Goal: Task Accomplishment & Management: Complete application form

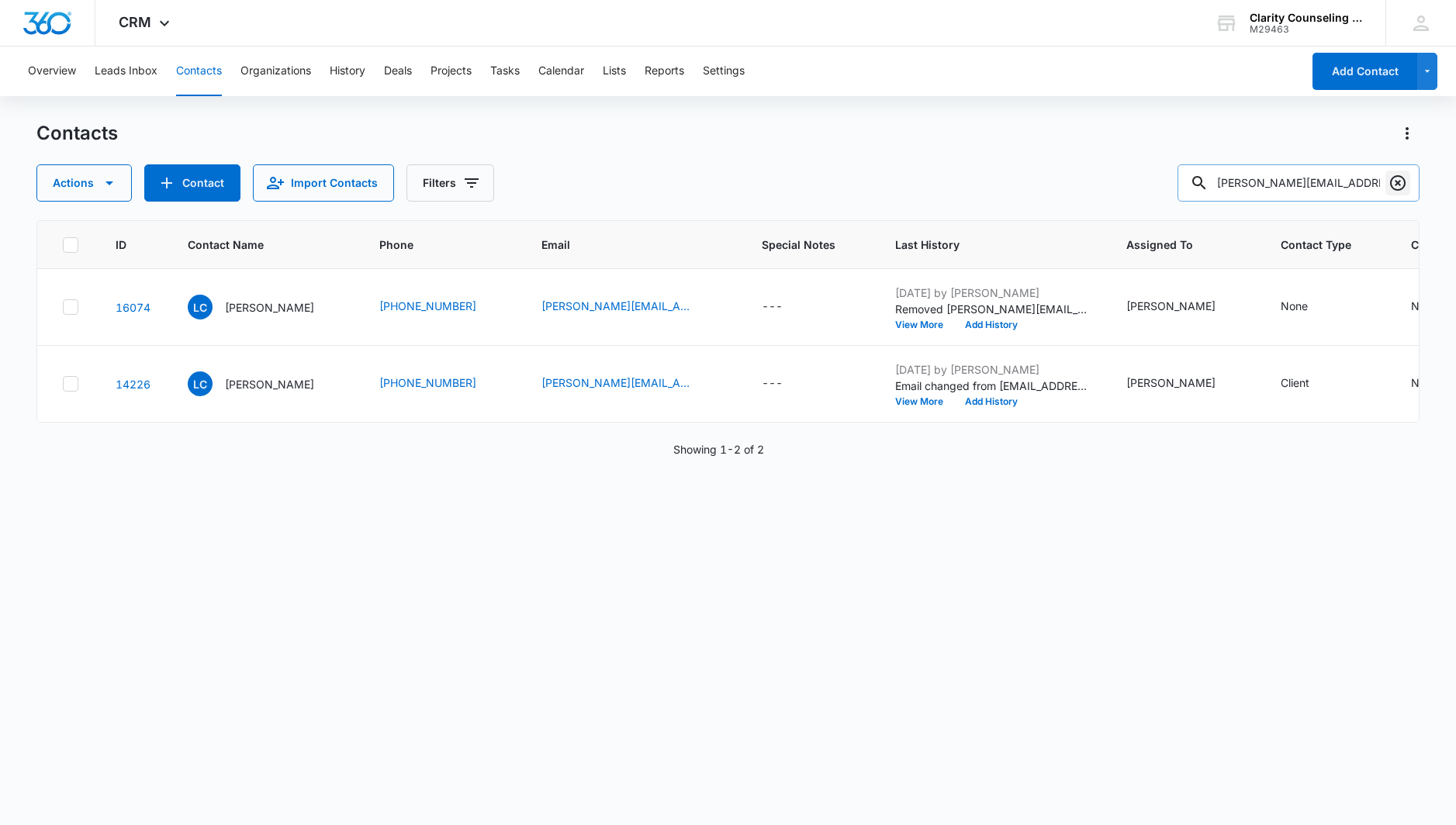
click at [1394, 184] on icon "Clear" at bounding box center [1398, 183] width 18 height 18
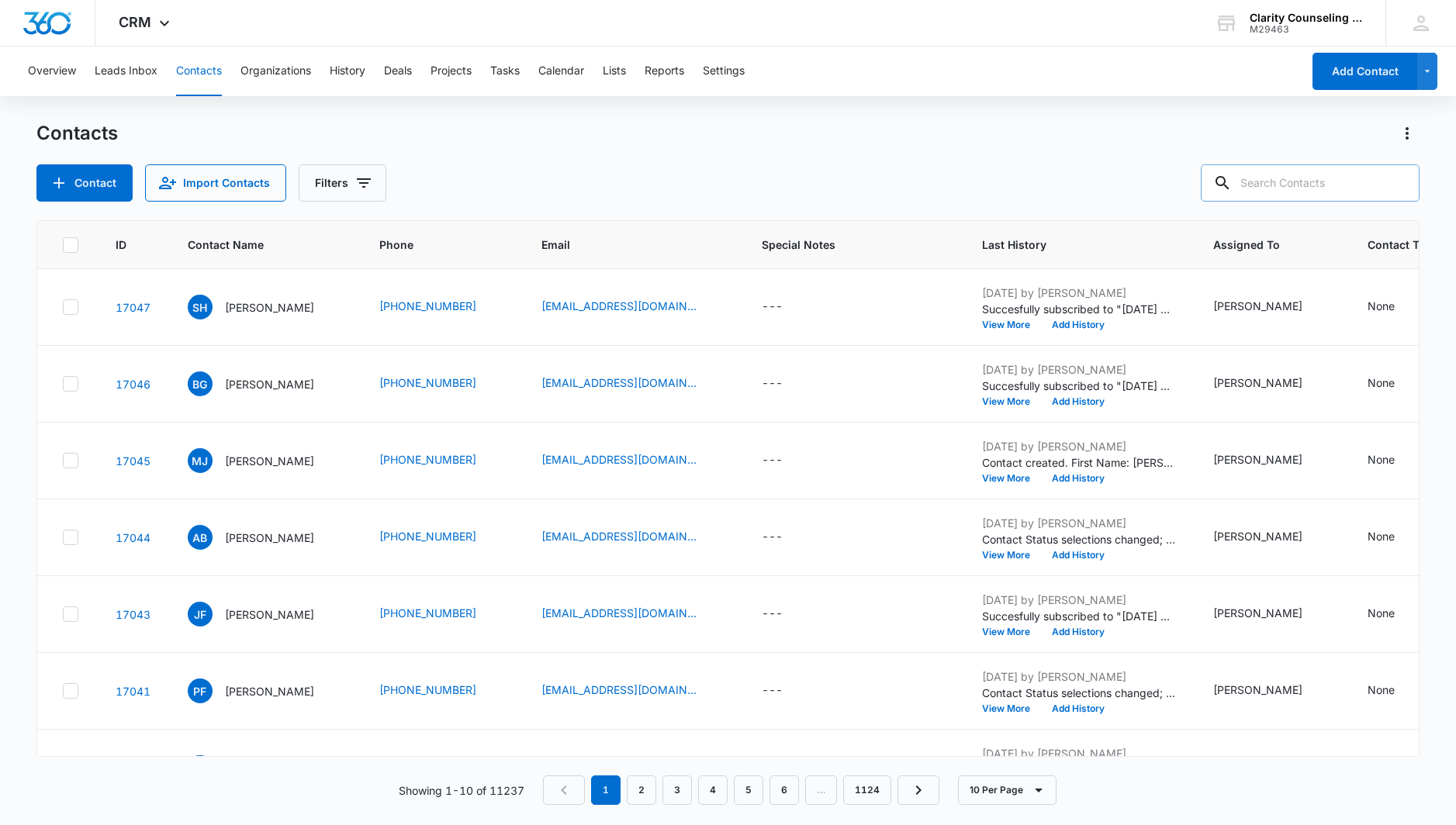
scroll to position [6, 0]
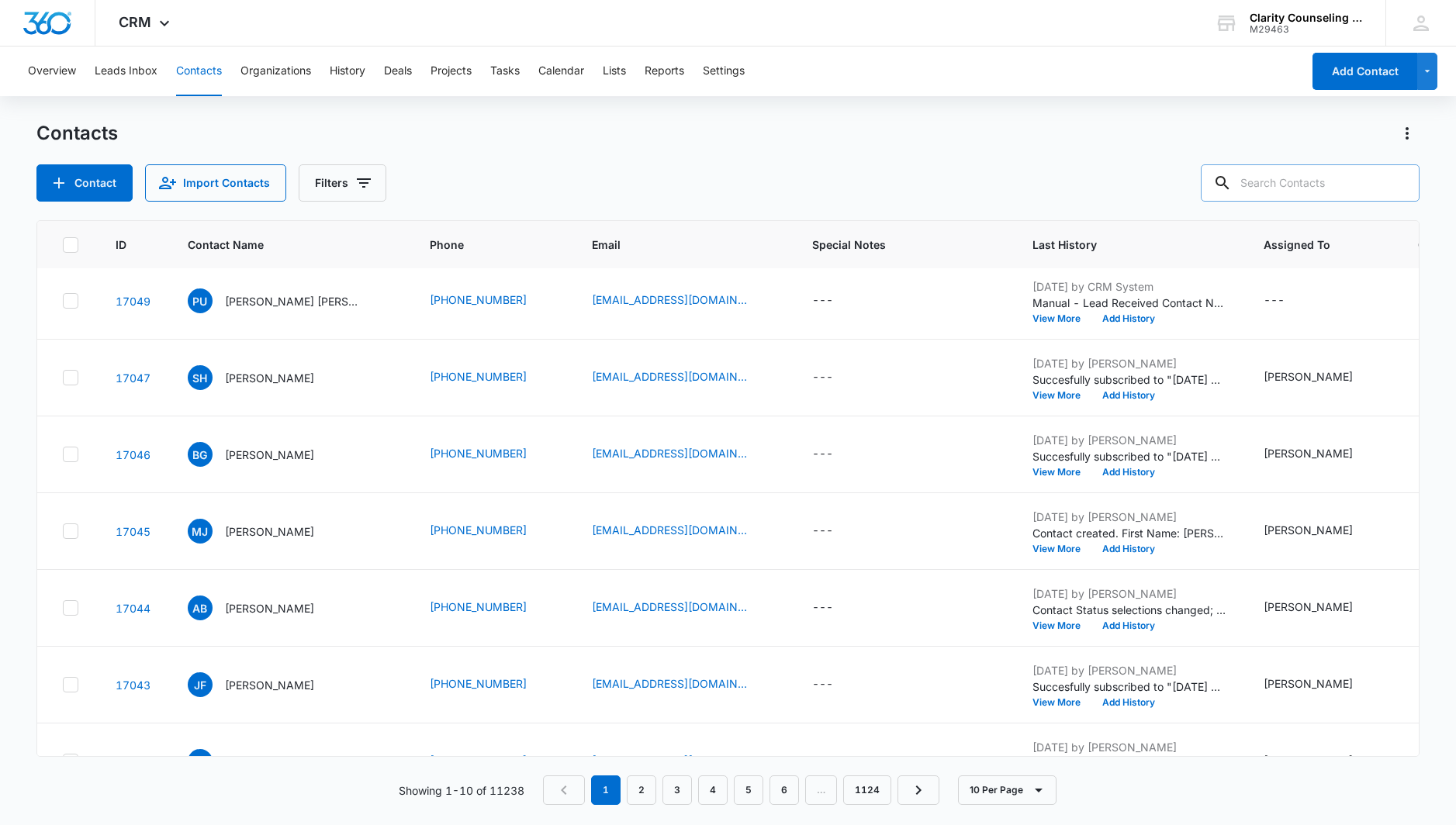
click at [1253, 187] on input "text" at bounding box center [1311, 183] width 219 height 37
paste input "[EMAIL_ADDRESS][DOMAIN_NAME]"
type input "[EMAIL_ADDRESS][DOMAIN_NAME]"
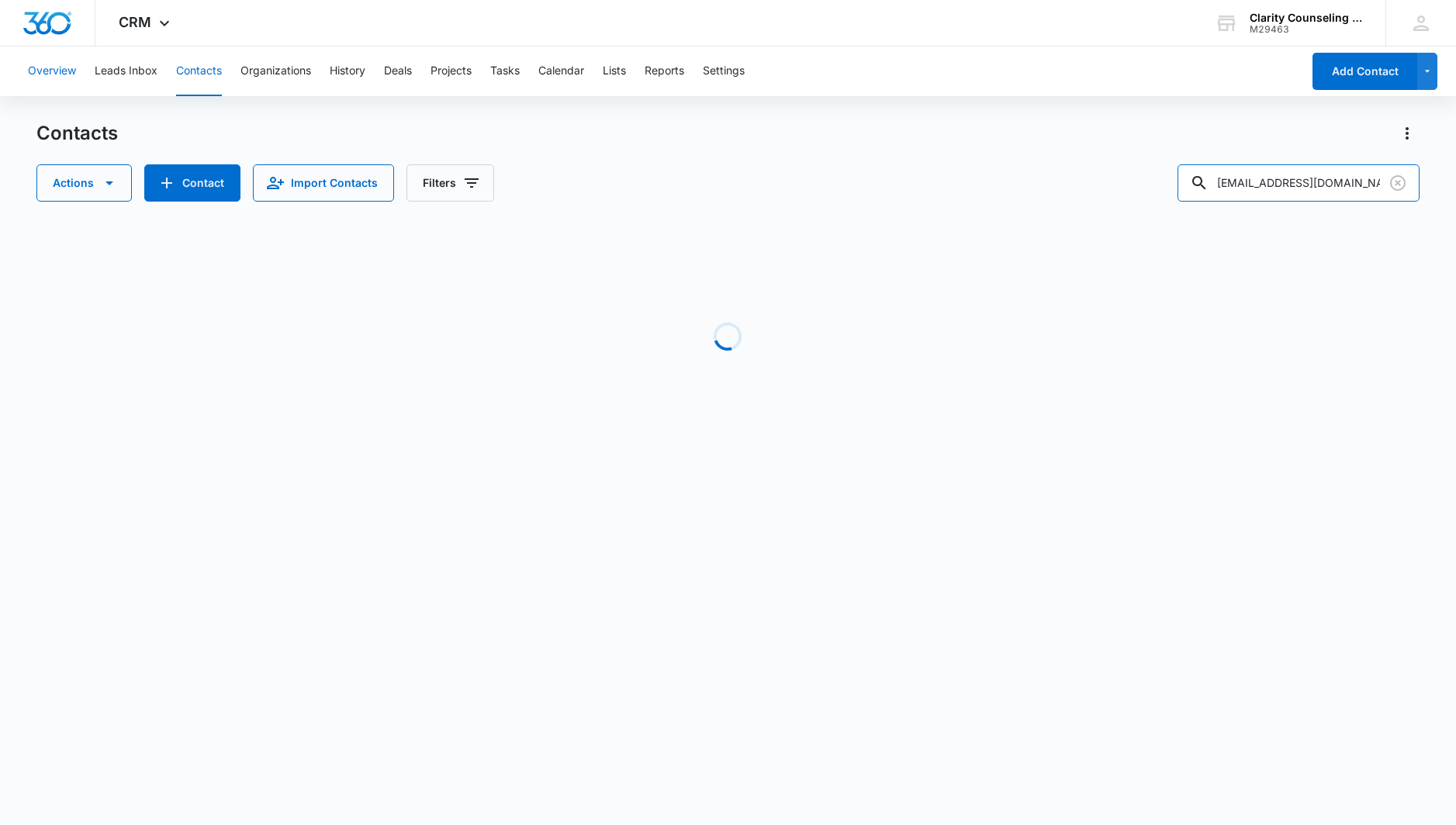
scroll to position [0, 0]
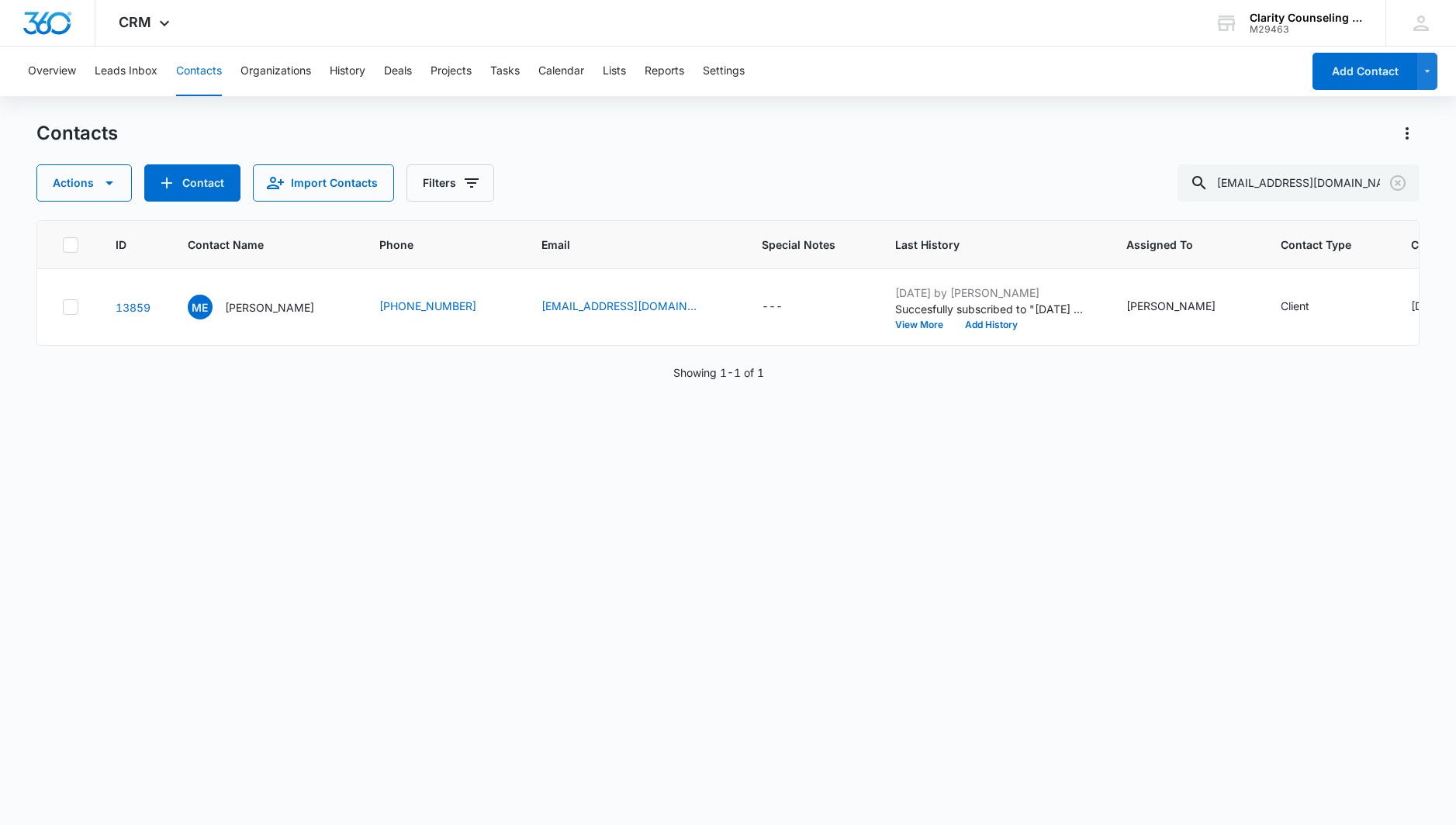
click at [1407, 185] on icon "Clear" at bounding box center [1398, 183] width 18 height 18
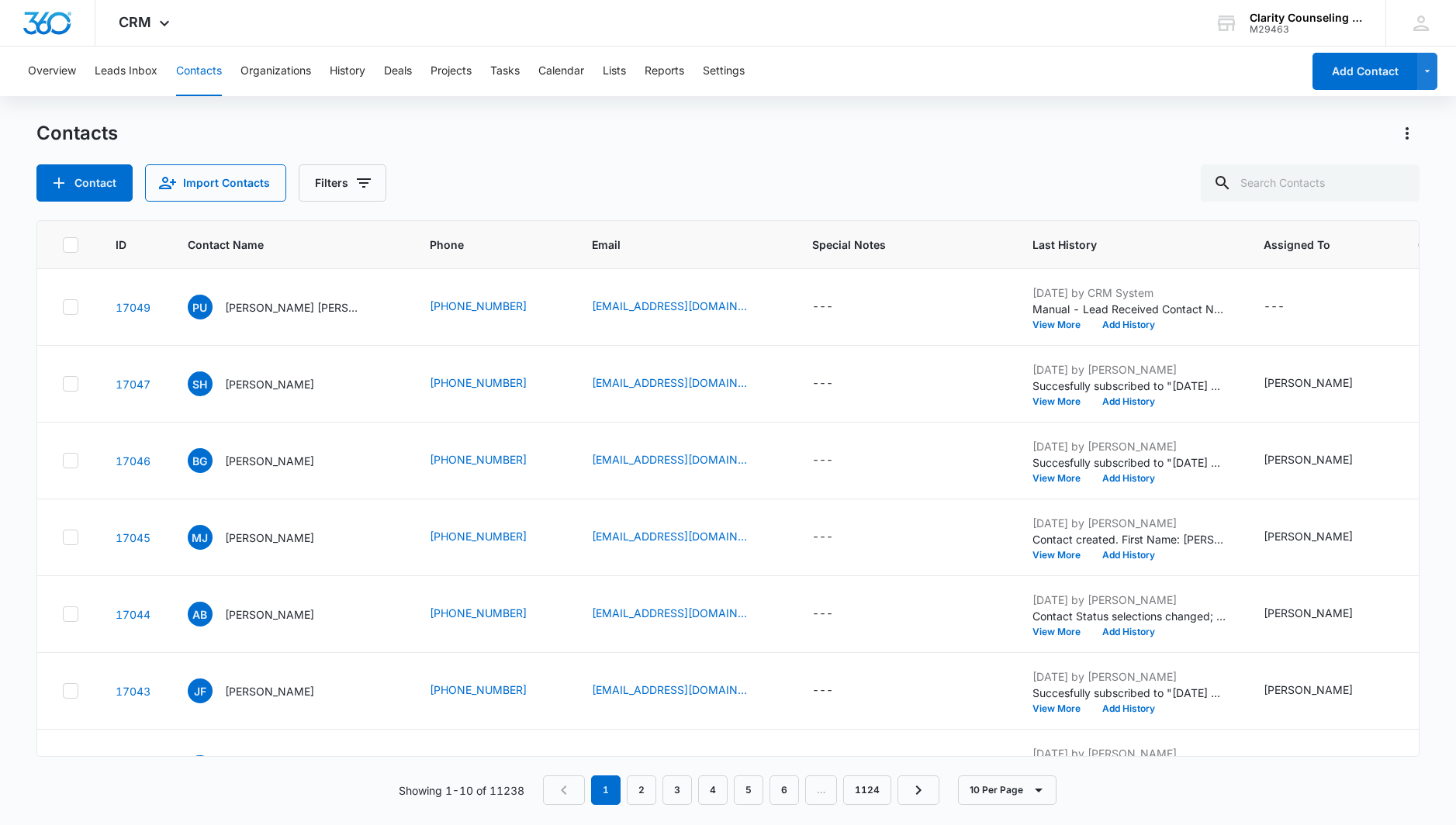
click at [1406, 185] on div at bounding box center [1398, 183] width 25 height 37
paste input "[EMAIL_ADDRESS][DOMAIN_NAME]"
type input "[EMAIL_ADDRESS][DOMAIN_NAME]"
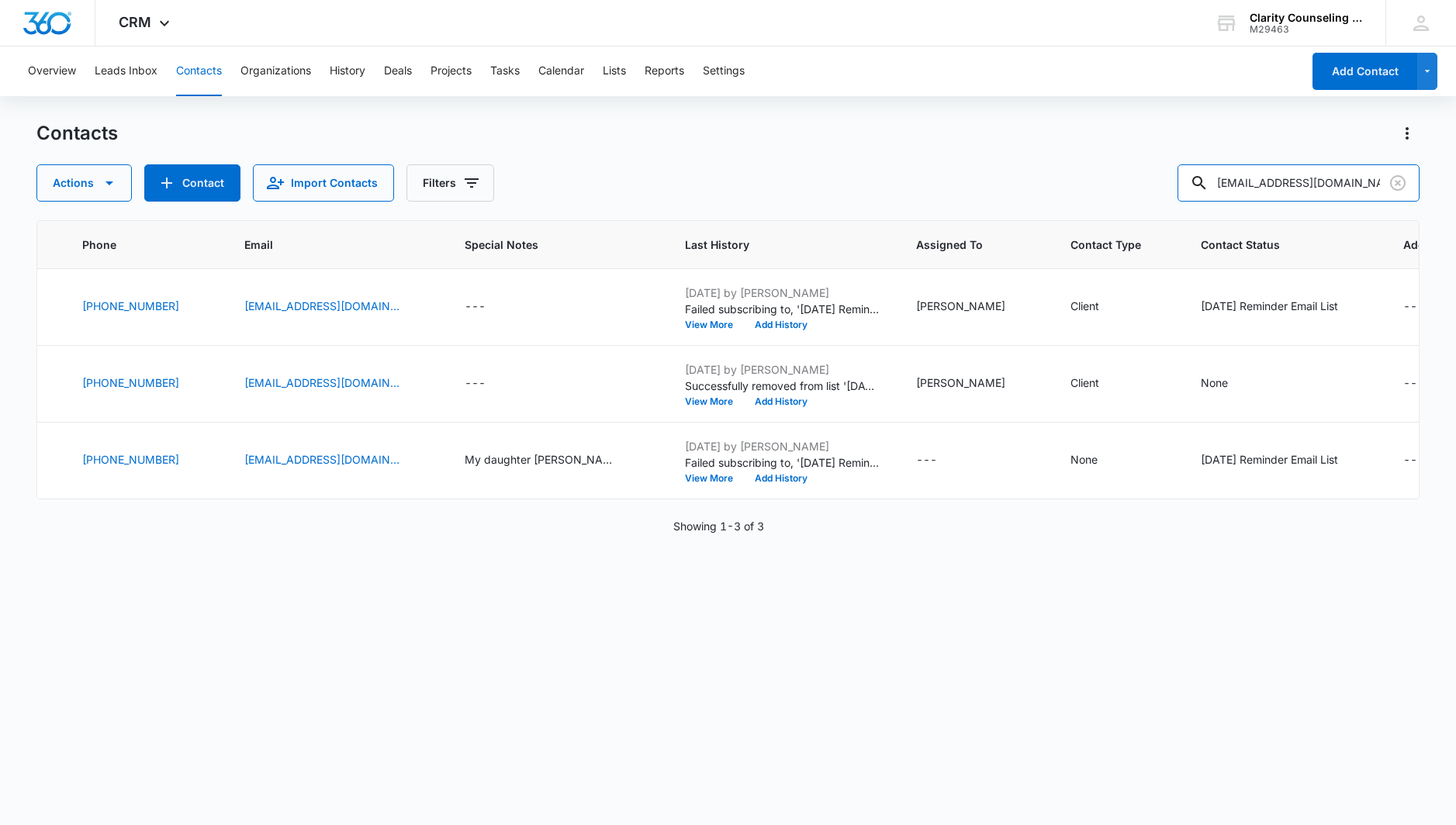
scroll to position [0, 296]
click at [1397, 185] on icon "Clear" at bounding box center [1398, 183] width 18 height 18
click at [1397, 185] on div at bounding box center [1398, 183] width 25 height 37
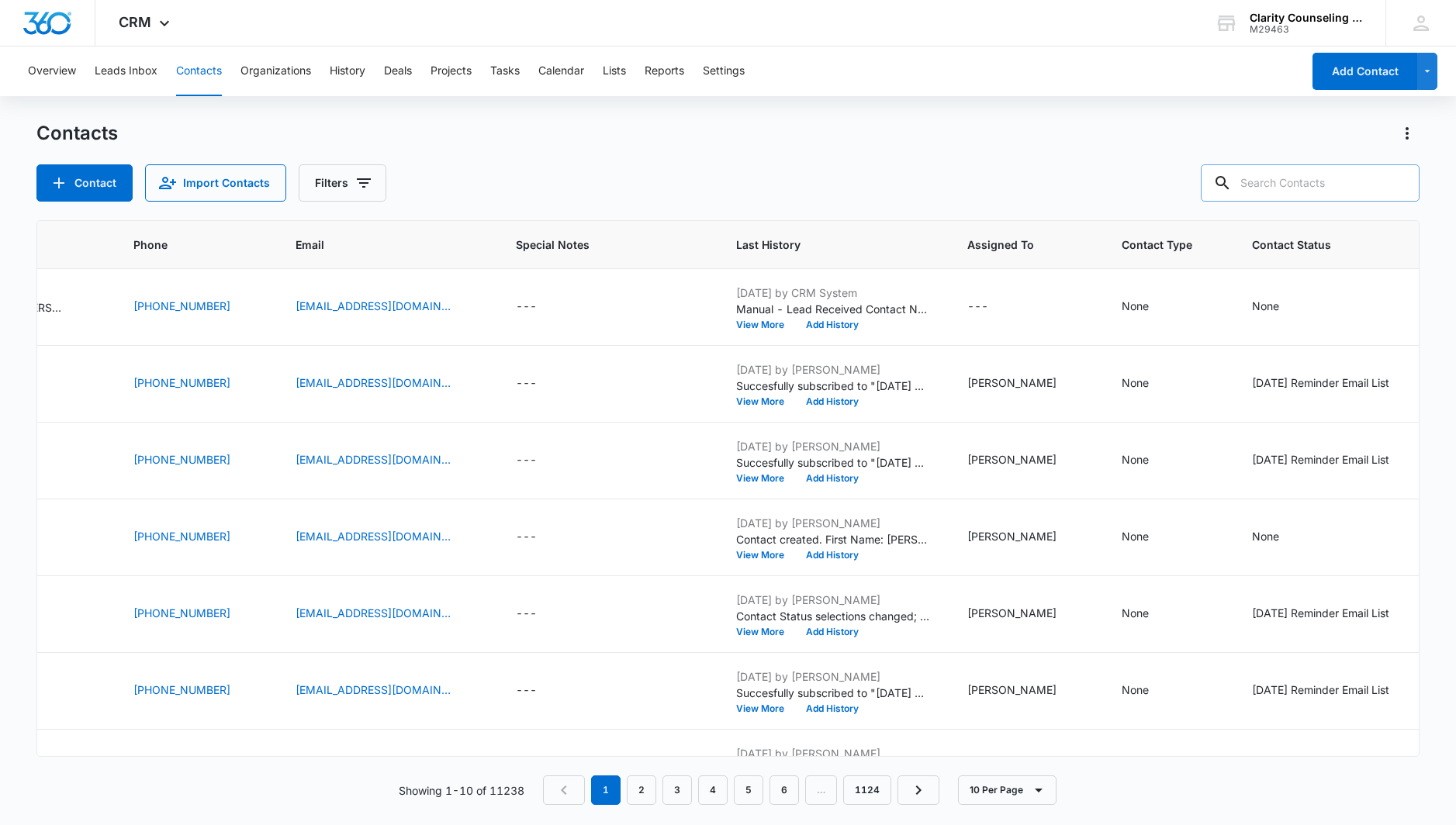
paste input "[EMAIL_ADDRESS][DOMAIN_NAME]"
type input "[EMAIL_ADDRESS][DOMAIN_NAME]"
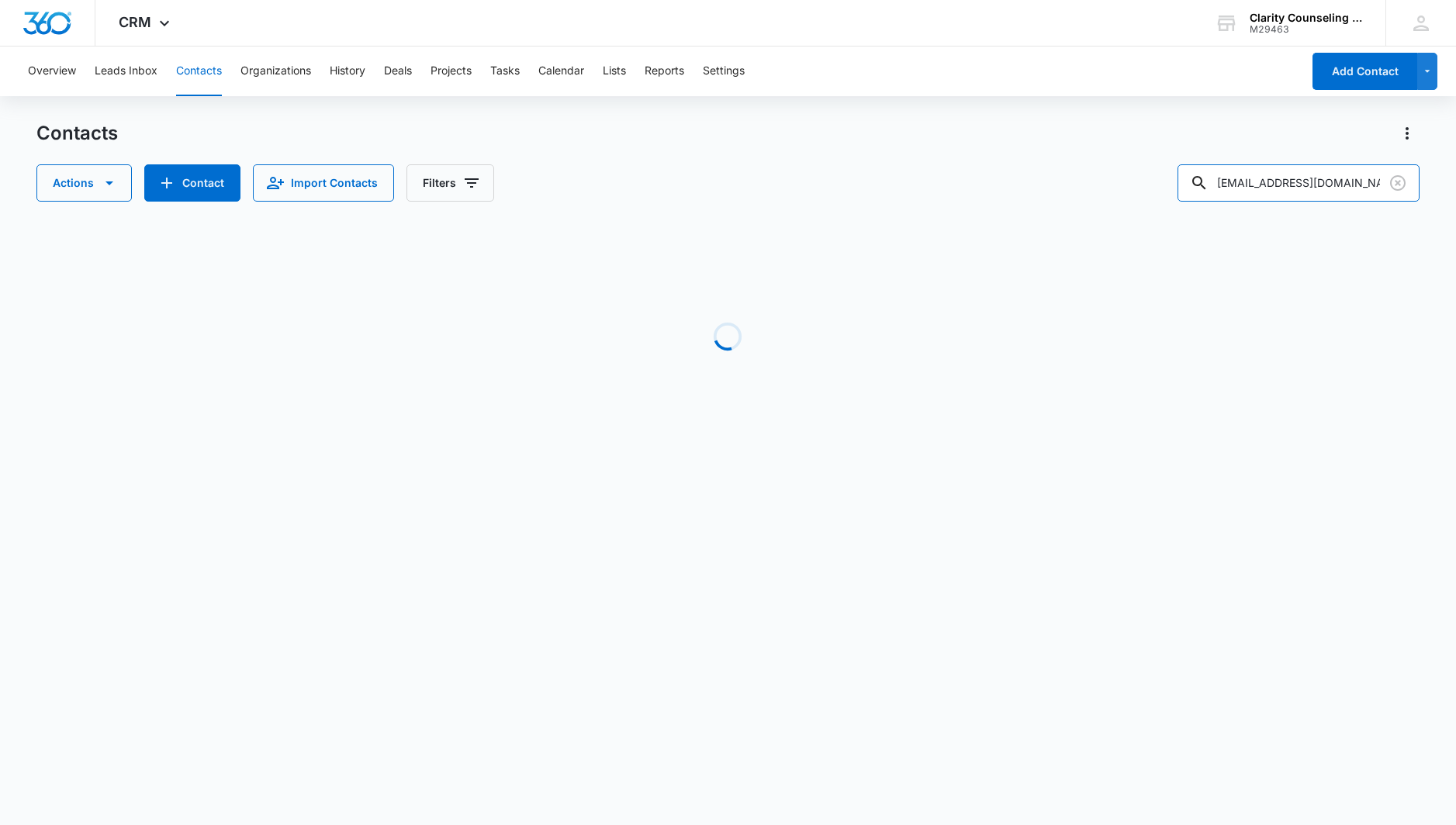
scroll to position [0, 120]
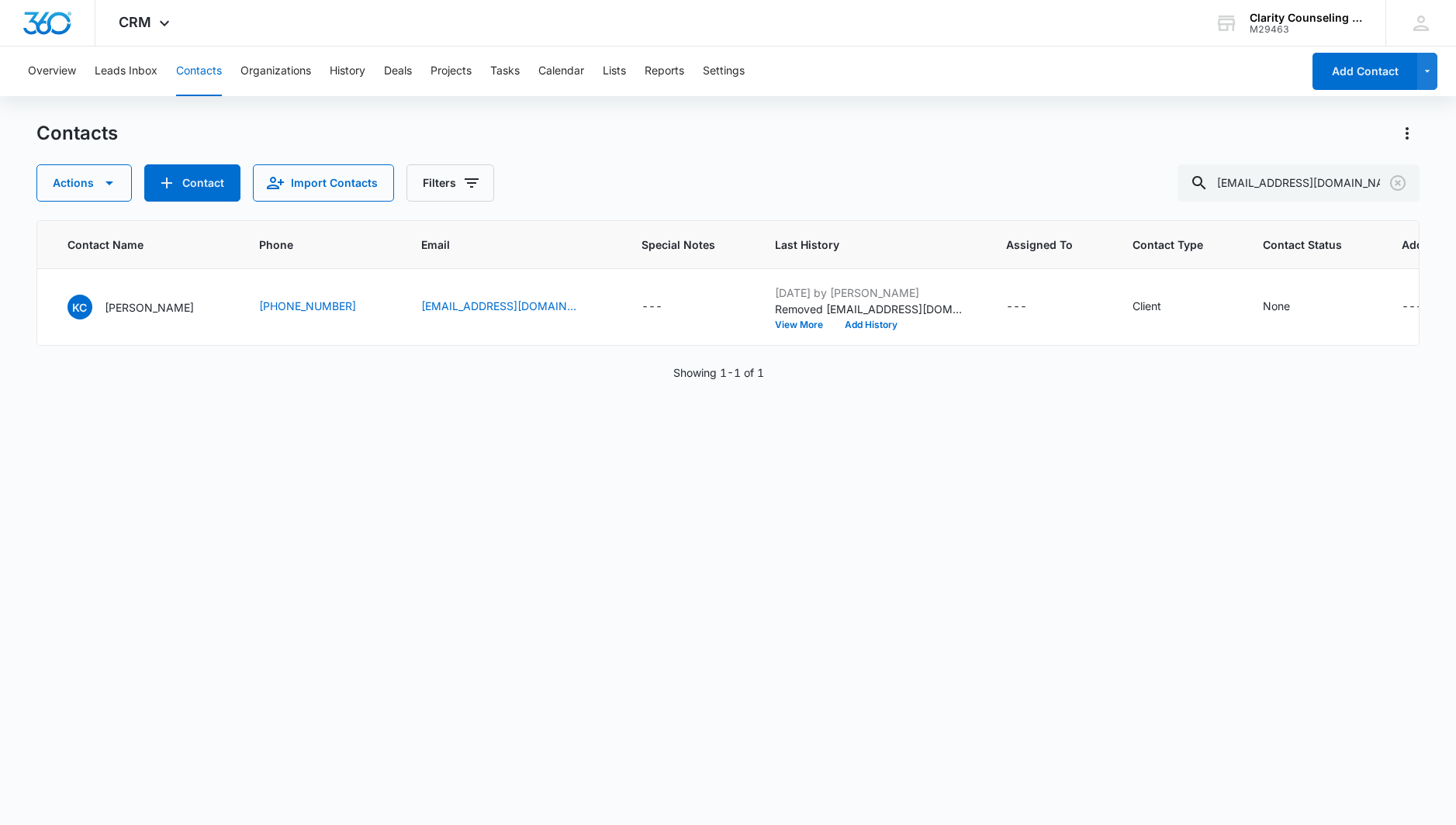
click at [1391, 183] on icon "Clear" at bounding box center [1398, 183] width 16 height 16
drag, startPoint x: 33, startPoint y: 172, endPoint x: 1360, endPoint y: 190, distance: 1327.1
click at [1391, 183] on div at bounding box center [1398, 183] width 25 height 37
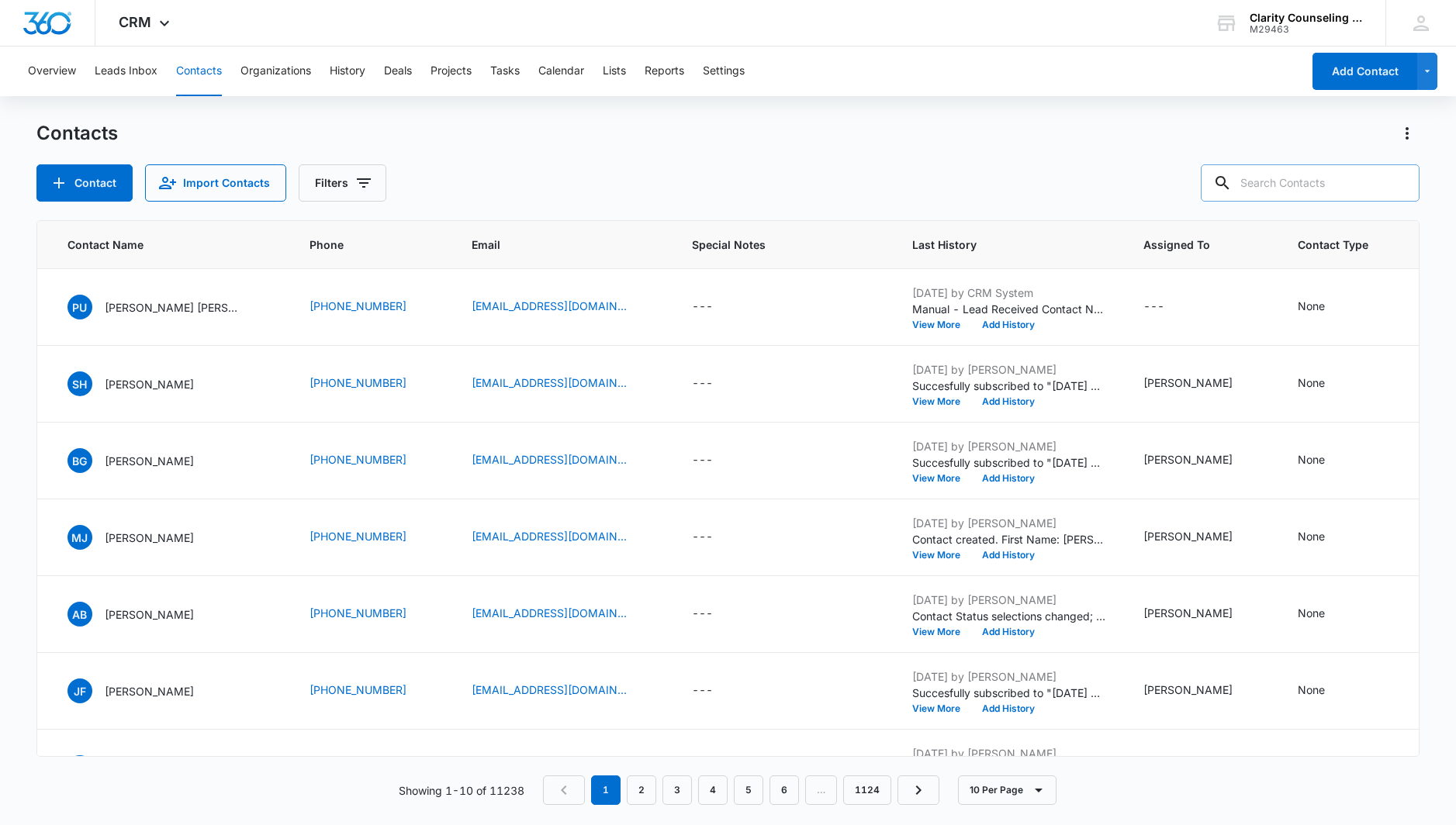
paste input "[EMAIL_ADDRESS][DOMAIN_NAME]"
type input "[EMAIL_ADDRESS][DOMAIN_NAME]"
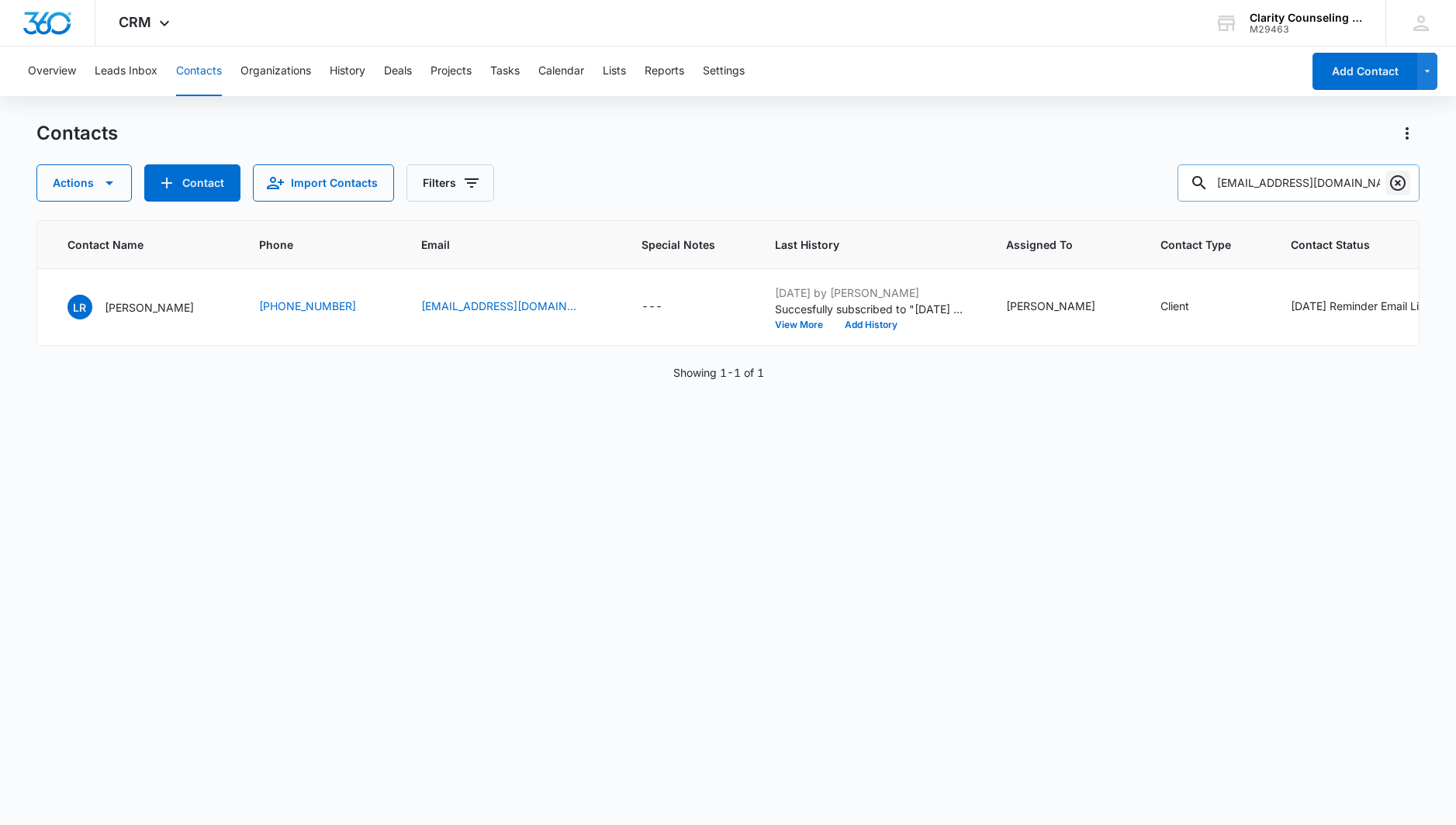
click at [1402, 183] on icon "Clear" at bounding box center [1398, 183] width 18 height 18
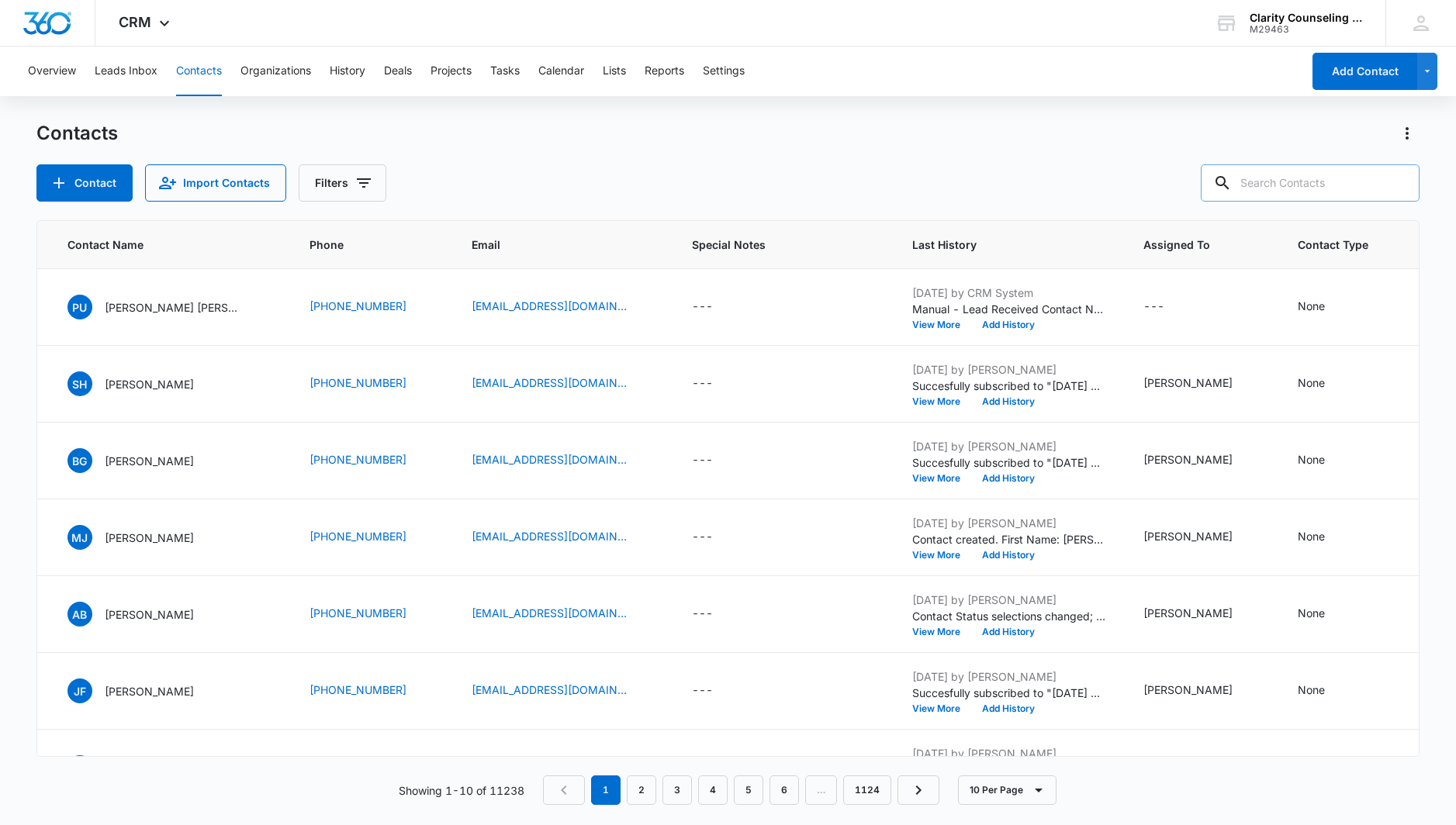
paste input "[EMAIL_ADDRESS][DOMAIN_NAME]"
type input "[EMAIL_ADDRESS][DOMAIN_NAME]"
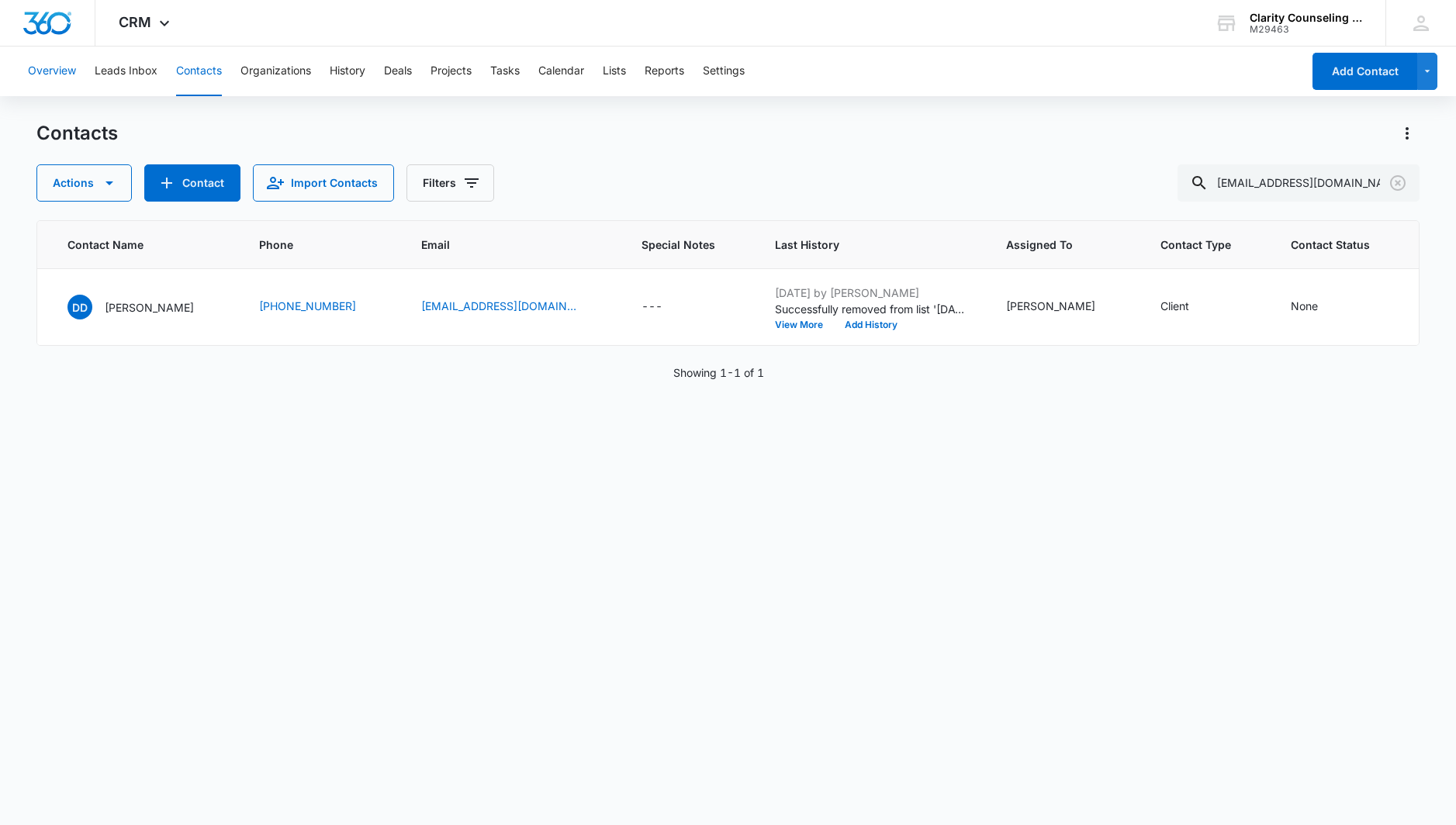
click at [1400, 183] on icon "Clear" at bounding box center [1398, 183] width 18 height 18
click at [1400, 183] on div at bounding box center [1398, 183] width 25 height 37
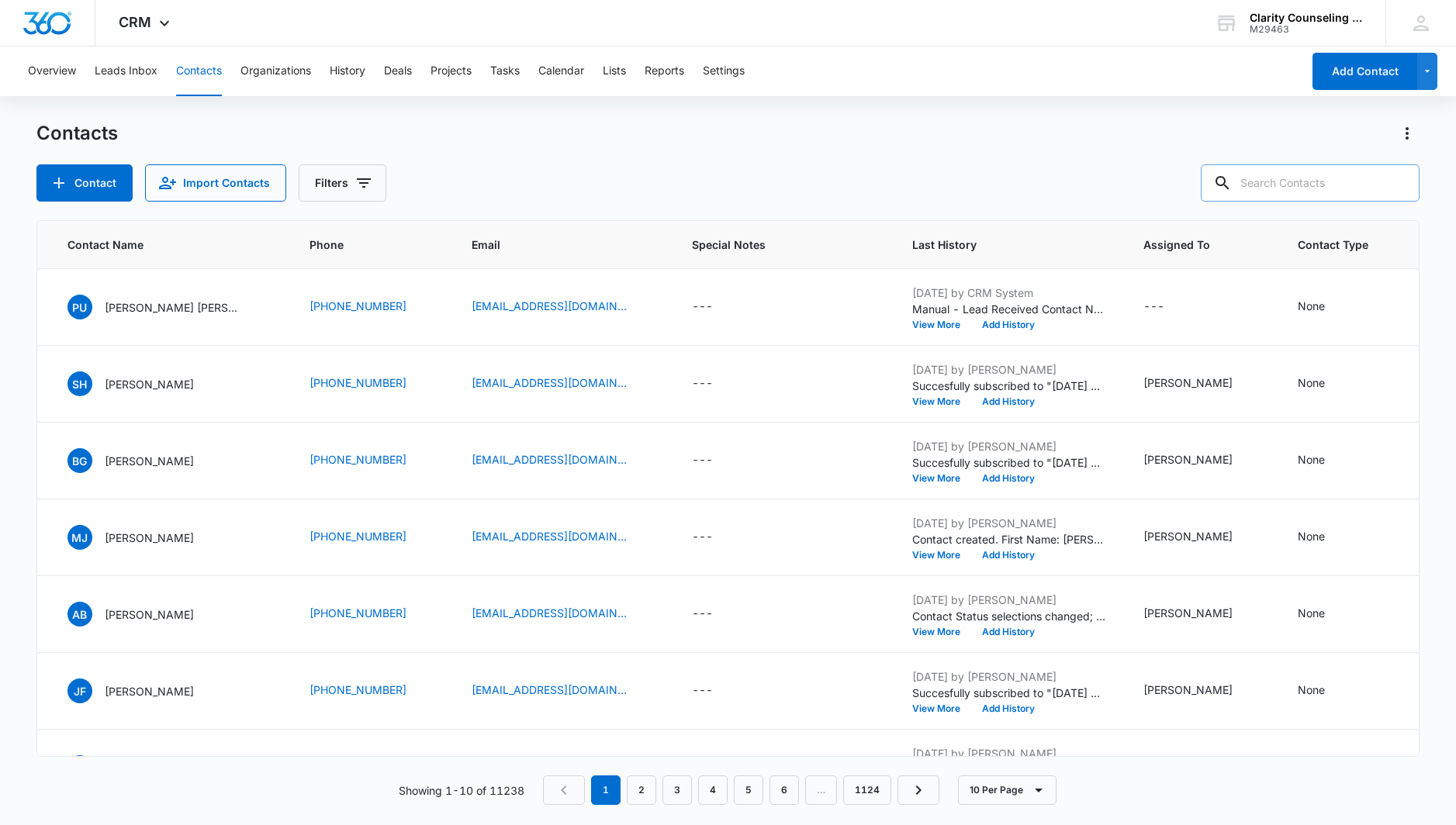
paste input "[EMAIL_ADDRESS][DOMAIN_NAME]"
type input "[EMAIL_ADDRESS][DOMAIN_NAME]"
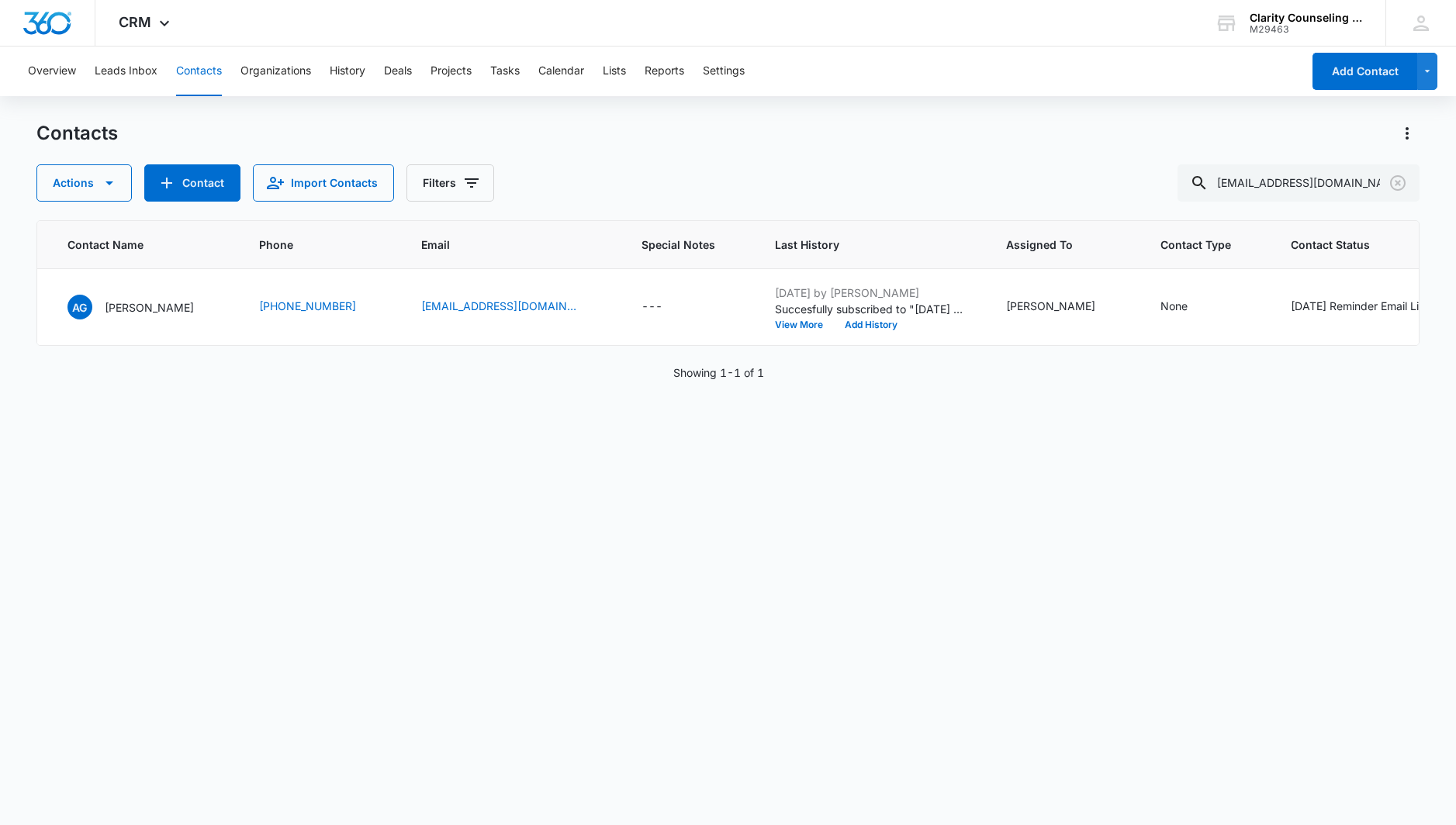
click at [1392, 180] on icon "Clear" at bounding box center [1398, 183] width 16 height 16
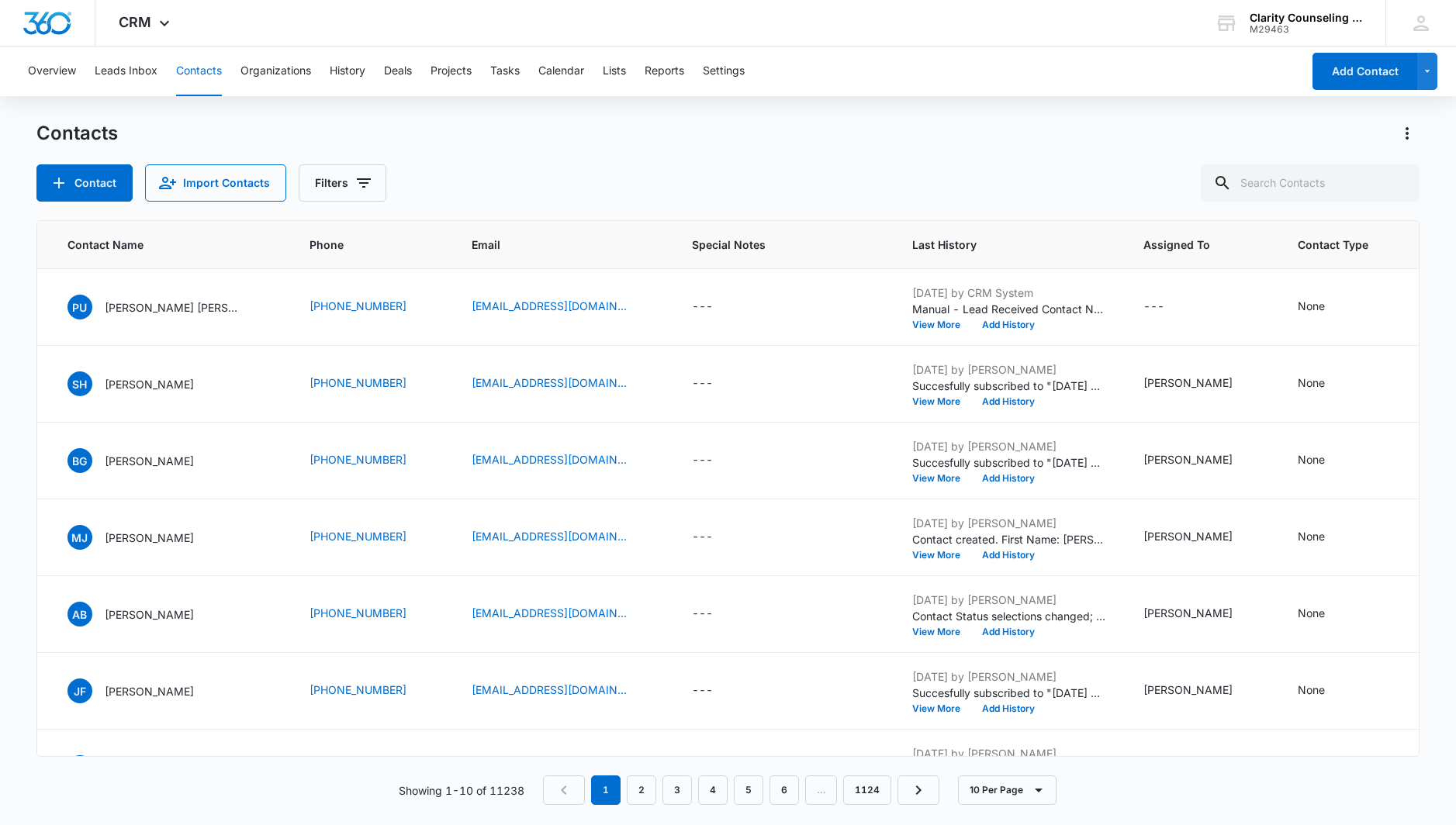
drag, startPoint x: 24, startPoint y: 211, endPoint x: 1392, endPoint y: 180, distance: 1368.4
click at [1392, 180] on div at bounding box center [1398, 183] width 25 height 37
paste input "[EMAIL_ADDRESS][DOMAIN_NAME]"
type input "[EMAIL_ADDRESS][DOMAIN_NAME]"
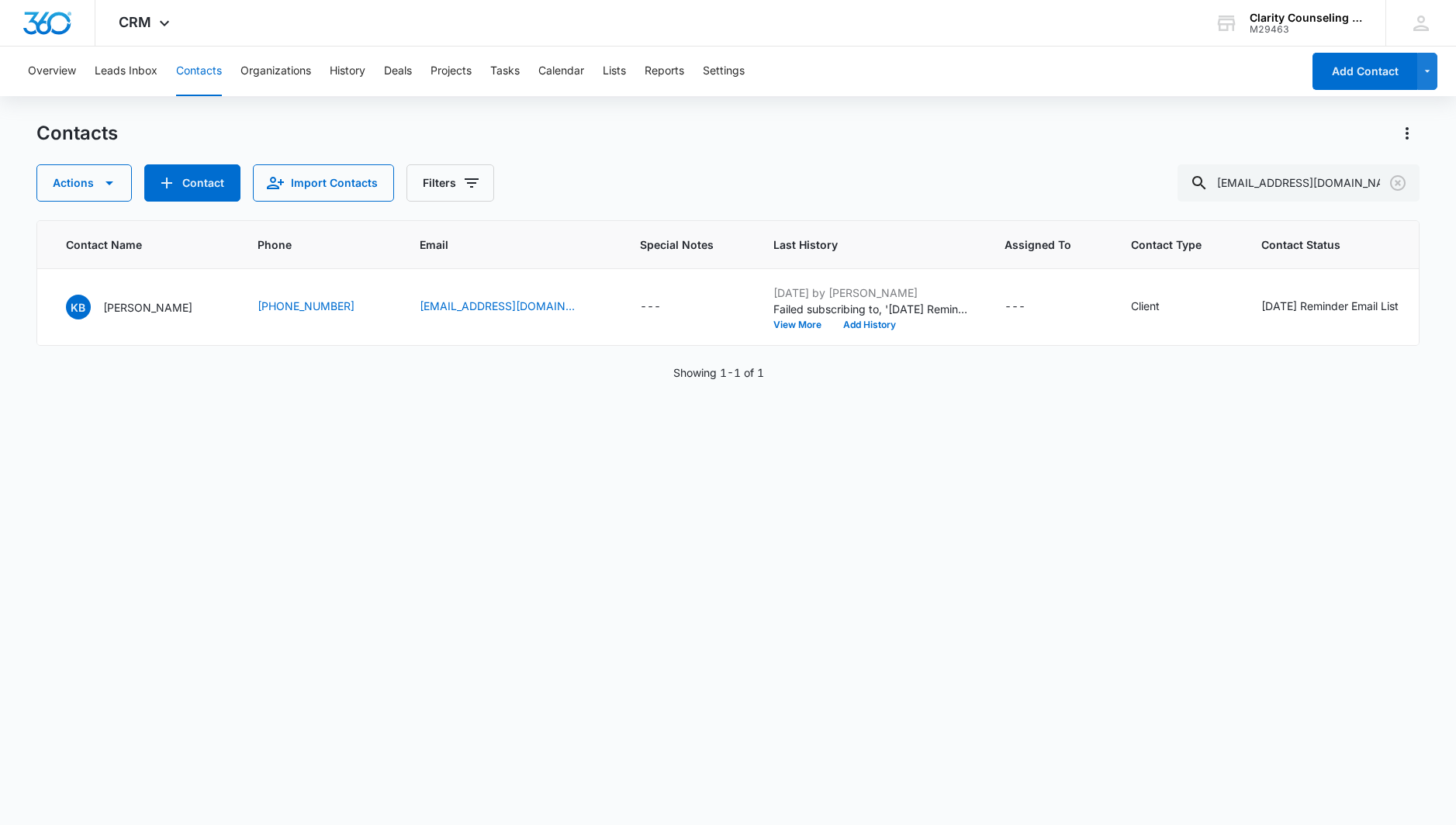
click at [1402, 182] on icon "Clear" at bounding box center [1398, 183] width 18 height 18
click at [1402, 182] on div at bounding box center [1398, 183] width 25 height 37
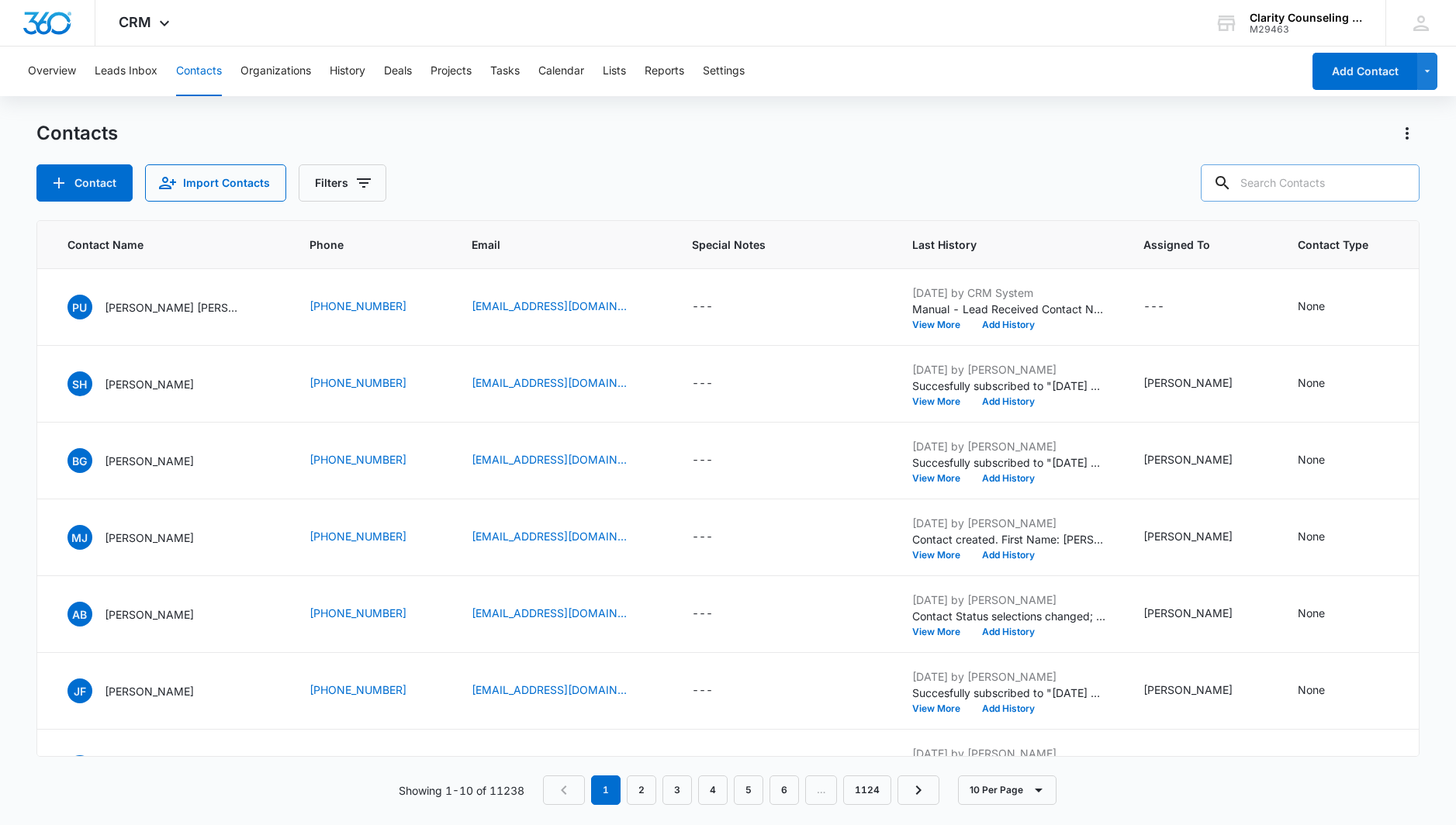
paste input "[EMAIL_ADDRESS][DOMAIN_NAME]"
type input "[EMAIL_ADDRESS][DOMAIN_NAME]"
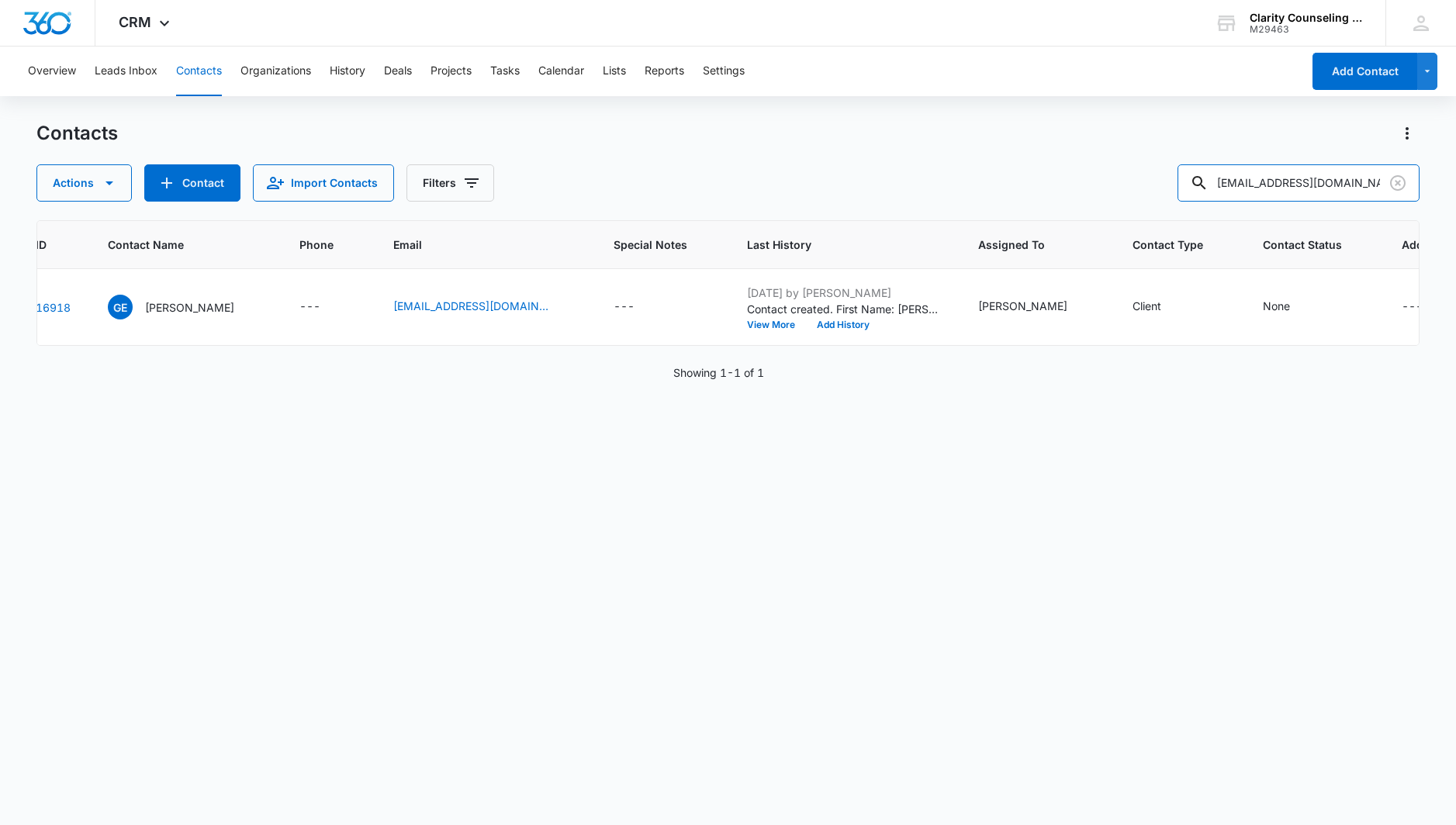
scroll to position [1, 0]
click at [1395, 183] on icon "Clear" at bounding box center [1398, 183] width 18 height 18
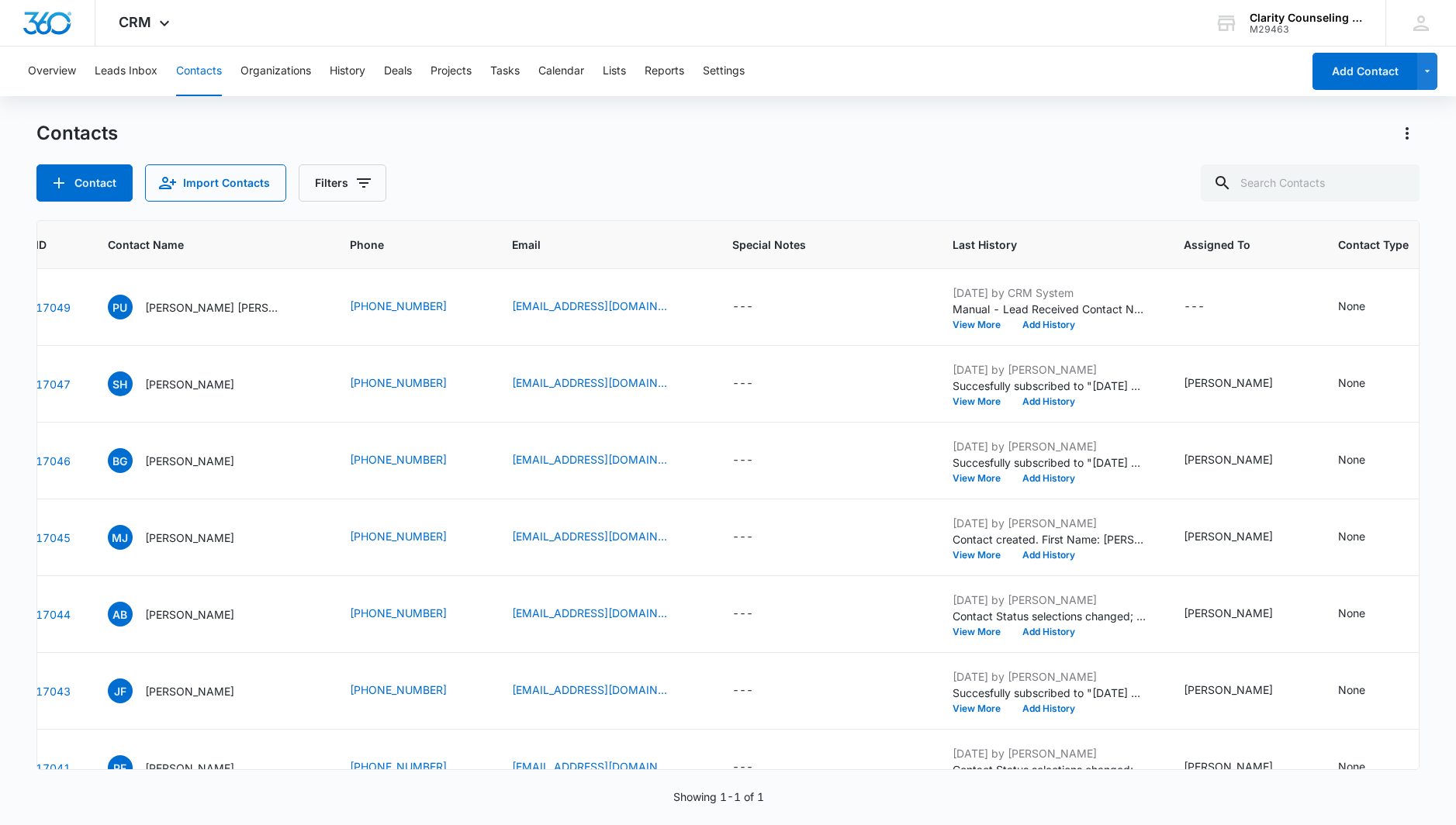
click at [1395, 183] on div at bounding box center [1398, 183] width 25 height 37
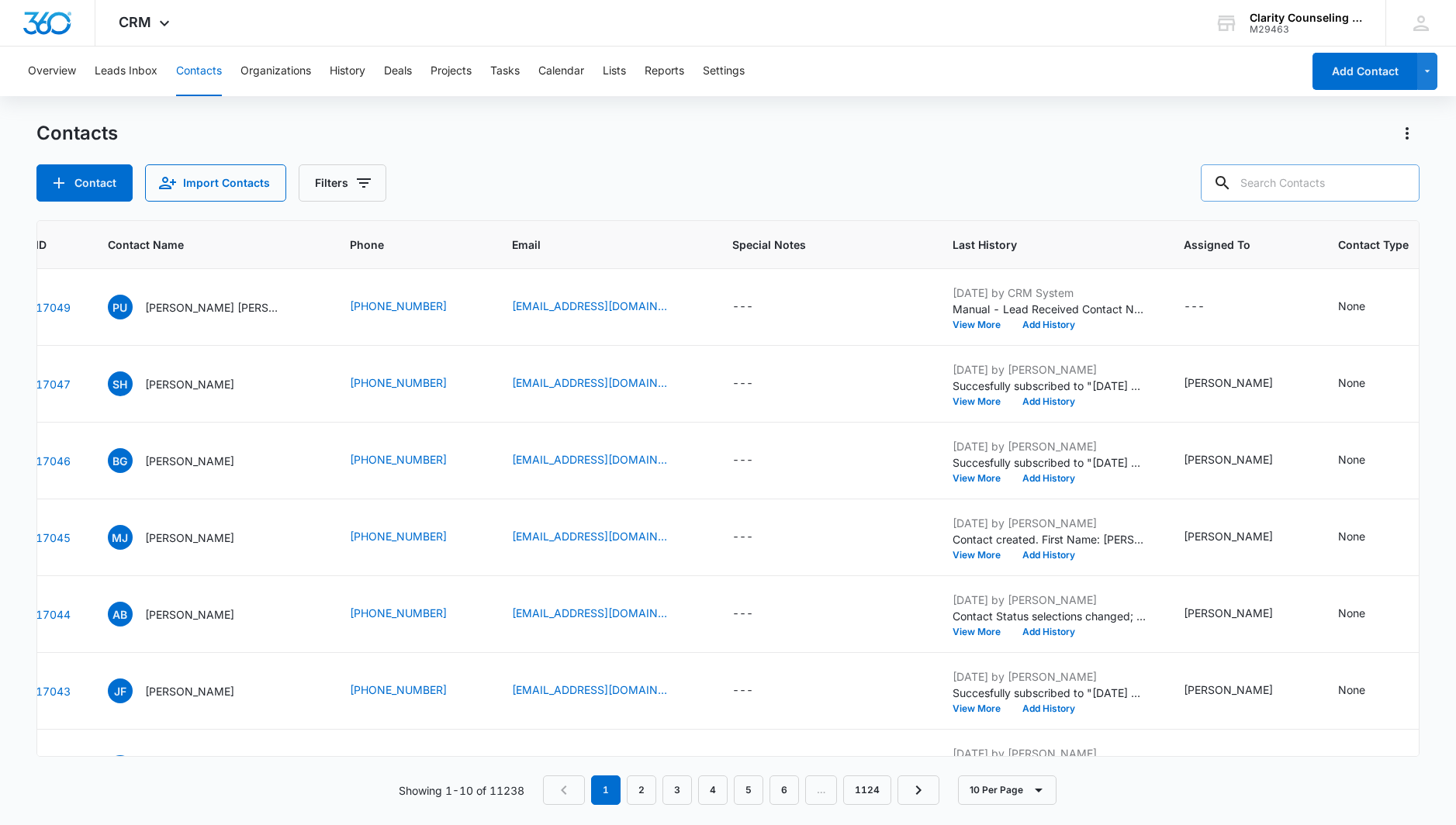
scroll to position [0, 0]
paste input "[EMAIL_ADDRESS][PERSON_NAME][DOMAIN_NAME]"
type input "[EMAIL_ADDRESS][PERSON_NAME][DOMAIN_NAME]"
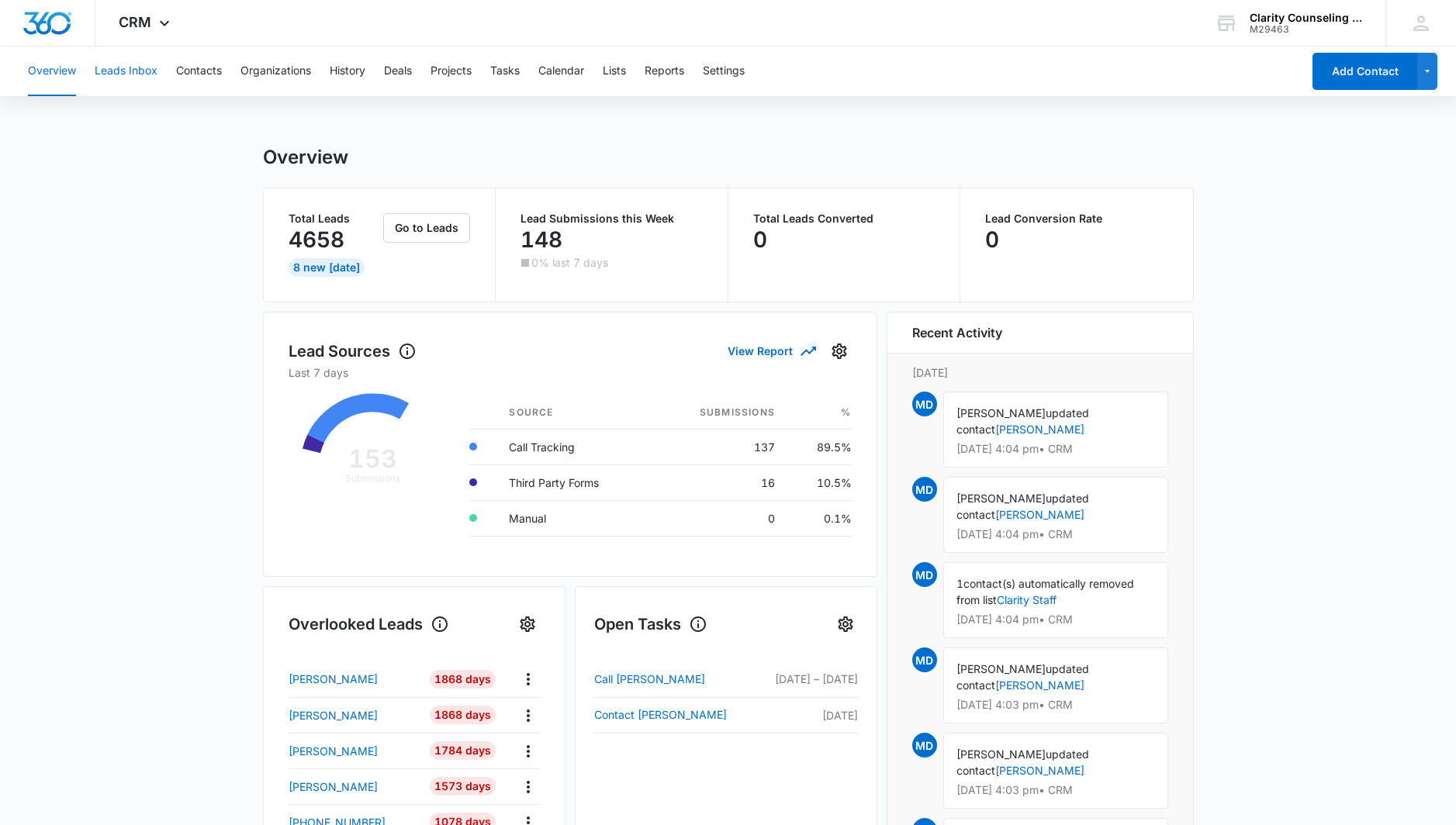
click at [129, 71] on button "Leads Inbox" at bounding box center [126, 71] width 63 height 50
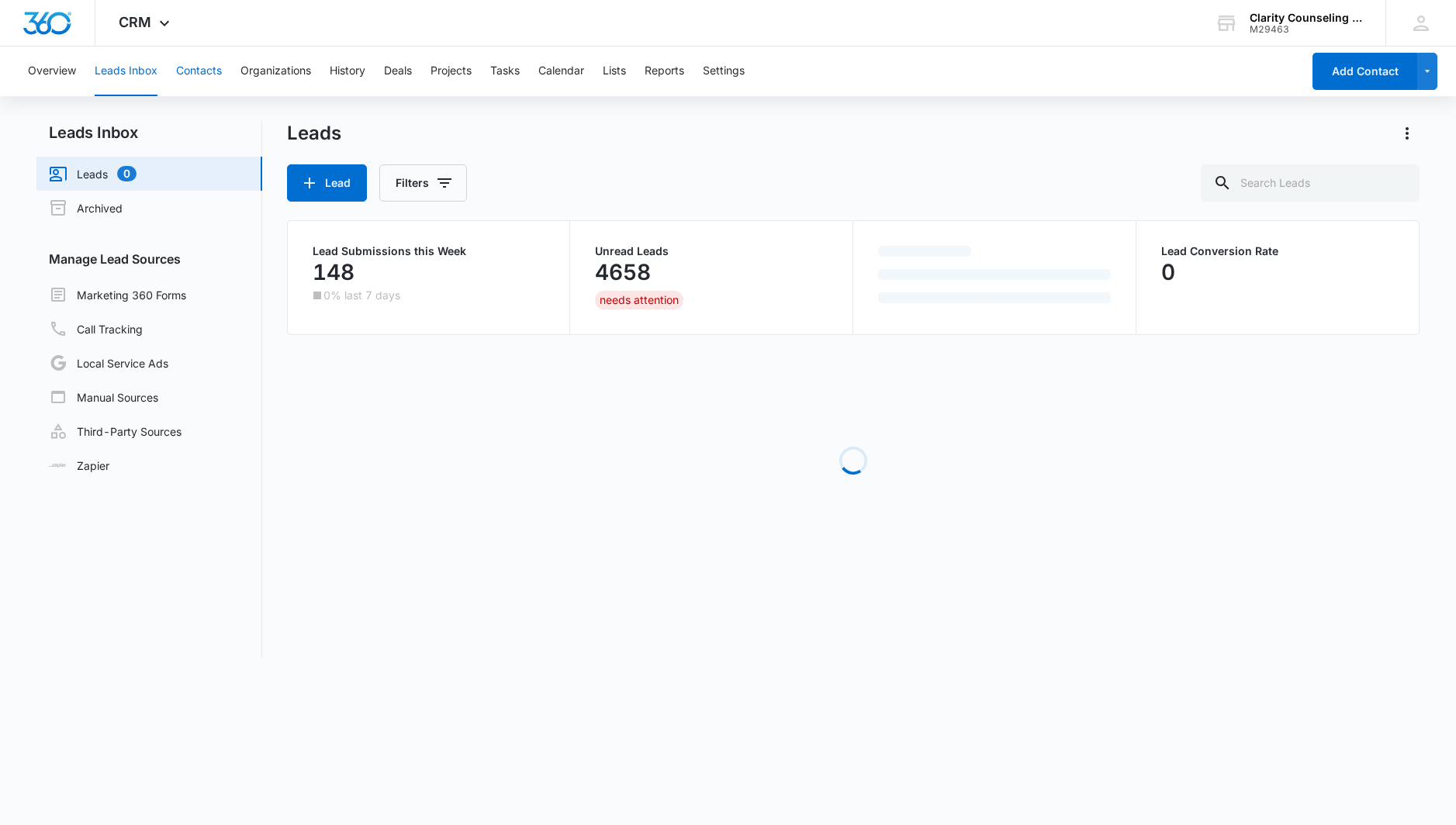
click at [183, 74] on button "Contacts" at bounding box center [198, 71] width 46 height 50
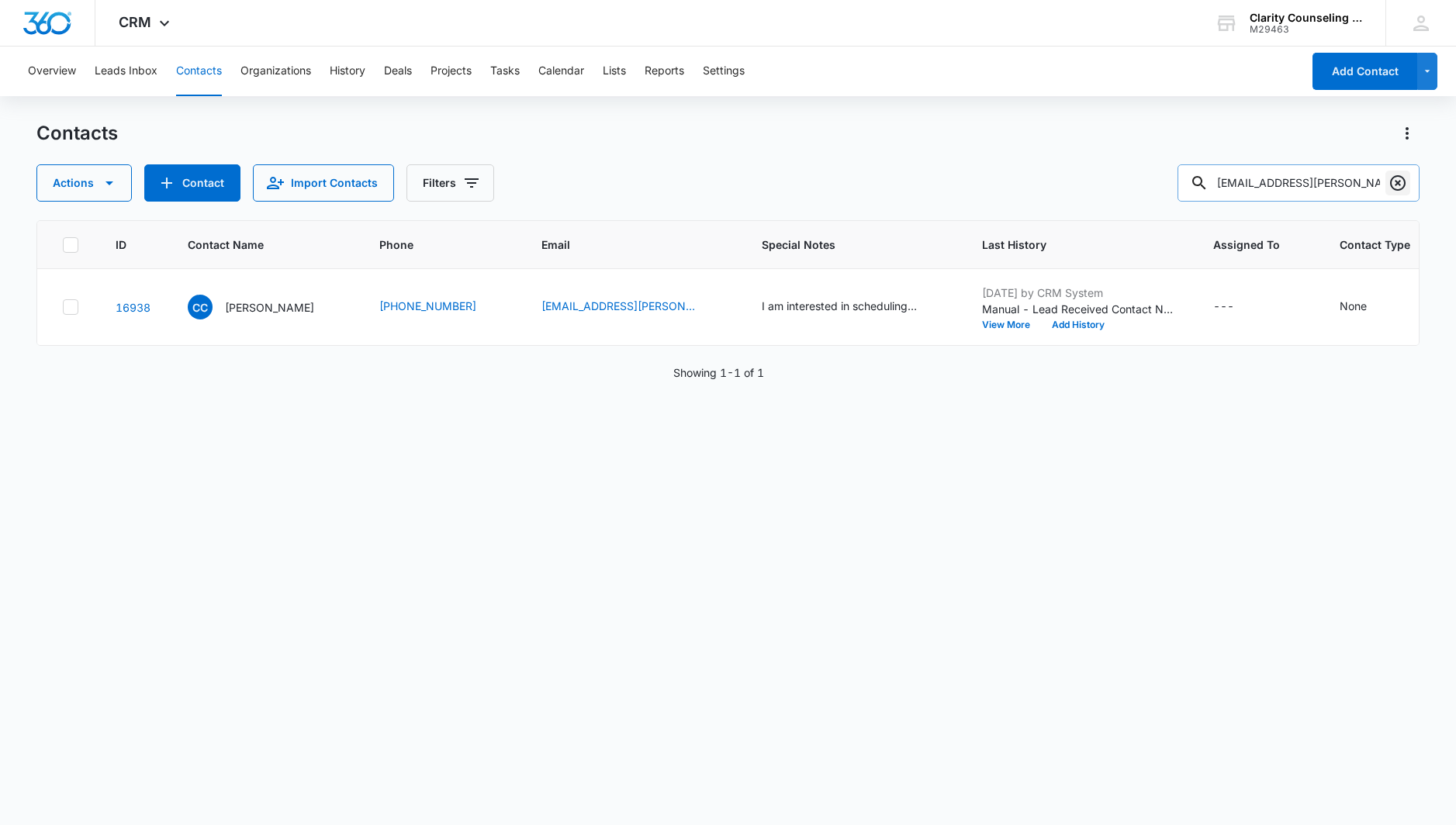
click at [1399, 184] on icon "Clear" at bounding box center [1398, 183] width 16 height 16
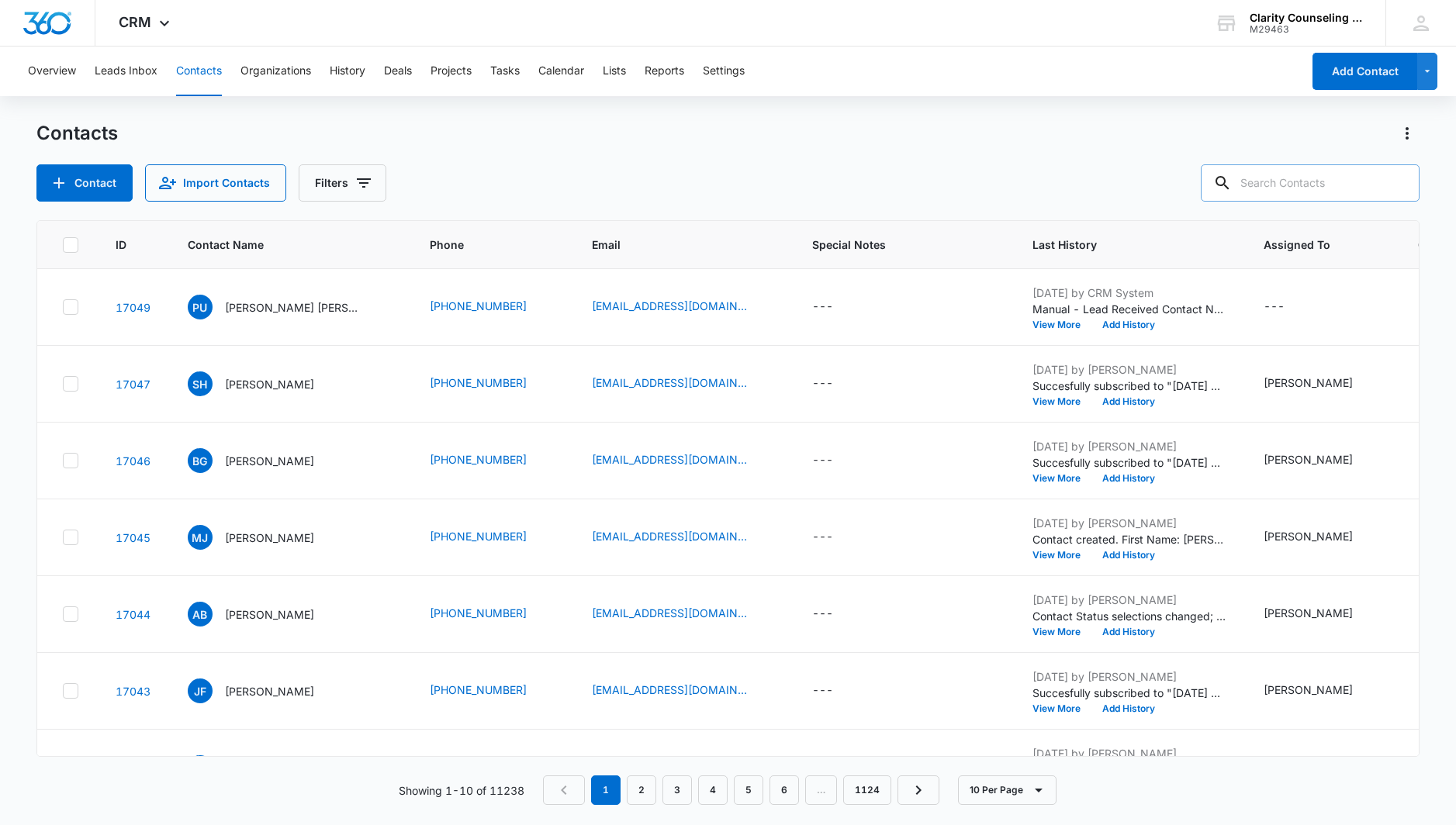
paste input "[EMAIL_ADDRESS][DOMAIN_NAME]"
type input "[EMAIL_ADDRESS][DOMAIN_NAME]"
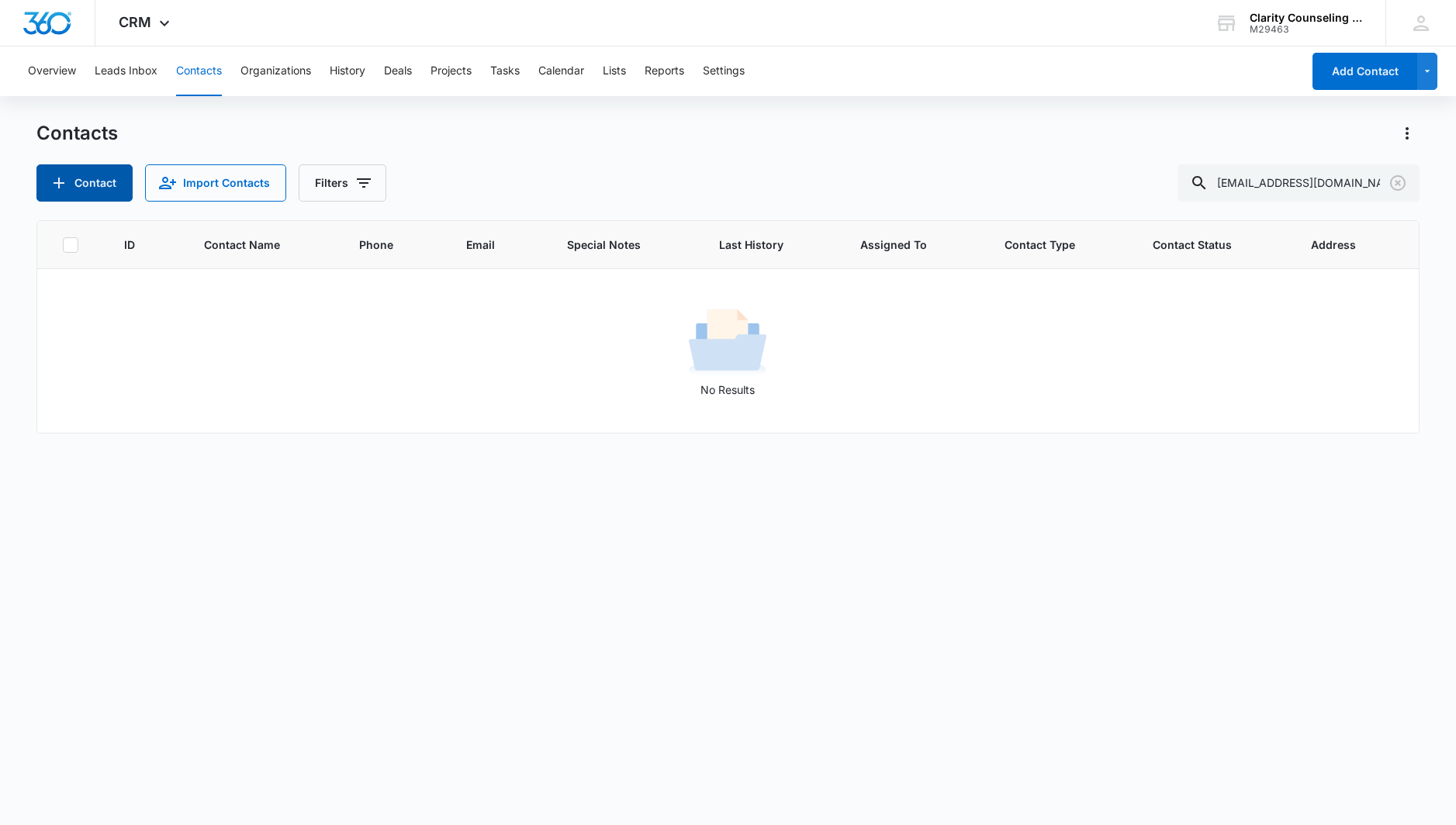
click at [76, 180] on button "Contact" at bounding box center [85, 183] width 96 height 37
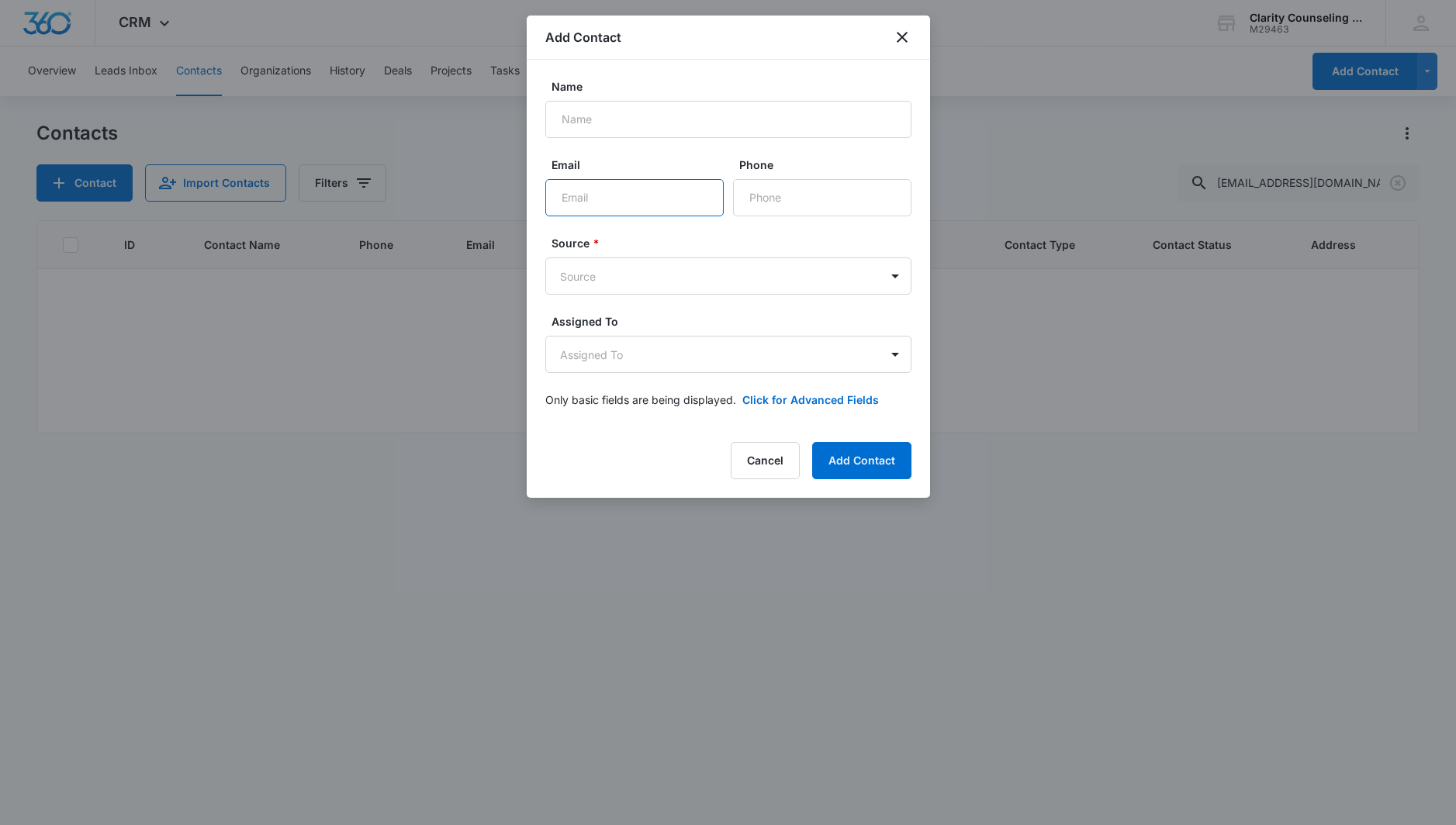
paste input "[EMAIL_ADDRESS][DOMAIN_NAME]"
type input "[EMAIL_ADDRESS][DOMAIN_NAME]"
paste input "[PERSON_NAME]"
type input "[PERSON_NAME]"
paste input "[PHONE_NUMBER]"
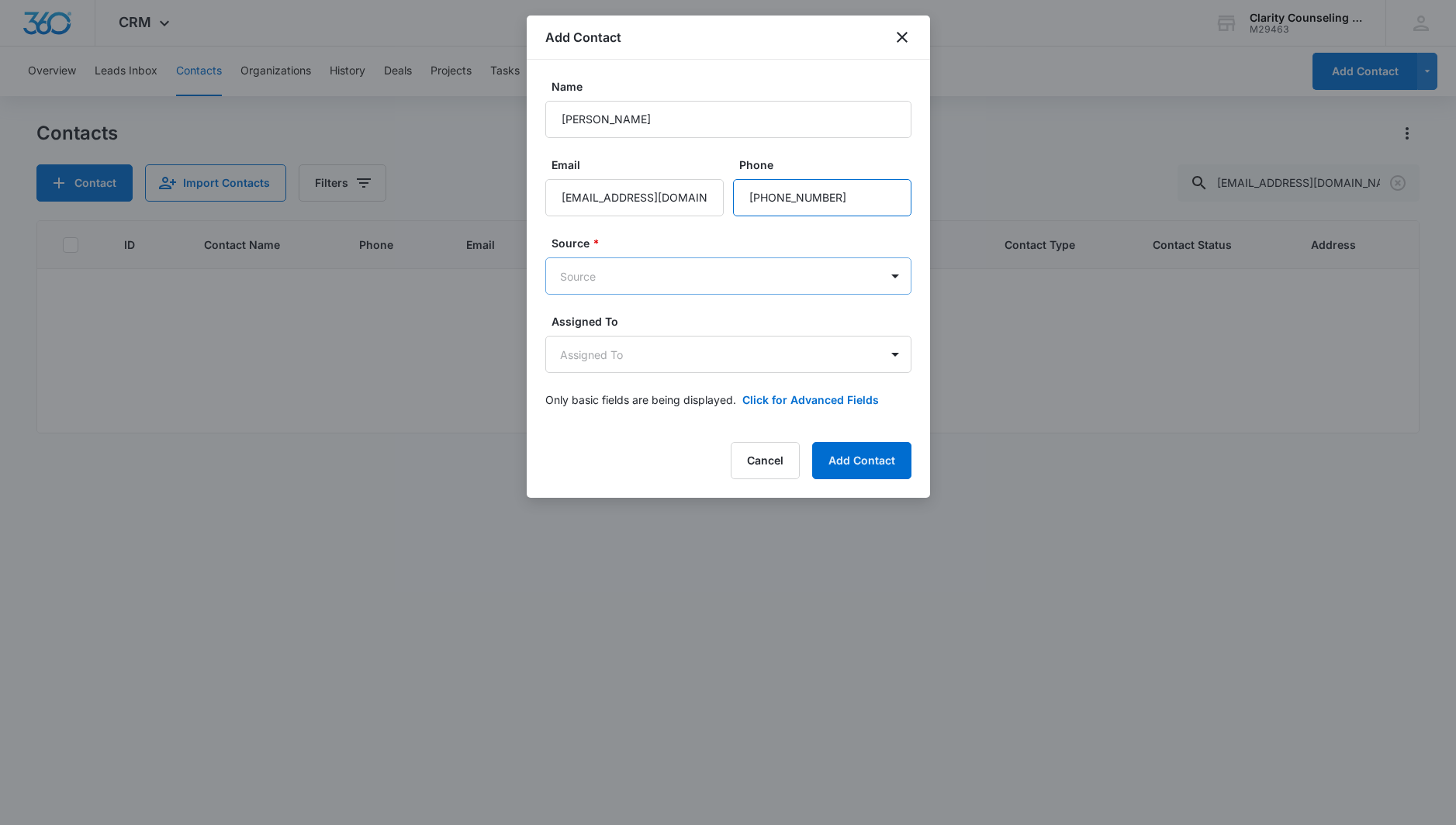
type input "[PHONE_NUMBER]"
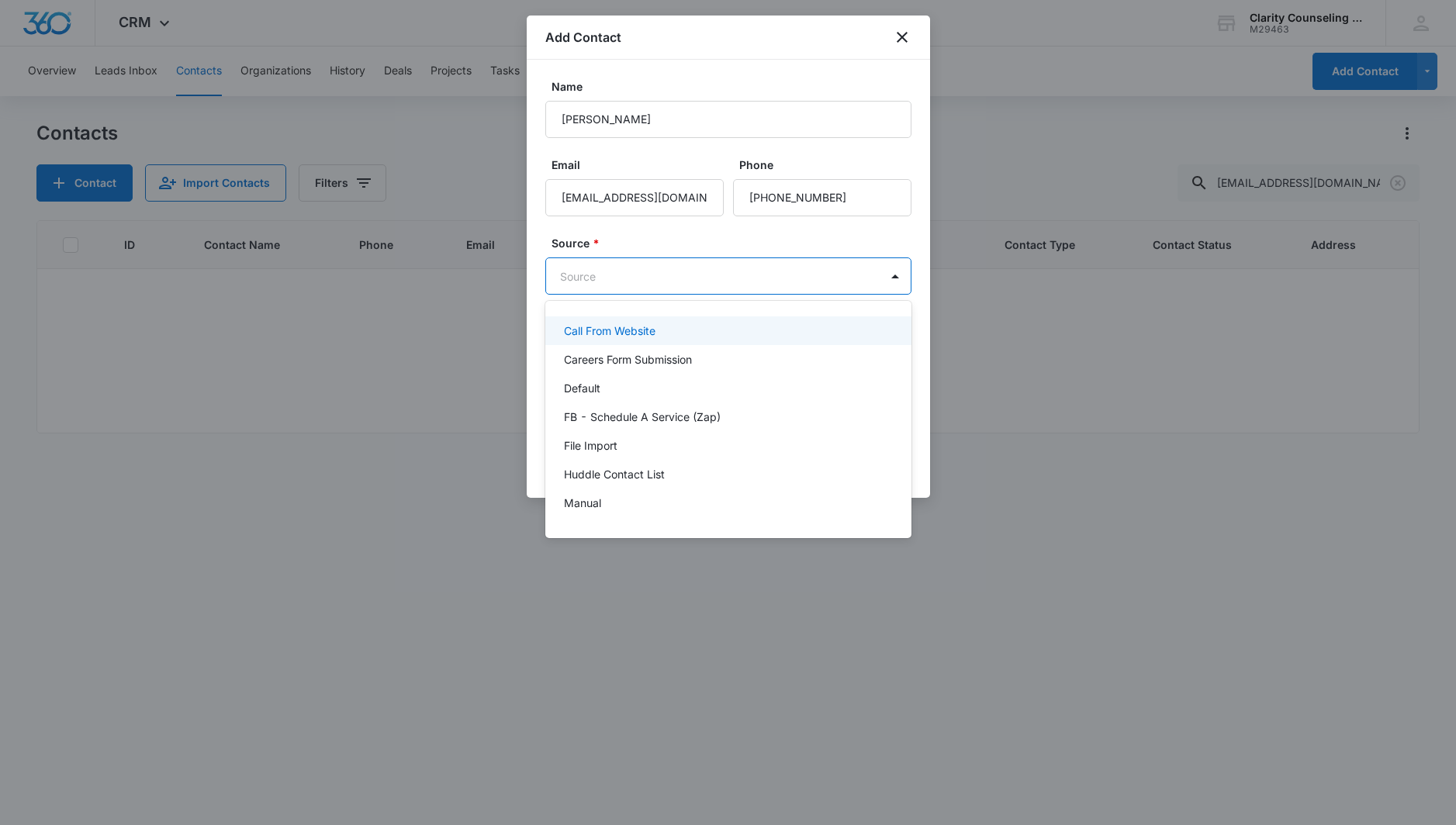
click at [774, 285] on body "CRM Apps Reputation Websites Forms CRM Email Social Content Ads Intelligence Fi…" at bounding box center [728, 412] width 1456 height 825
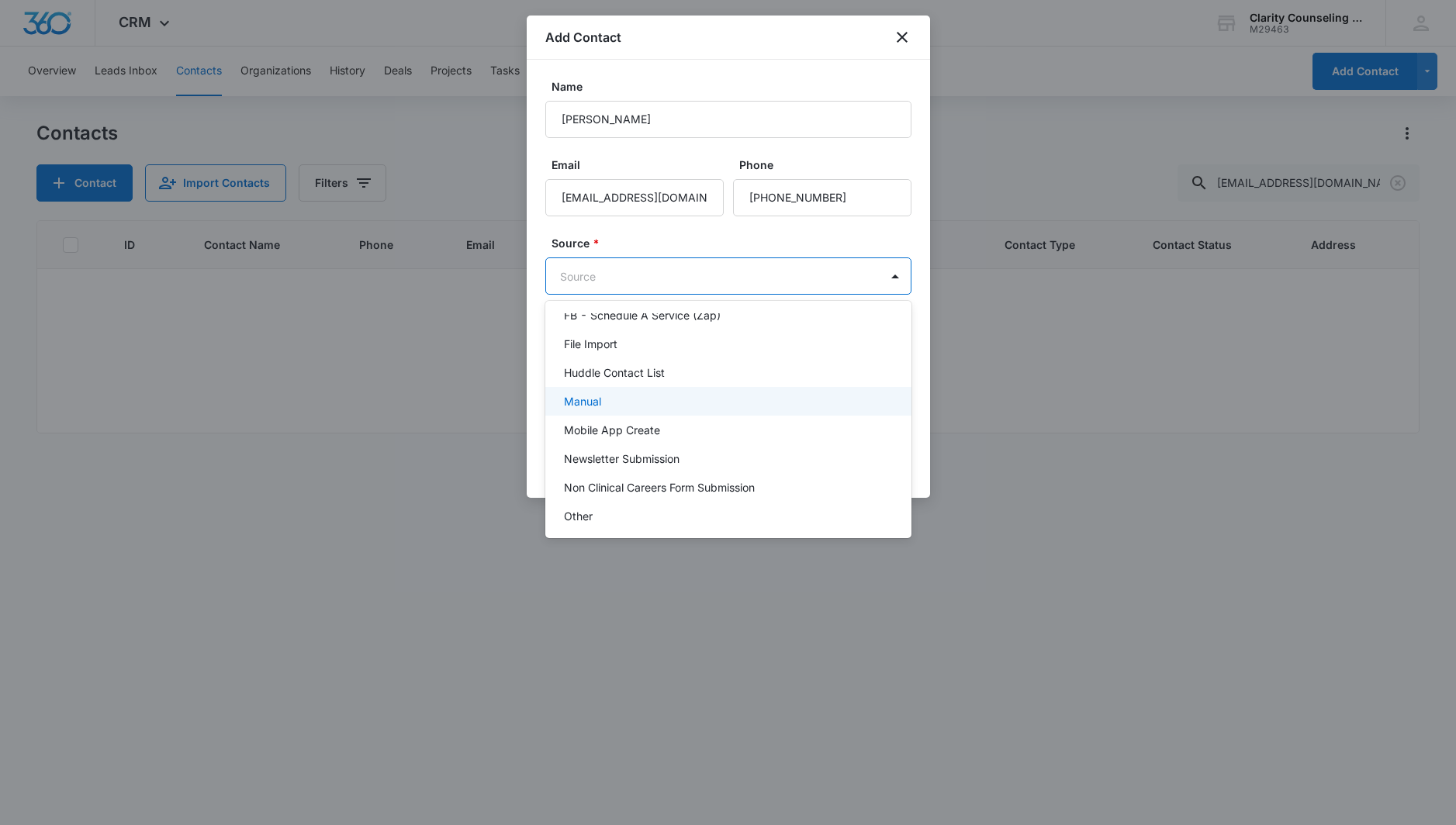
scroll to position [195, 0]
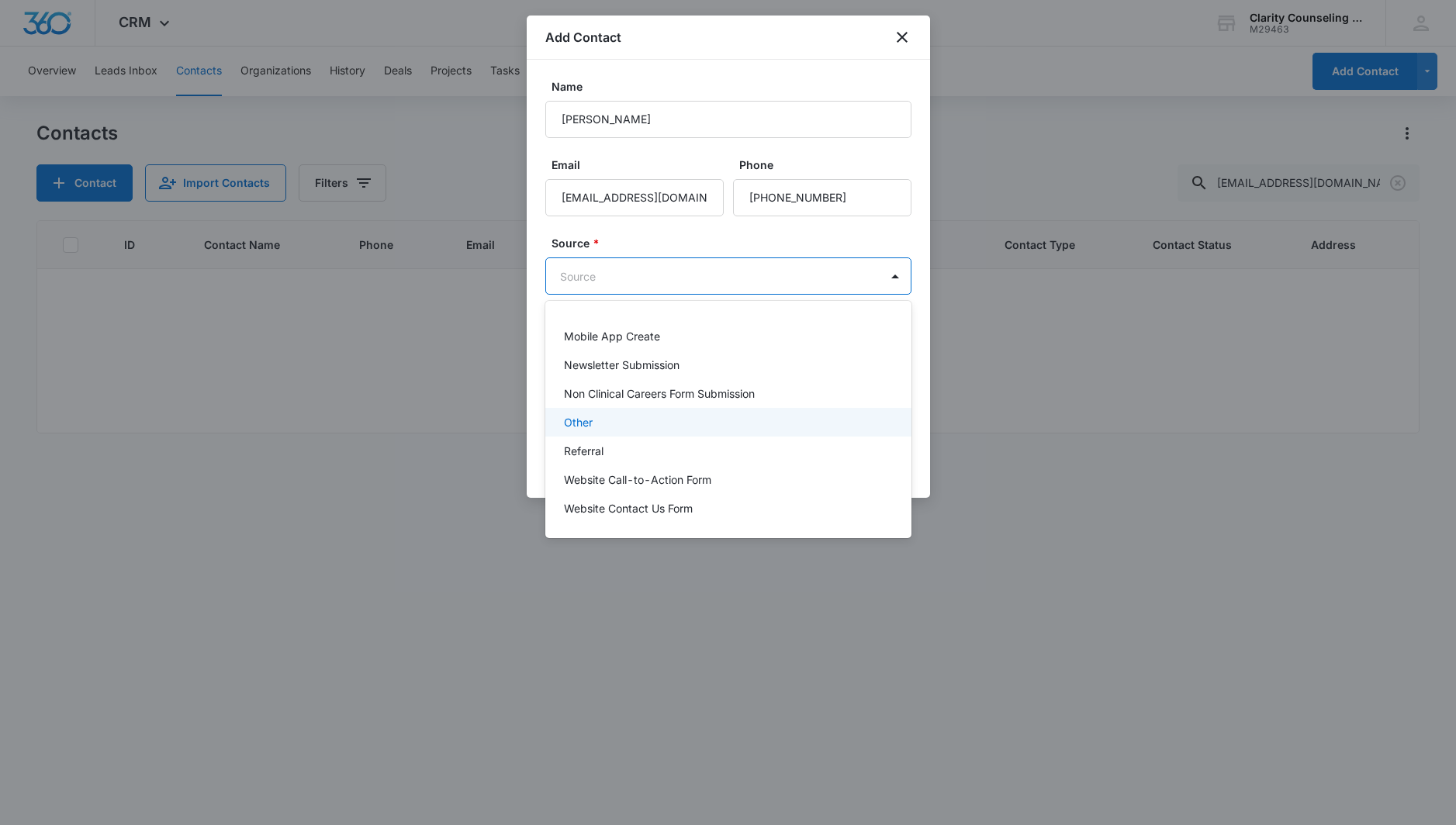
click at [609, 429] on div "Other" at bounding box center [726, 422] width 325 height 17
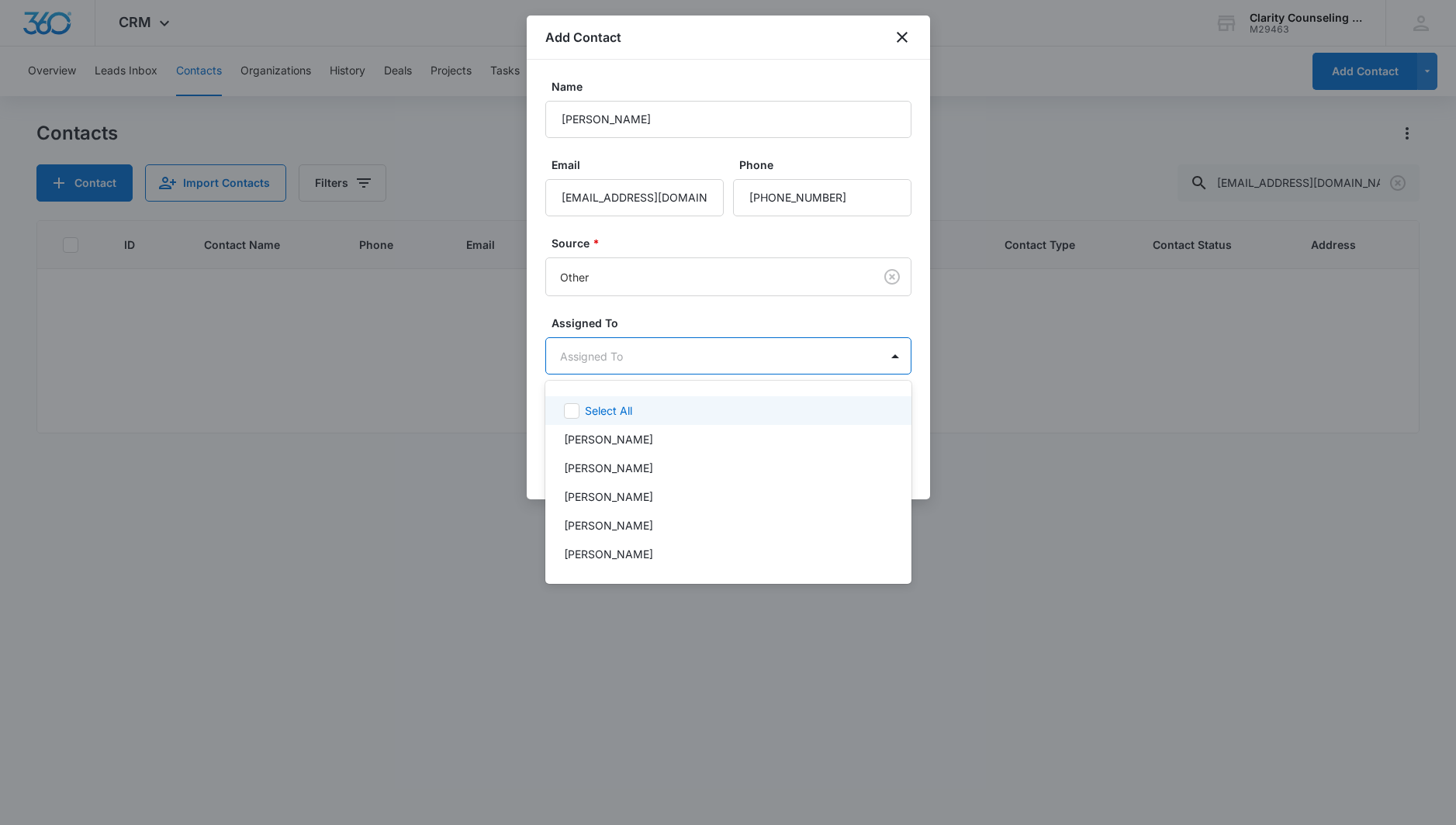
click at [645, 356] on body "CRM Apps Reputation Websites Forms CRM Email Social Content Ads Intelligence Fi…" at bounding box center [728, 412] width 1456 height 825
click at [651, 517] on p "[PERSON_NAME]" at bounding box center [608, 525] width 89 height 17
click at [709, 326] on div at bounding box center [728, 412] width 1456 height 825
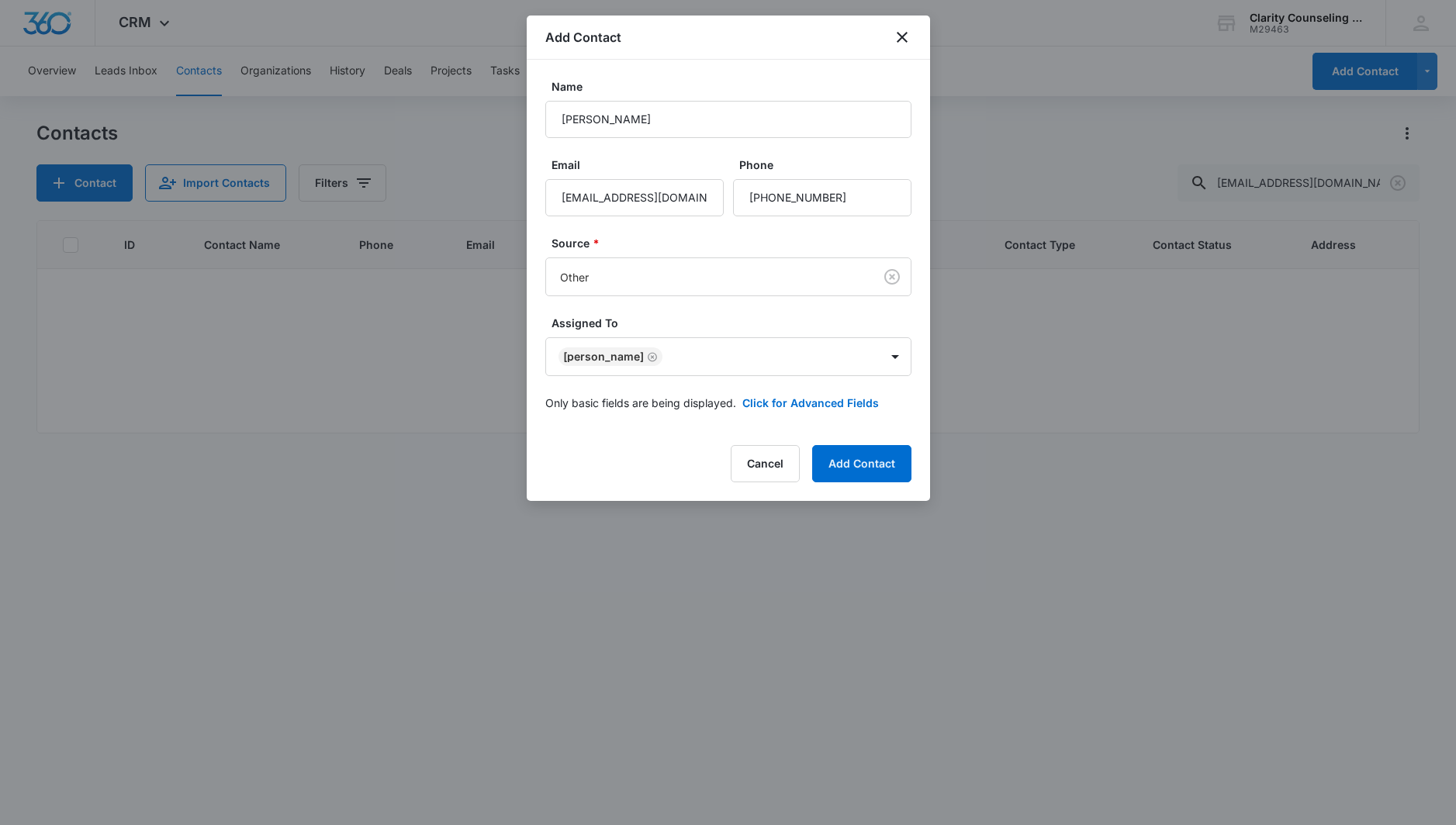
drag, startPoint x: 848, startPoint y: 458, endPoint x: 554, endPoint y: 447, distance: 294.2
click at [845, 458] on button "Add Contact" at bounding box center [862, 463] width 100 height 37
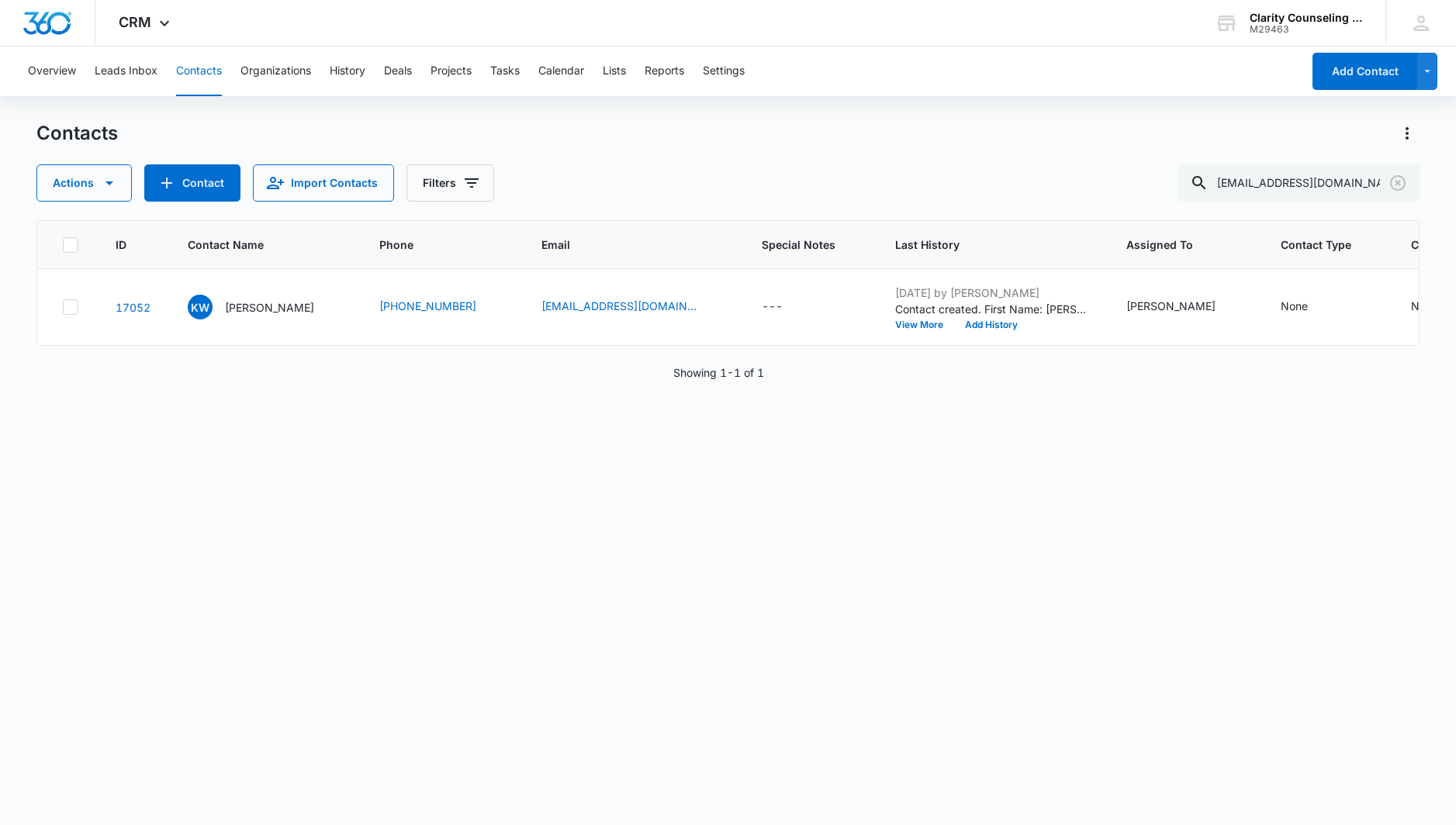
scroll to position [0, 0]
click at [1399, 180] on icon "Clear" at bounding box center [1398, 183] width 18 height 18
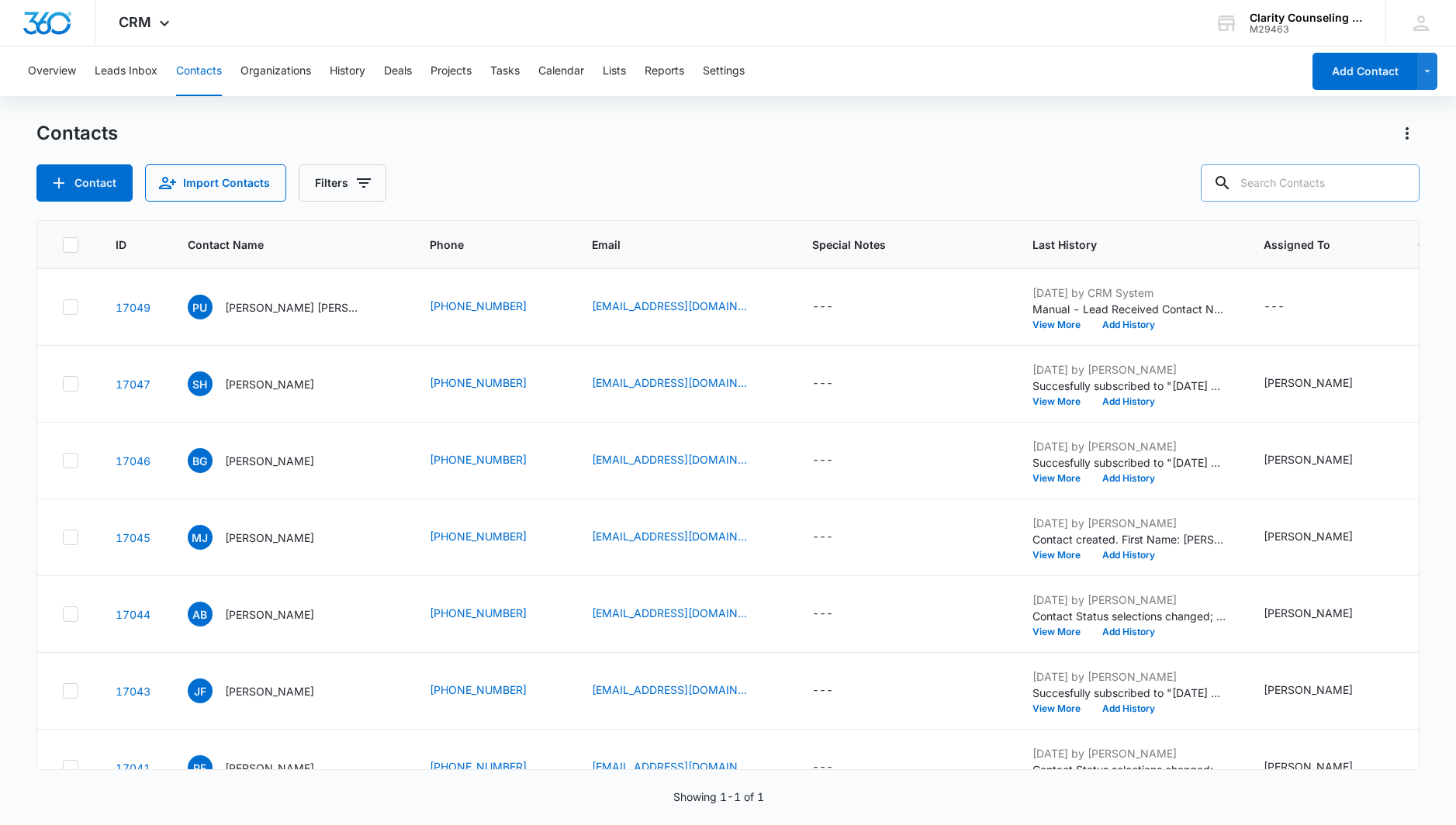
drag, startPoint x: 77, startPoint y: 367, endPoint x: 1300, endPoint y: 183, distance: 1236.8
click at [1398, 180] on div at bounding box center [1398, 183] width 25 height 37
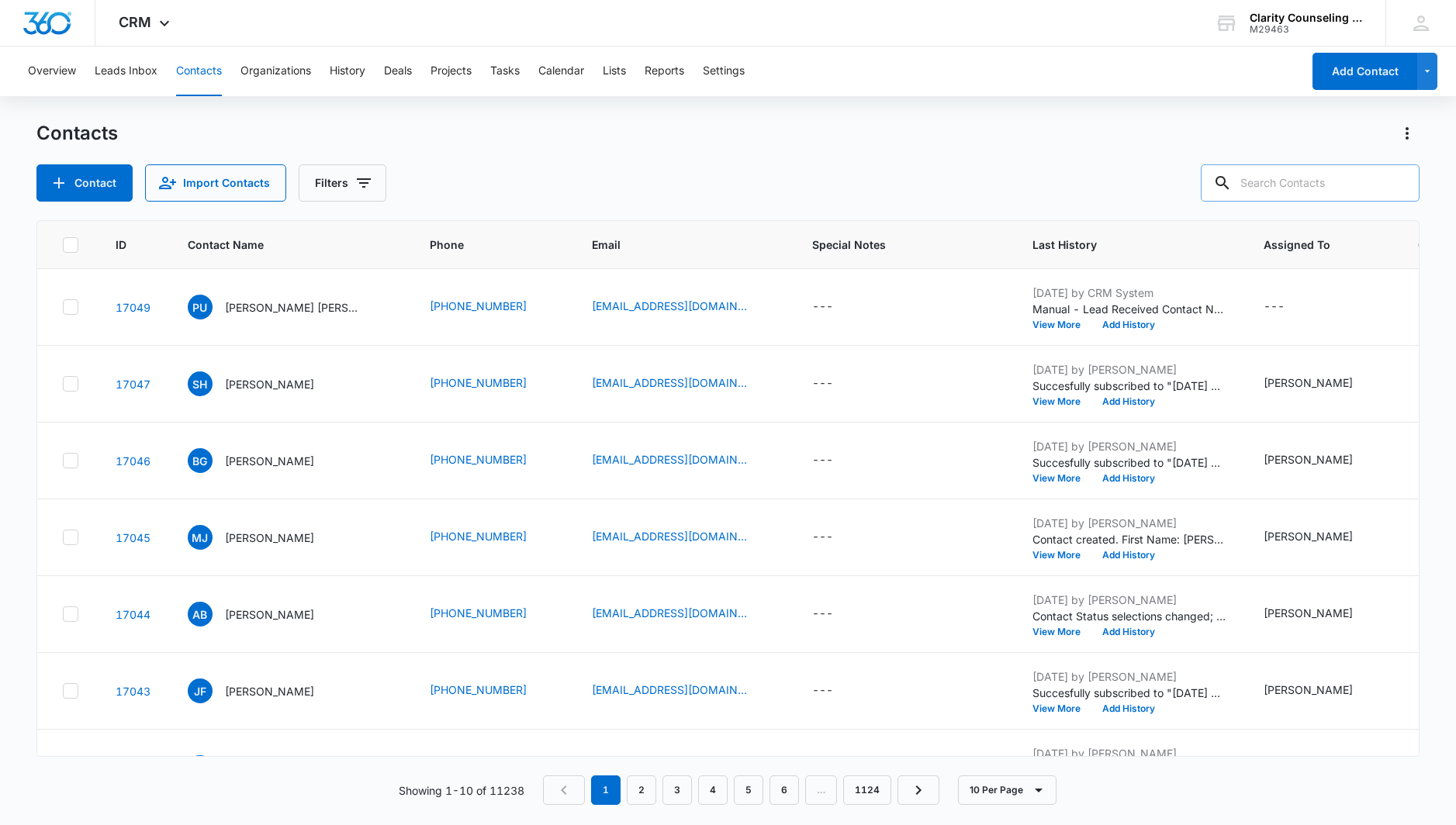
paste input "[EMAIL_ADDRESS][DOMAIN_NAME]"
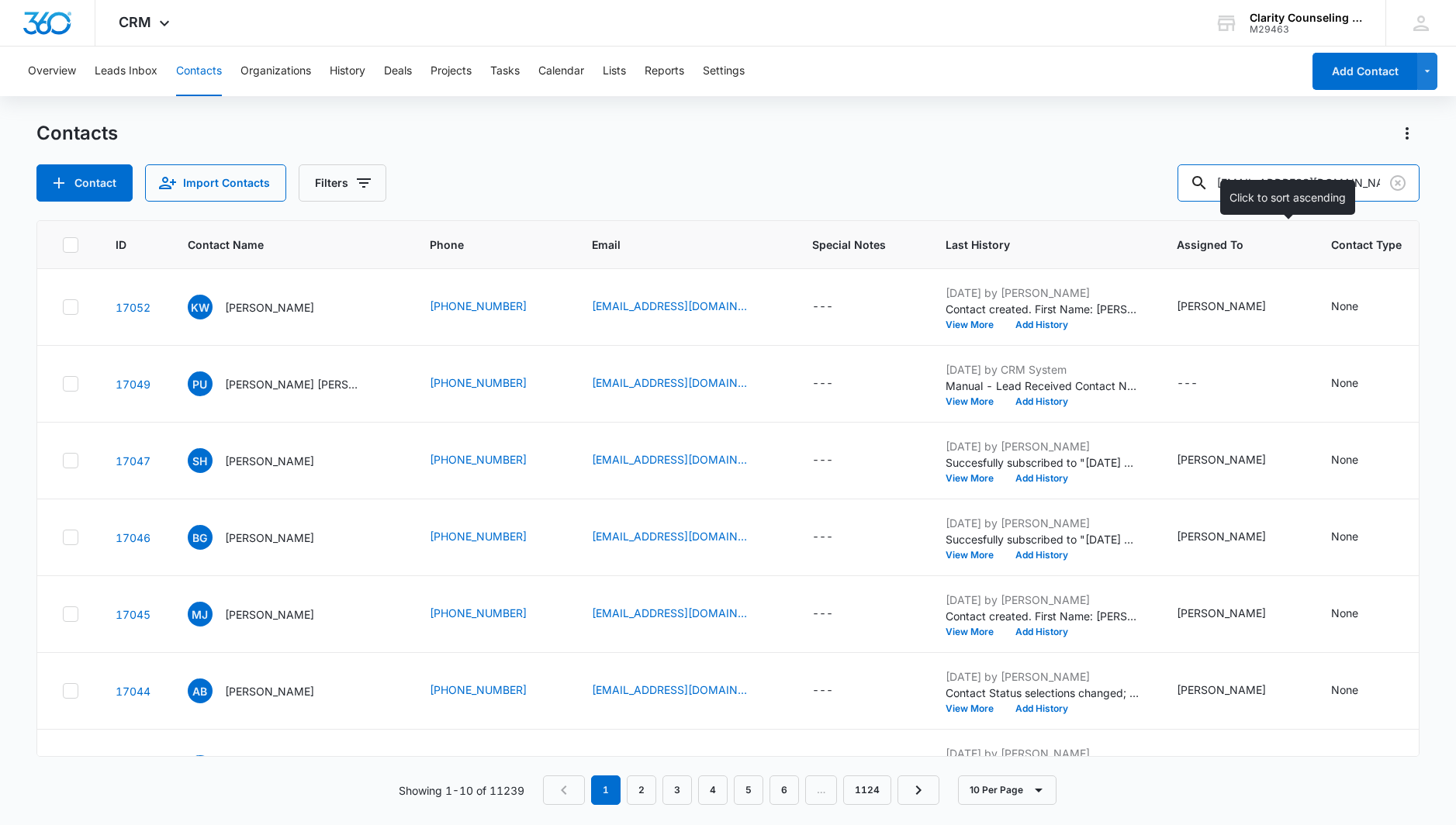
type input "[EMAIL_ADDRESS][DOMAIN_NAME]"
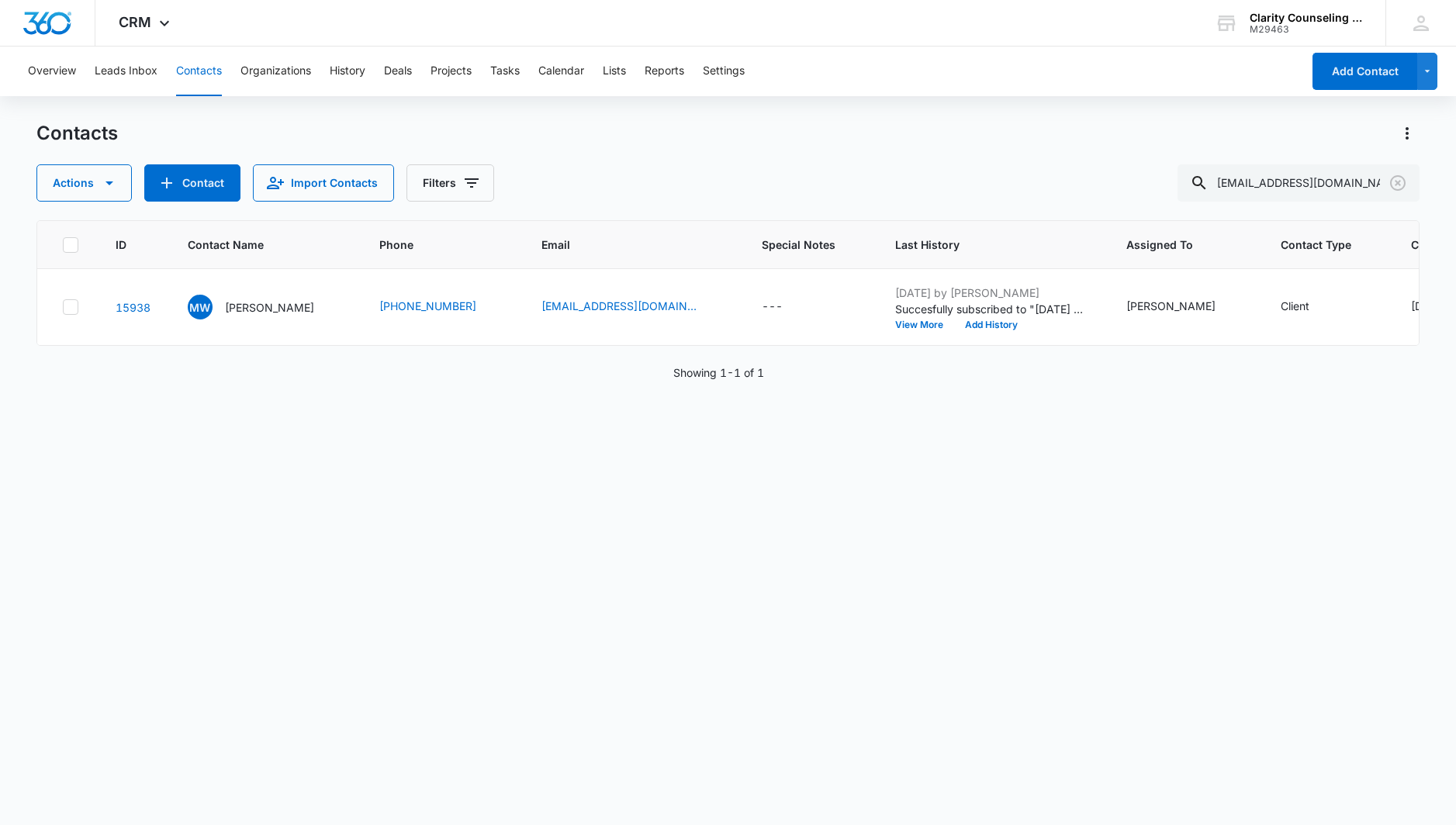
click at [1395, 183] on icon "Clear" at bounding box center [1398, 183] width 18 height 18
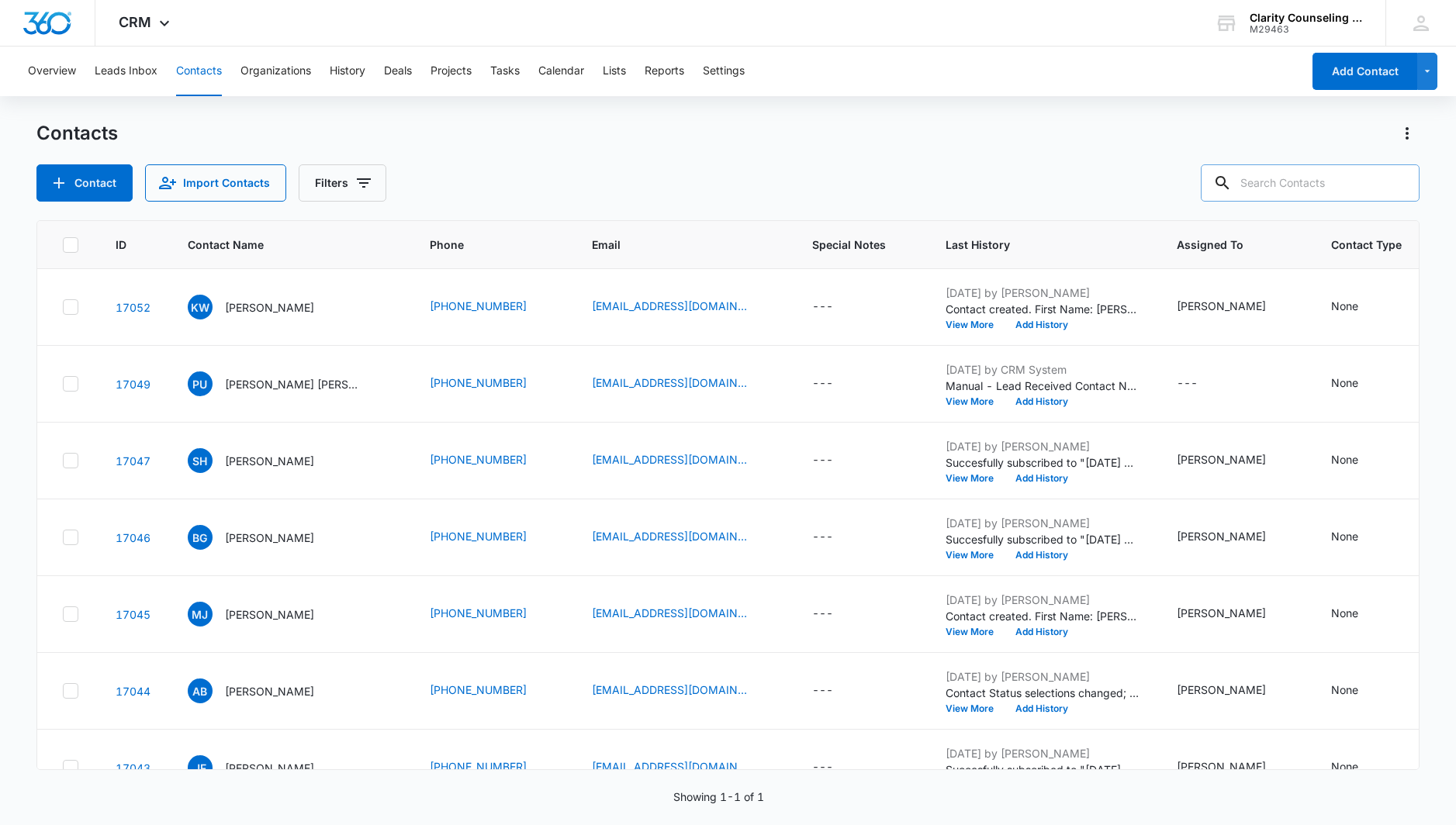
drag, startPoint x: 32, startPoint y: 171, endPoint x: 1319, endPoint y: 181, distance: 1287.0
click at [1395, 183] on div at bounding box center [1398, 183] width 25 height 37
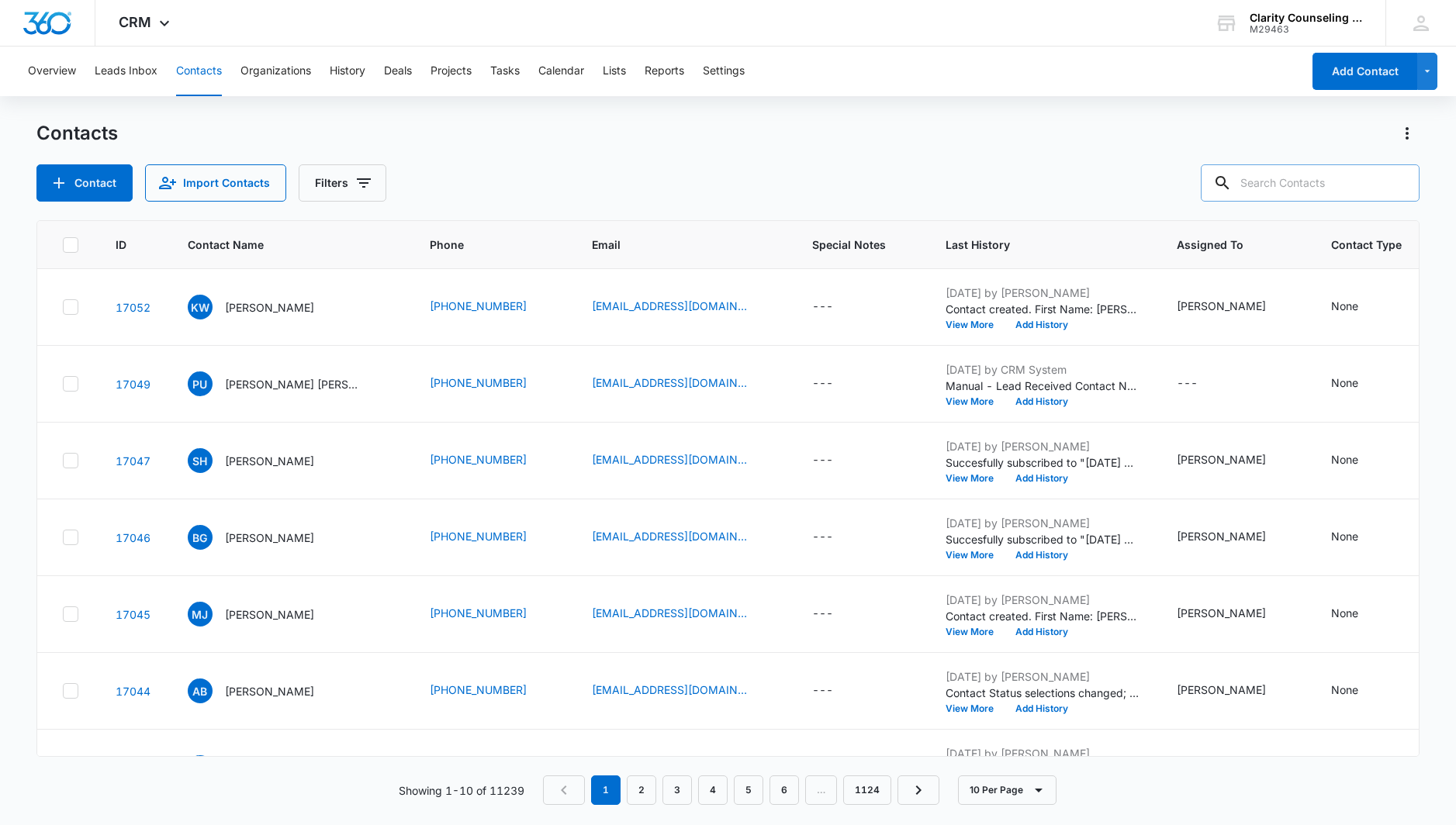
paste input "[EMAIL_ADDRESS][DOMAIN_NAME]"
type input "[EMAIL_ADDRESS][DOMAIN_NAME]"
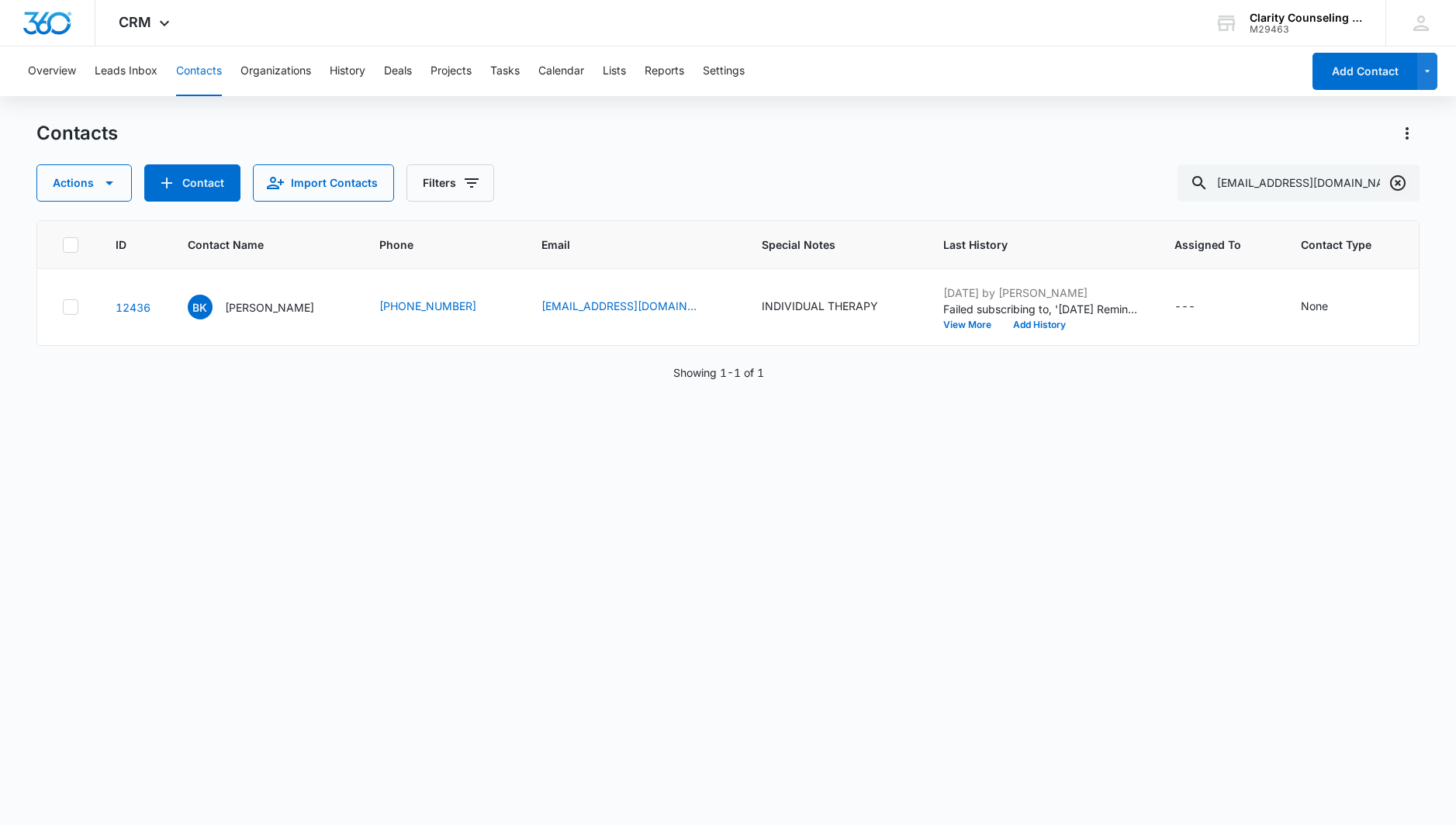
click at [1402, 183] on icon "Clear" at bounding box center [1398, 183] width 18 height 18
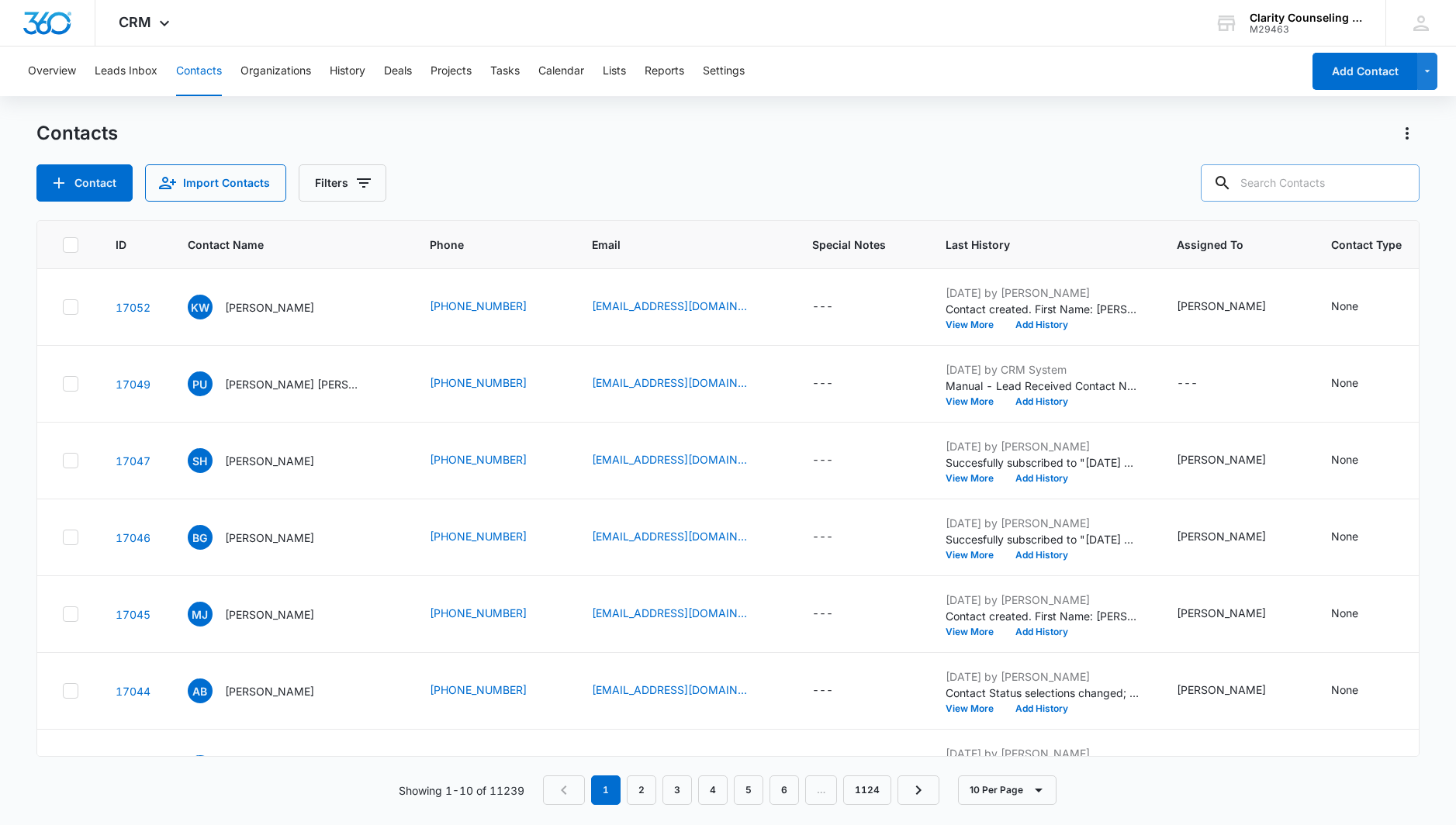
paste input "[EMAIL_ADDRESS][DOMAIN_NAME]"
type input "[EMAIL_ADDRESS][DOMAIN_NAME]"
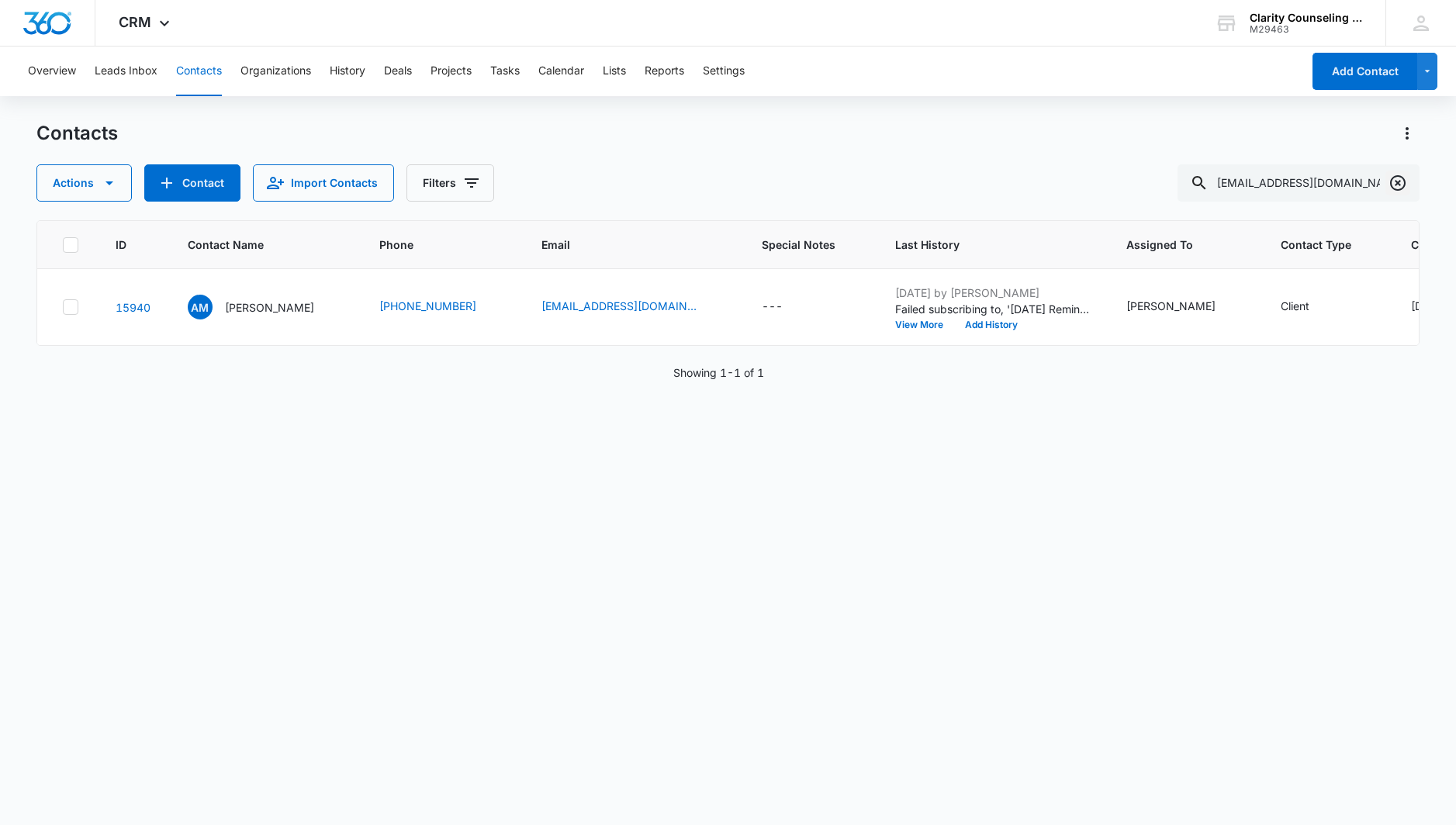
click at [1395, 179] on icon "Clear" at bounding box center [1398, 183] width 18 height 18
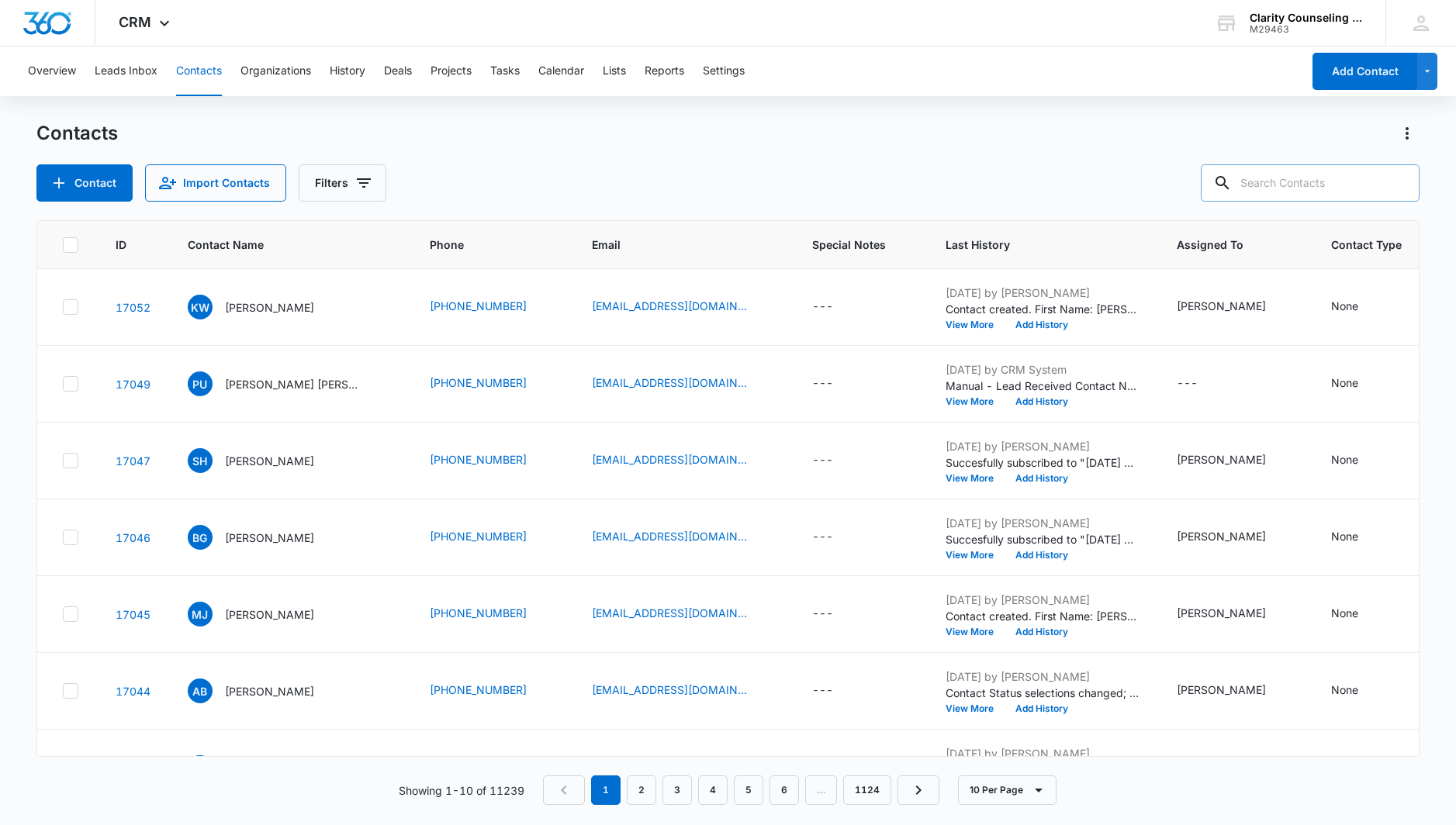
paste input "[EMAIL_ADDRESS][DOMAIN_NAME]"
type input "[EMAIL_ADDRESS][DOMAIN_NAME]"
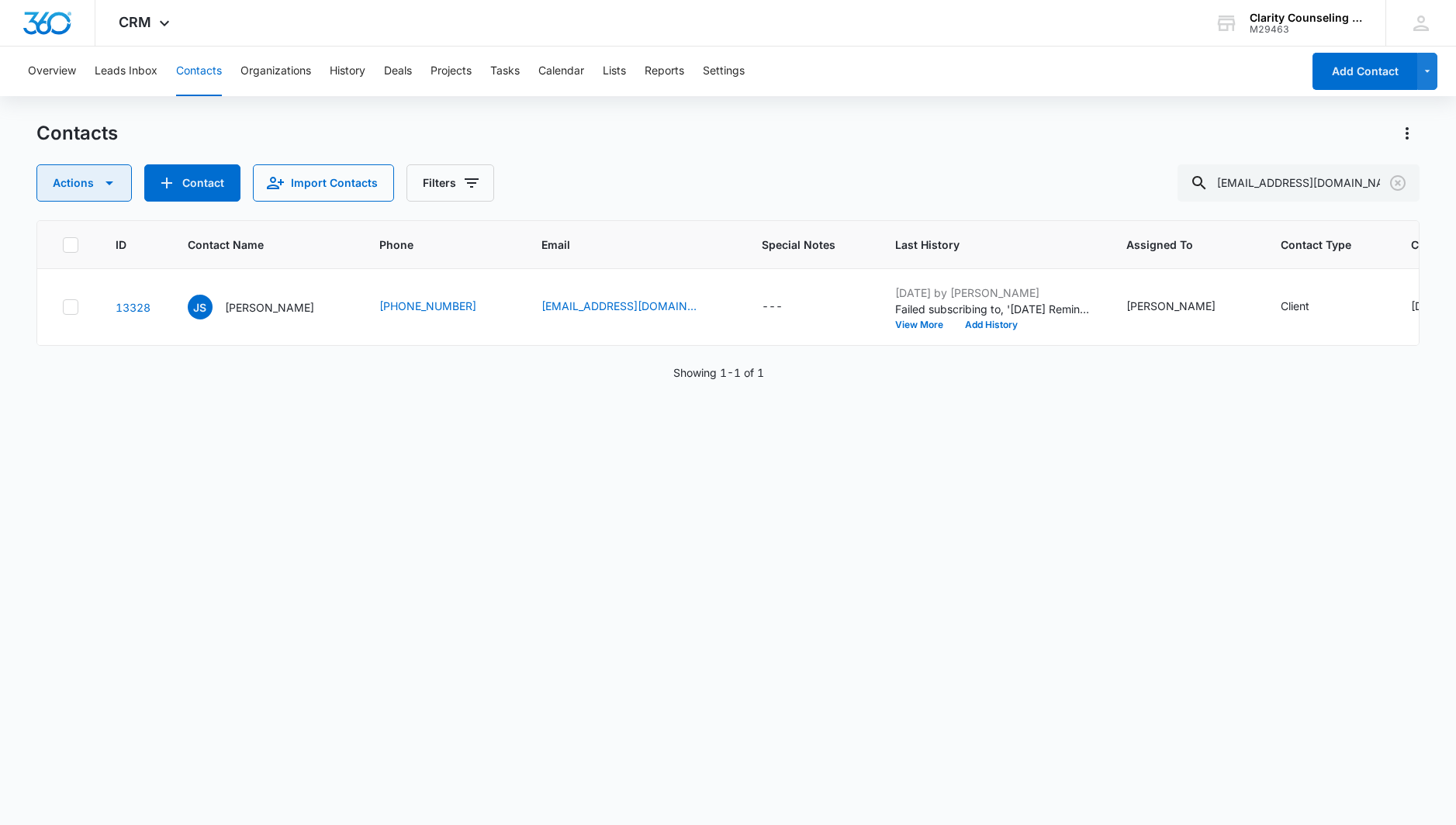
click at [1397, 183] on icon "Clear" at bounding box center [1398, 183] width 16 height 16
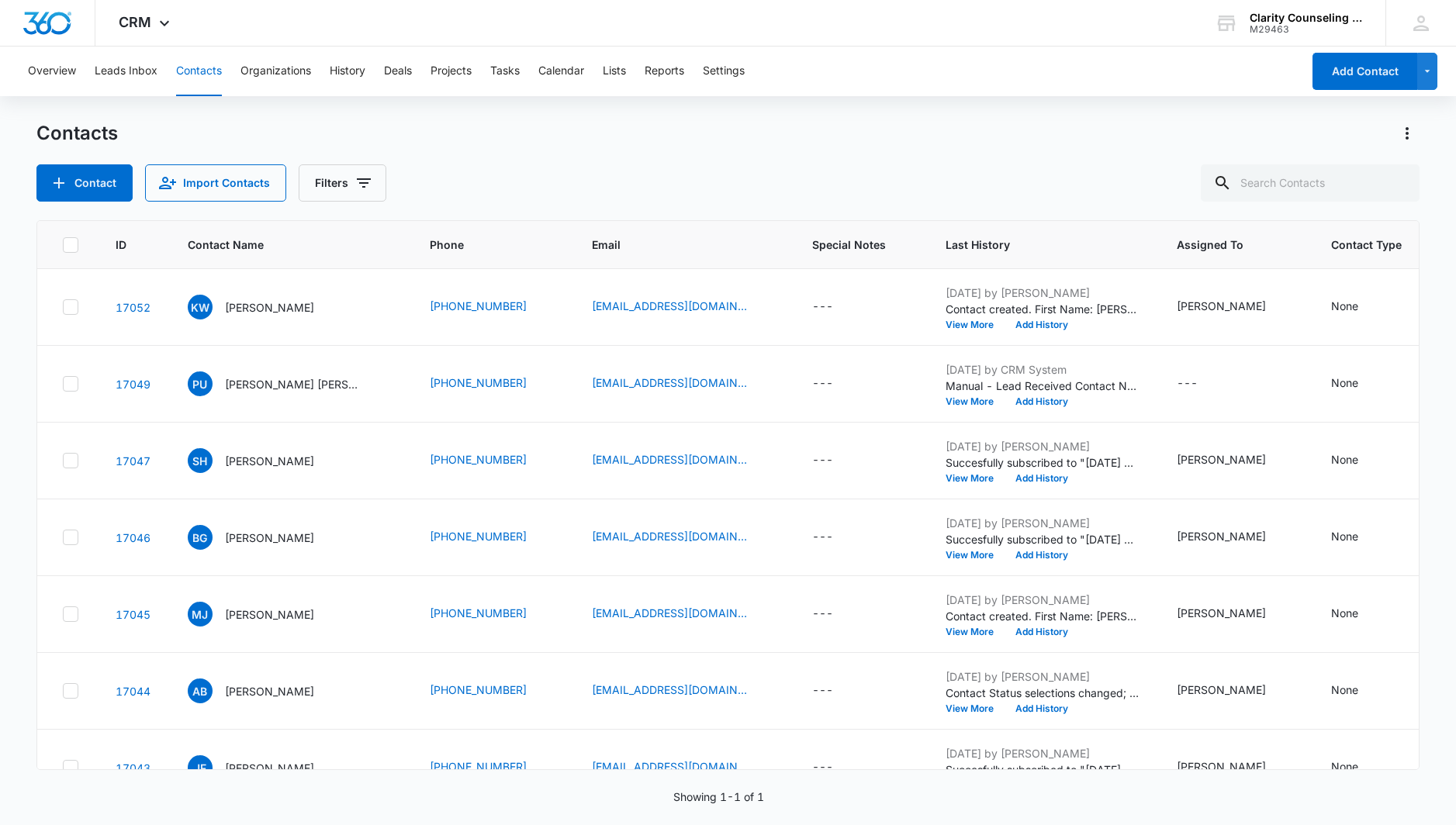
click at [1397, 183] on div at bounding box center [1398, 183] width 25 height 37
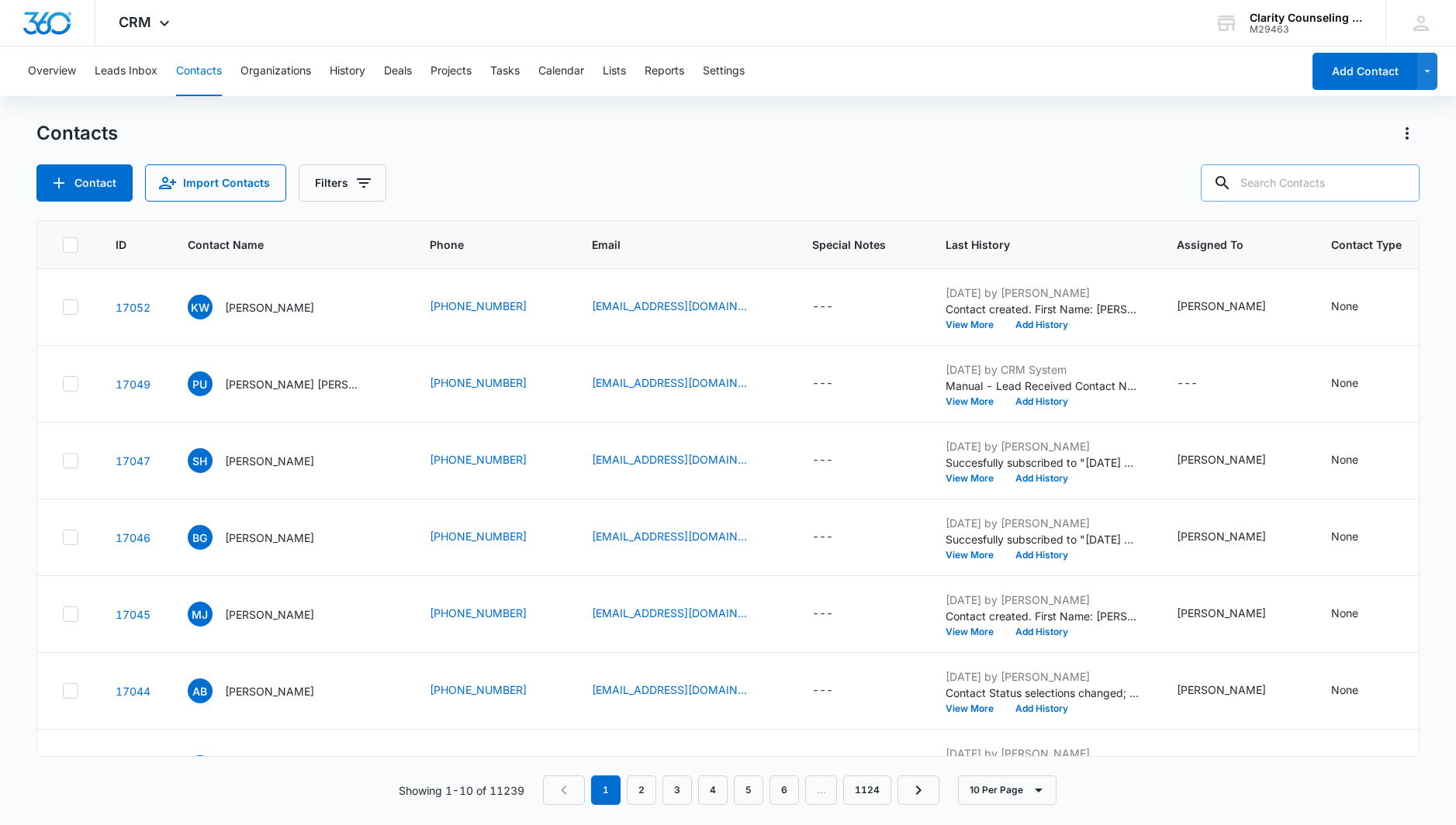
paste input "[EMAIL_ADDRESS][DOMAIN_NAME]"
type input "[EMAIL_ADDRESS][DOMAIN_NAME]"
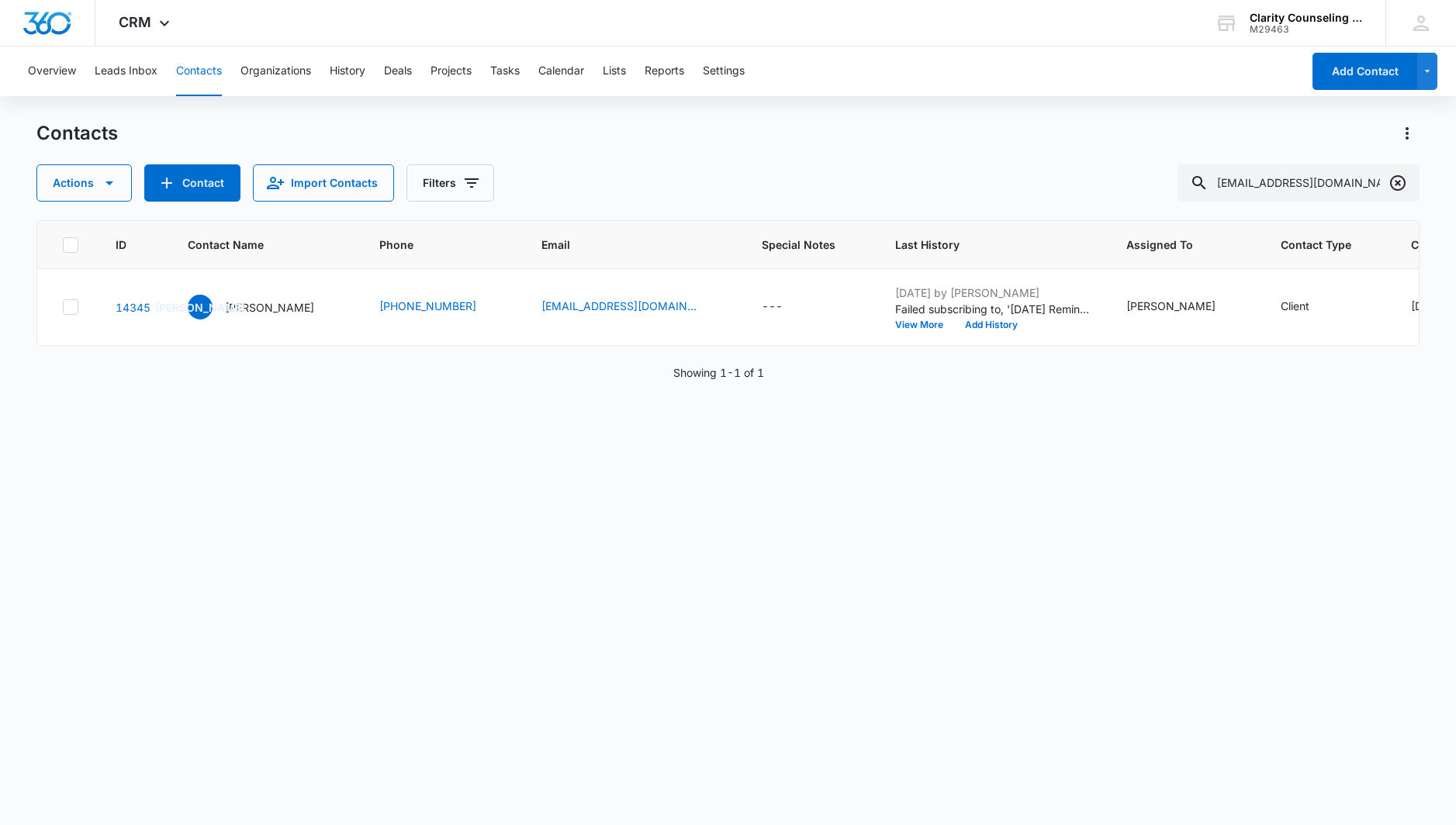
click at [1395, 188] on icon "Clear" at bounding box center [1398, 183] width 18 height 18
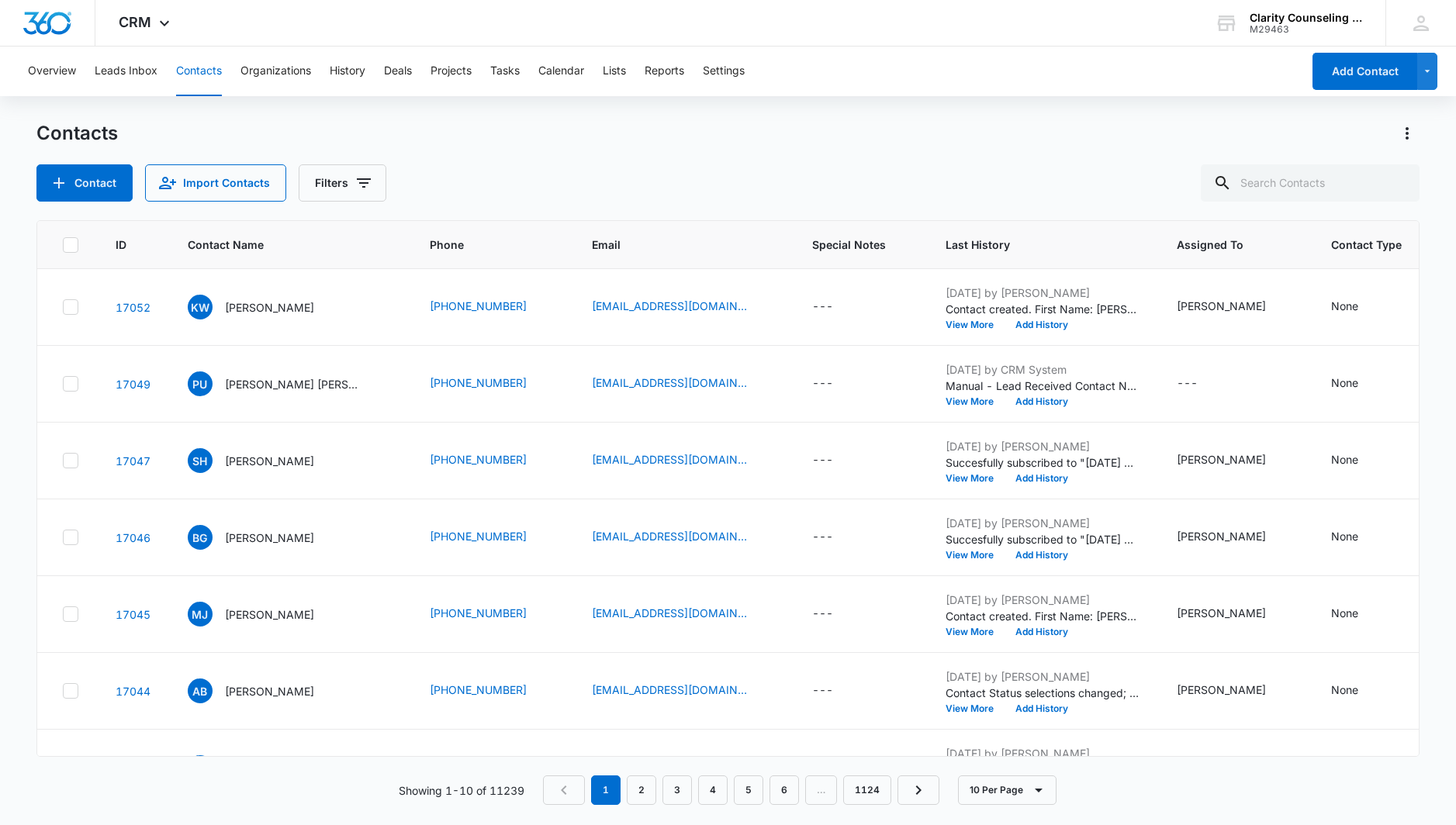
click at [1394, 188] on div at bounding box center [1398, 183] width 25 height 37
paste input "[EMAIL_ADDRESS][DOMAIN_NAME]"
type input "[EMAIL_ADDRESS][DOMAIN_NAME]"
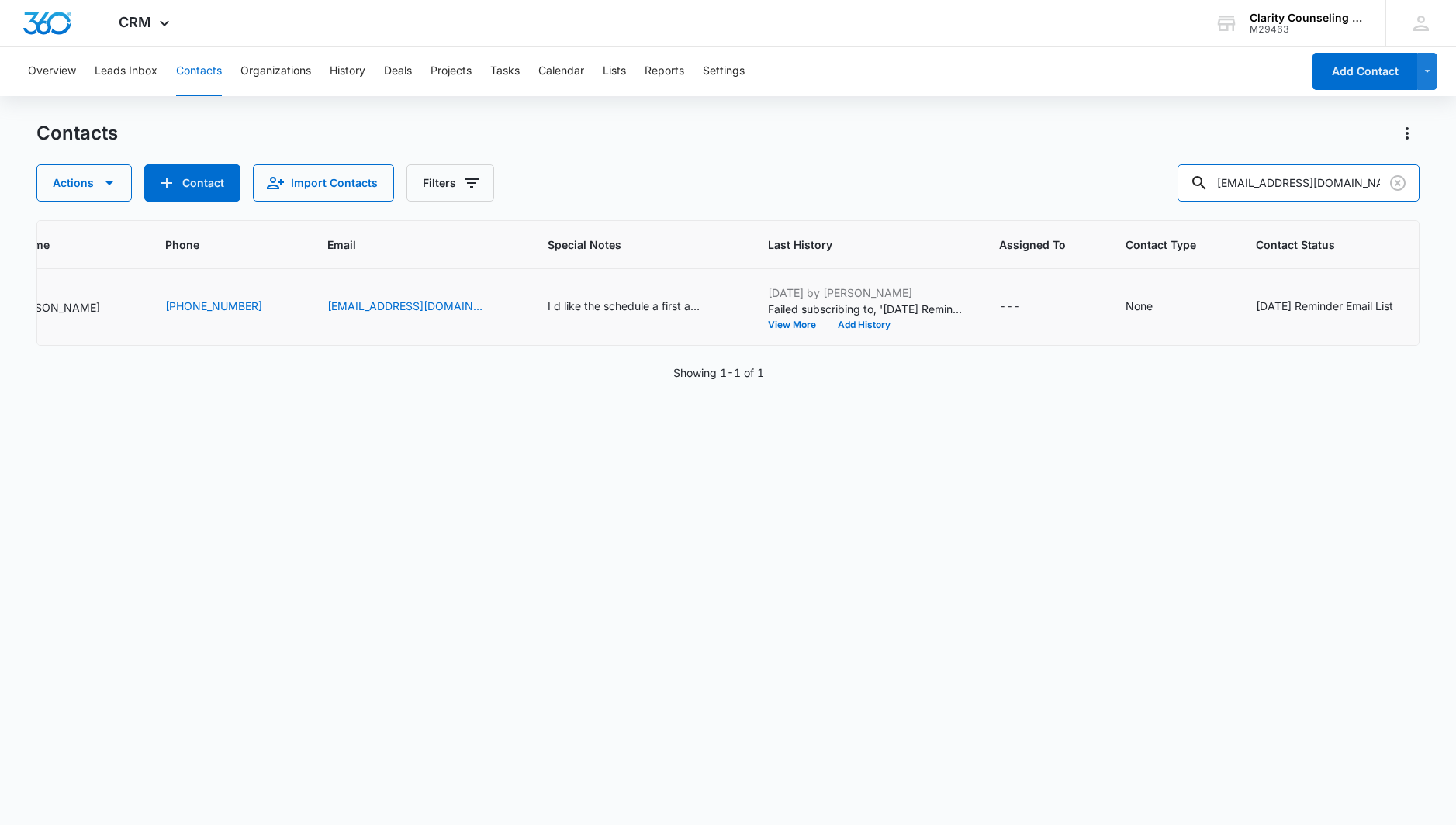
scroll to position [0, 259]
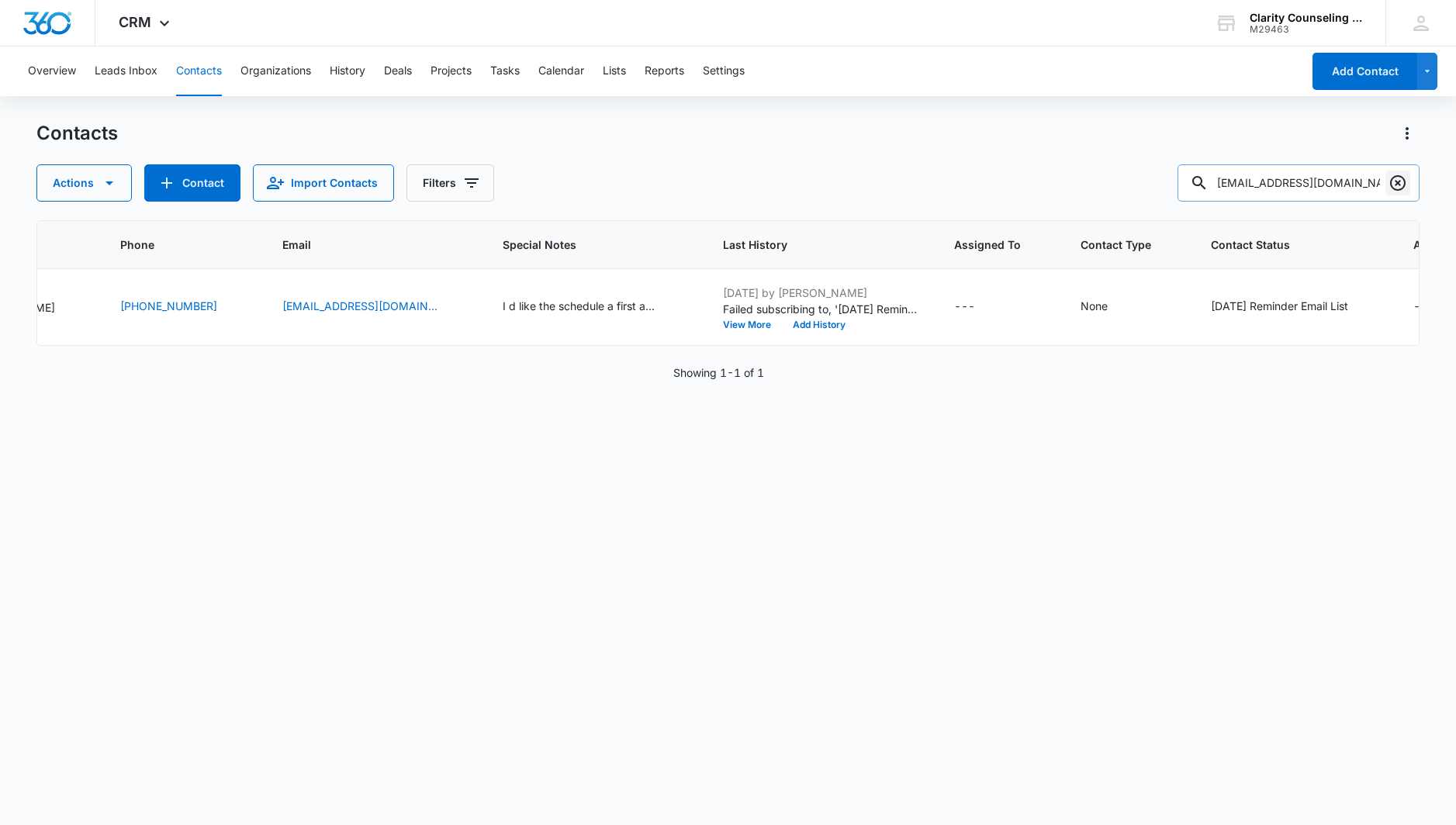
click at [1393, 179] on icon "Clear" at bounding box center [1398, 183] width 18 height 18
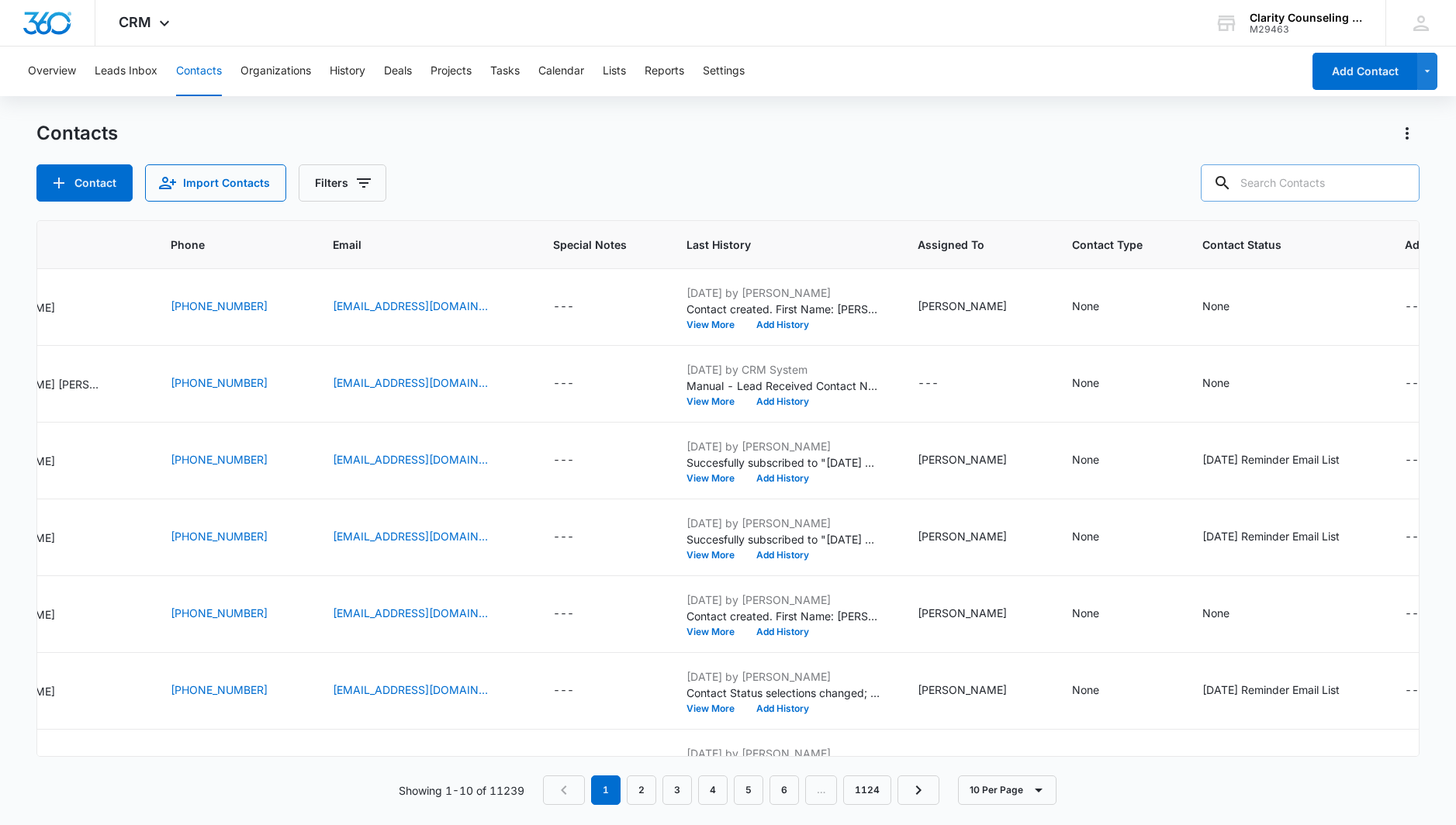
paste input "[EMAIL_ADDRESS][DOMAIN_NAME]"
type input "[EMAIL_ADDRESS][DOMAIN_NAME]"
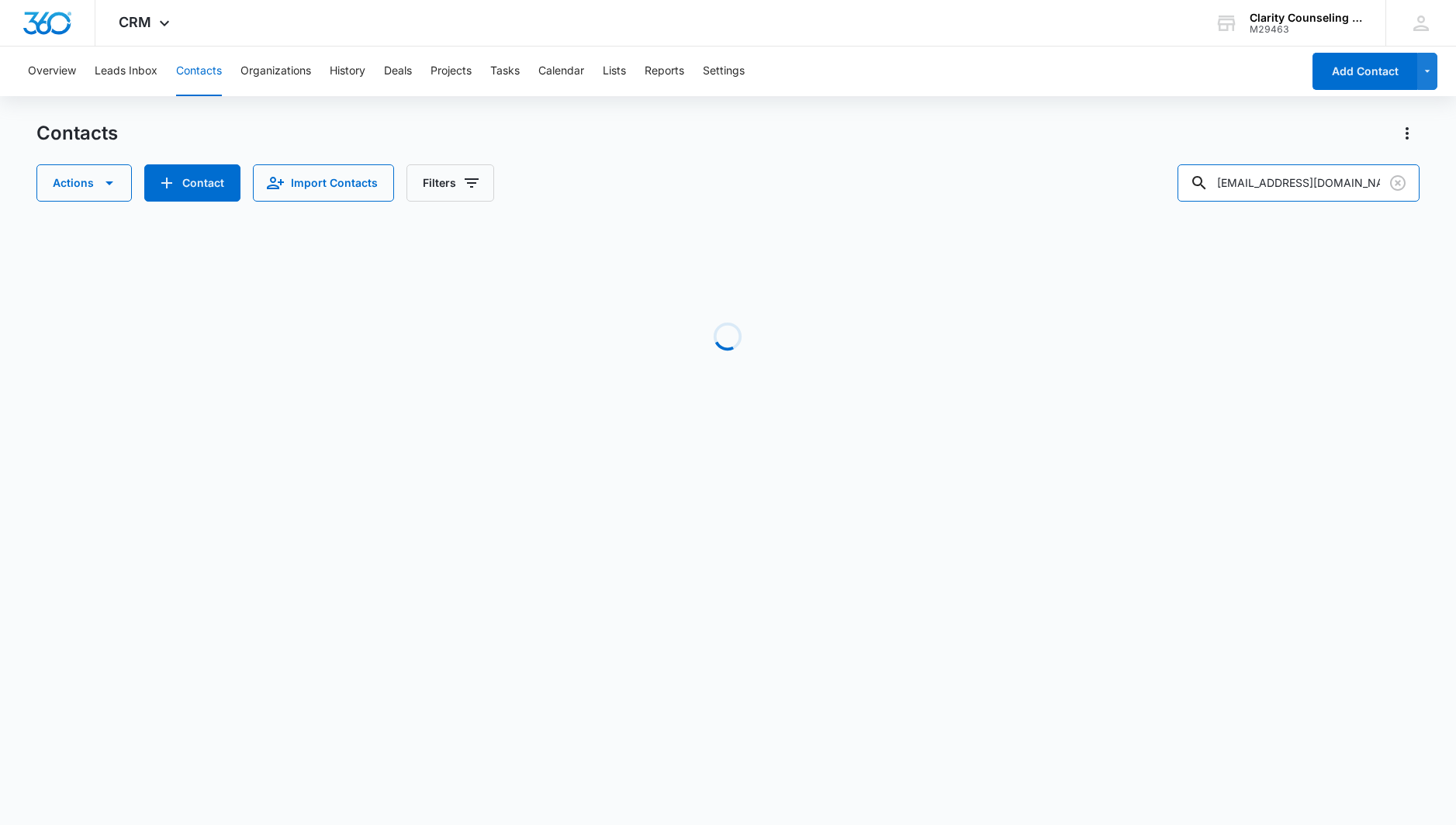
scroll to position [0, 204]
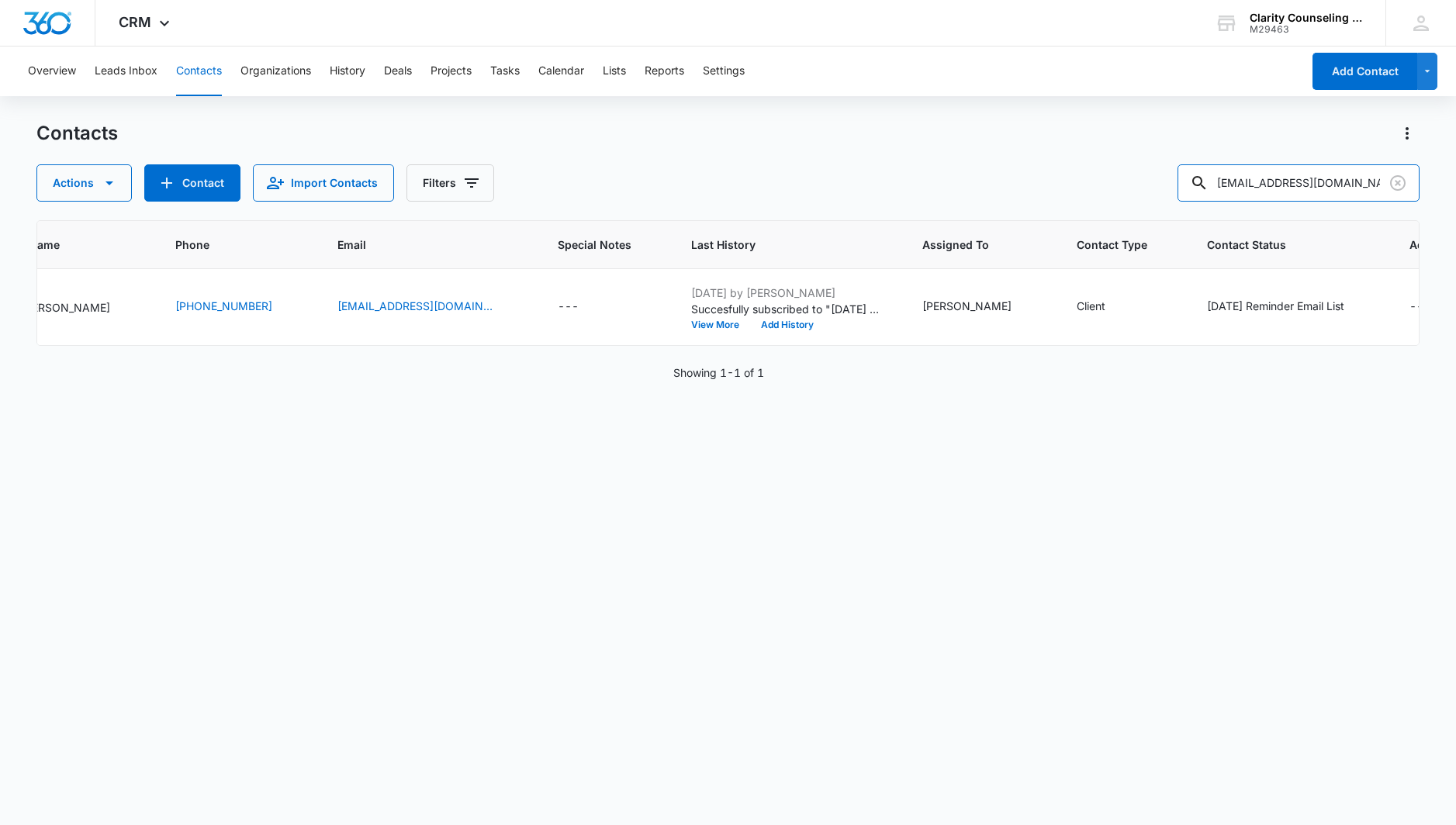
click at [1394, 178] on icon "Clear" at bounding box center [1398, 183] width 16 height 16
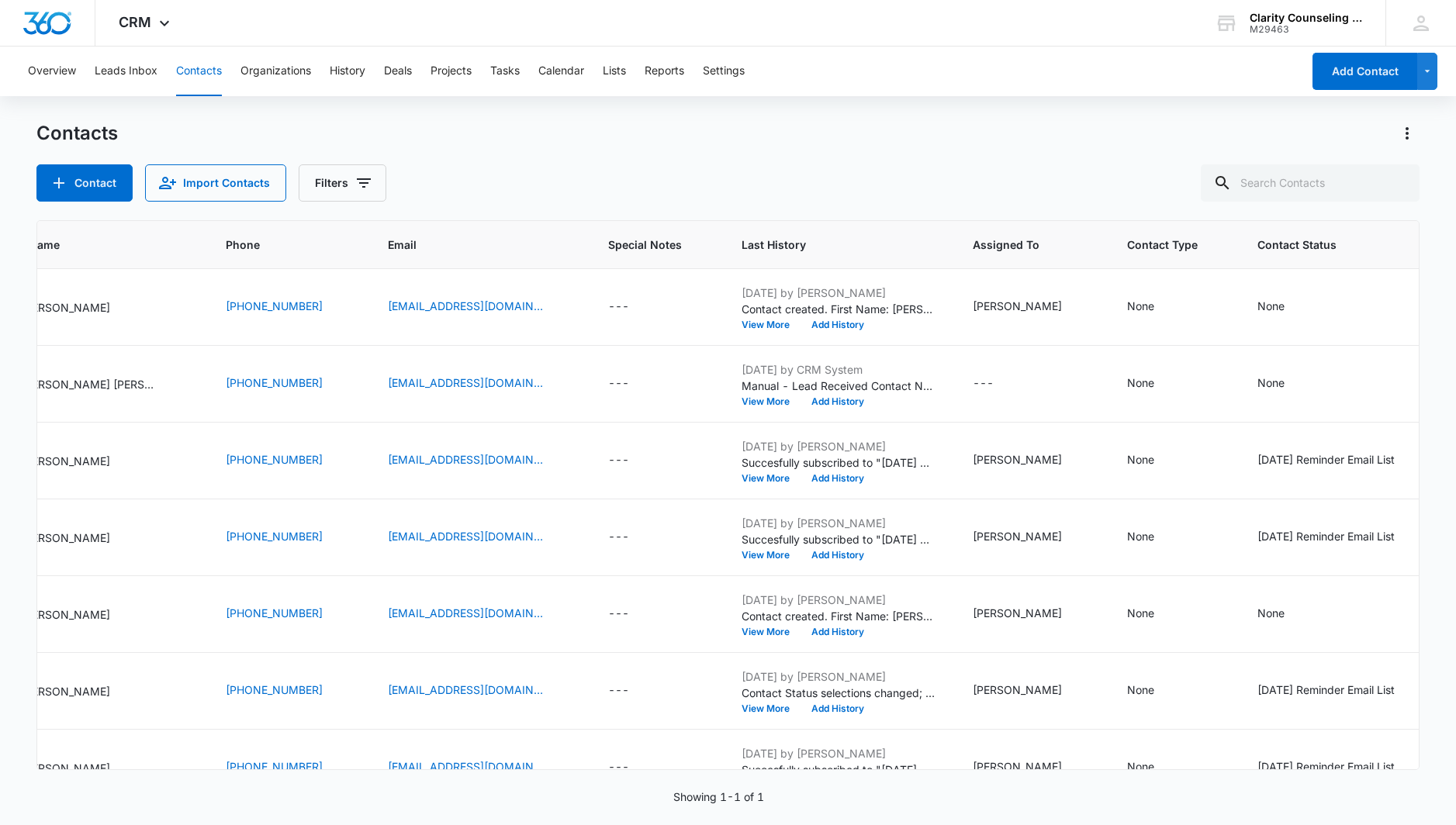
click at [1394, 178] on div at bounding box center [1398, 183] width 25 height 37
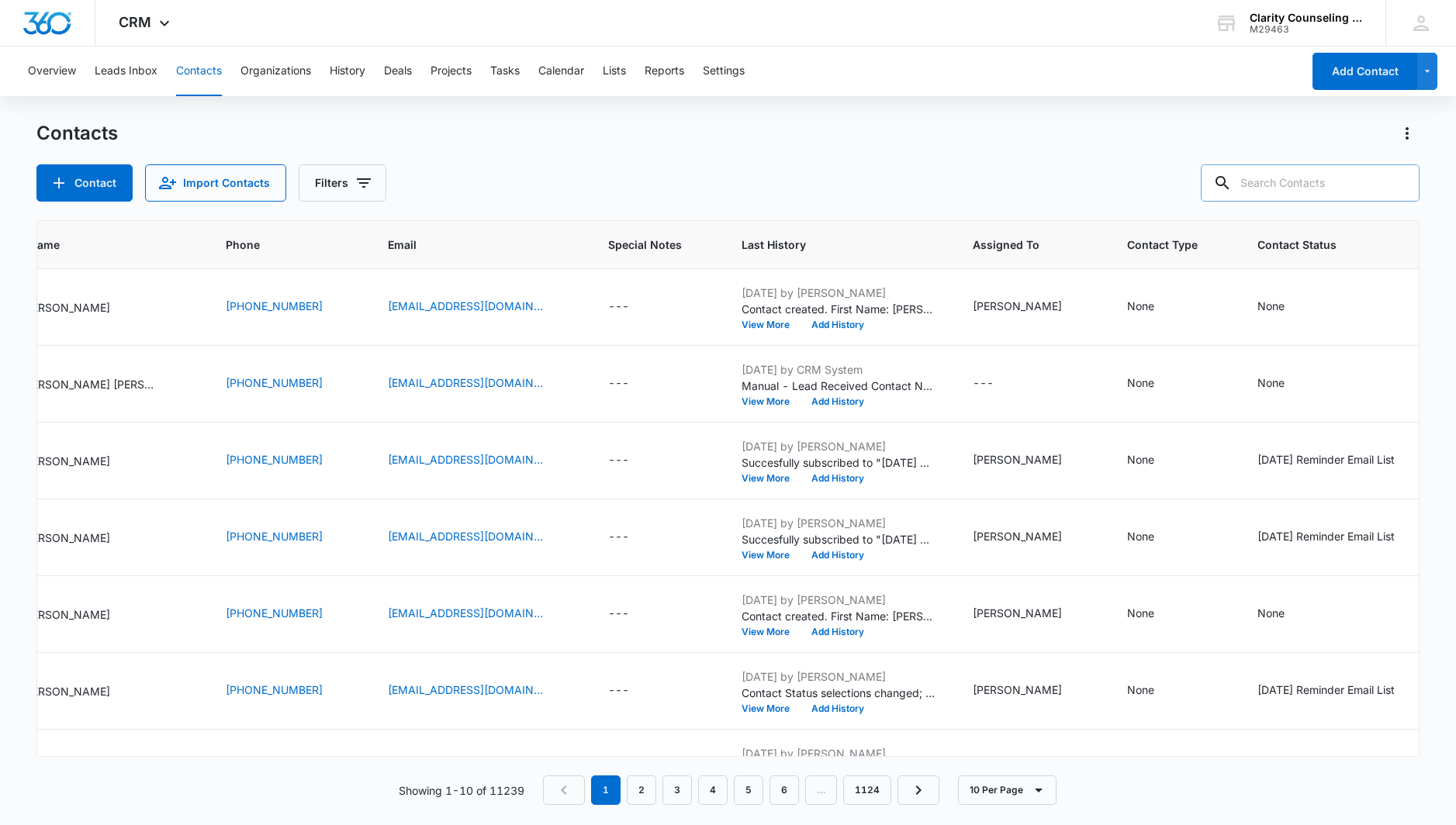
paste input "[EMAIL_ADDRESS][DOMAIN_NAME]"
type input "[EMAIL_ADDRESS][DOMAIN_NAME]"
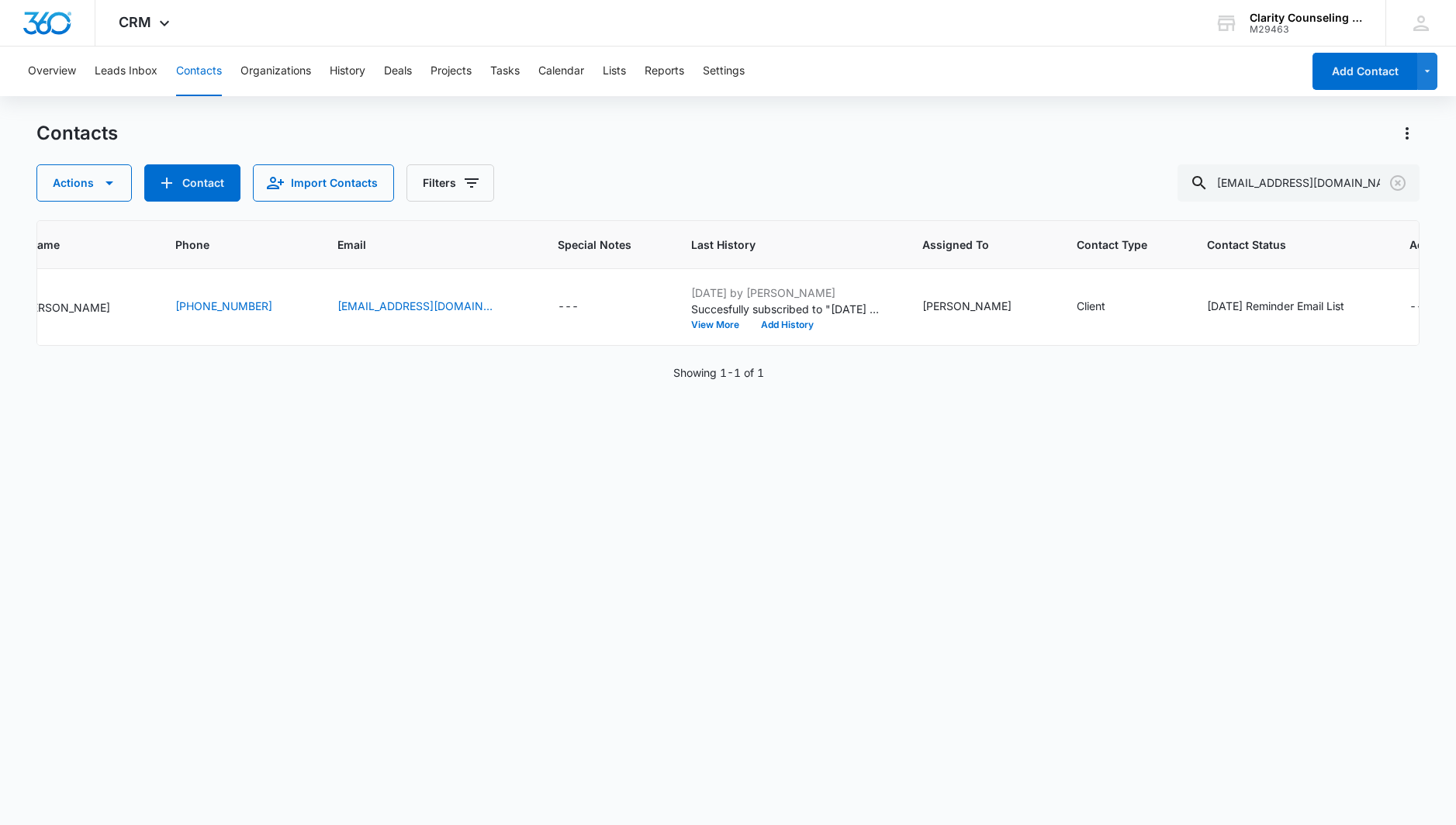
click at [1395, 185] on icon "Clear" at bounding box center [1398, 183] width 18 height 18
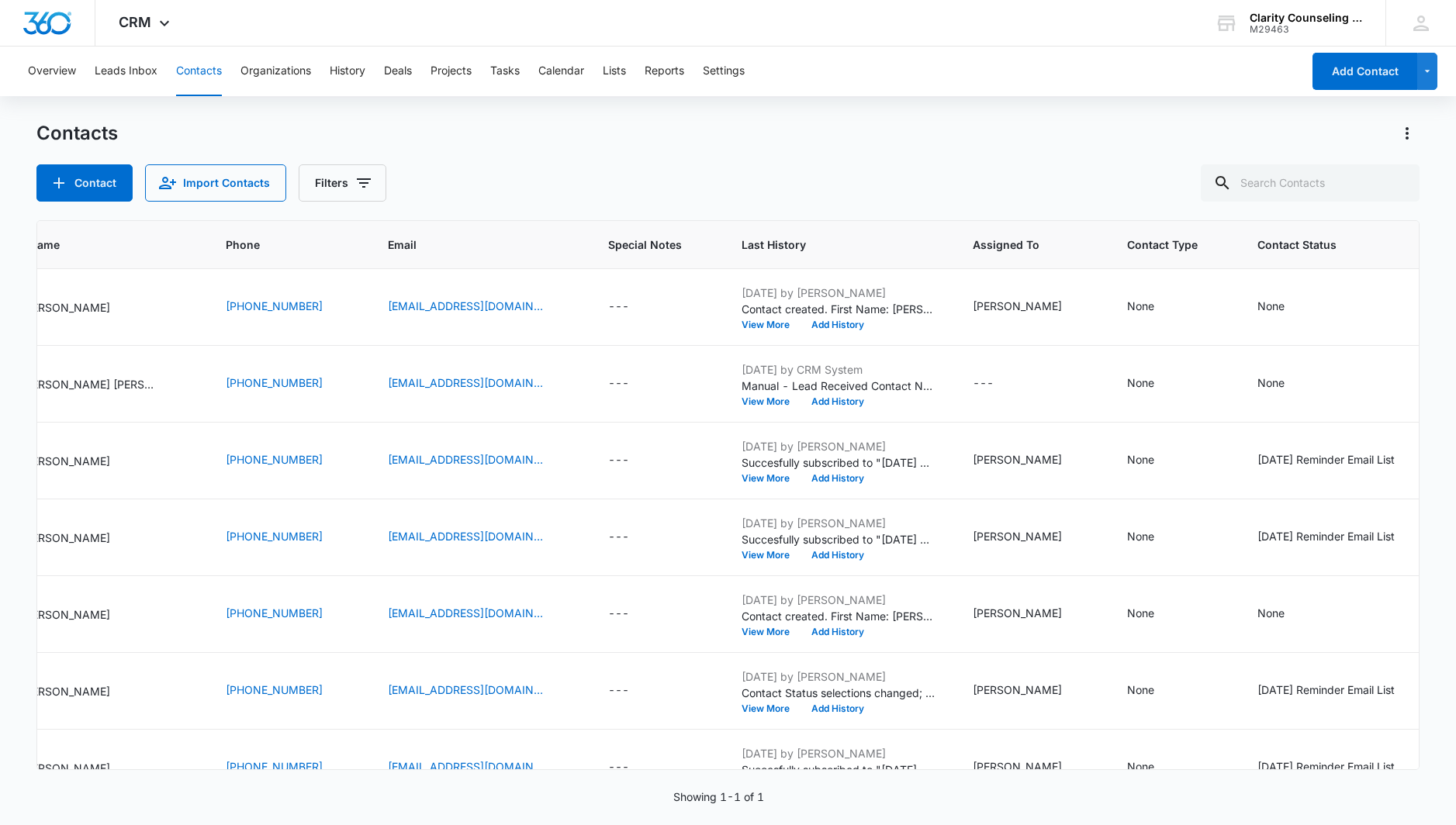
click at [1395, 185] on div at bounding box center [1398, 183] width 25 height 37
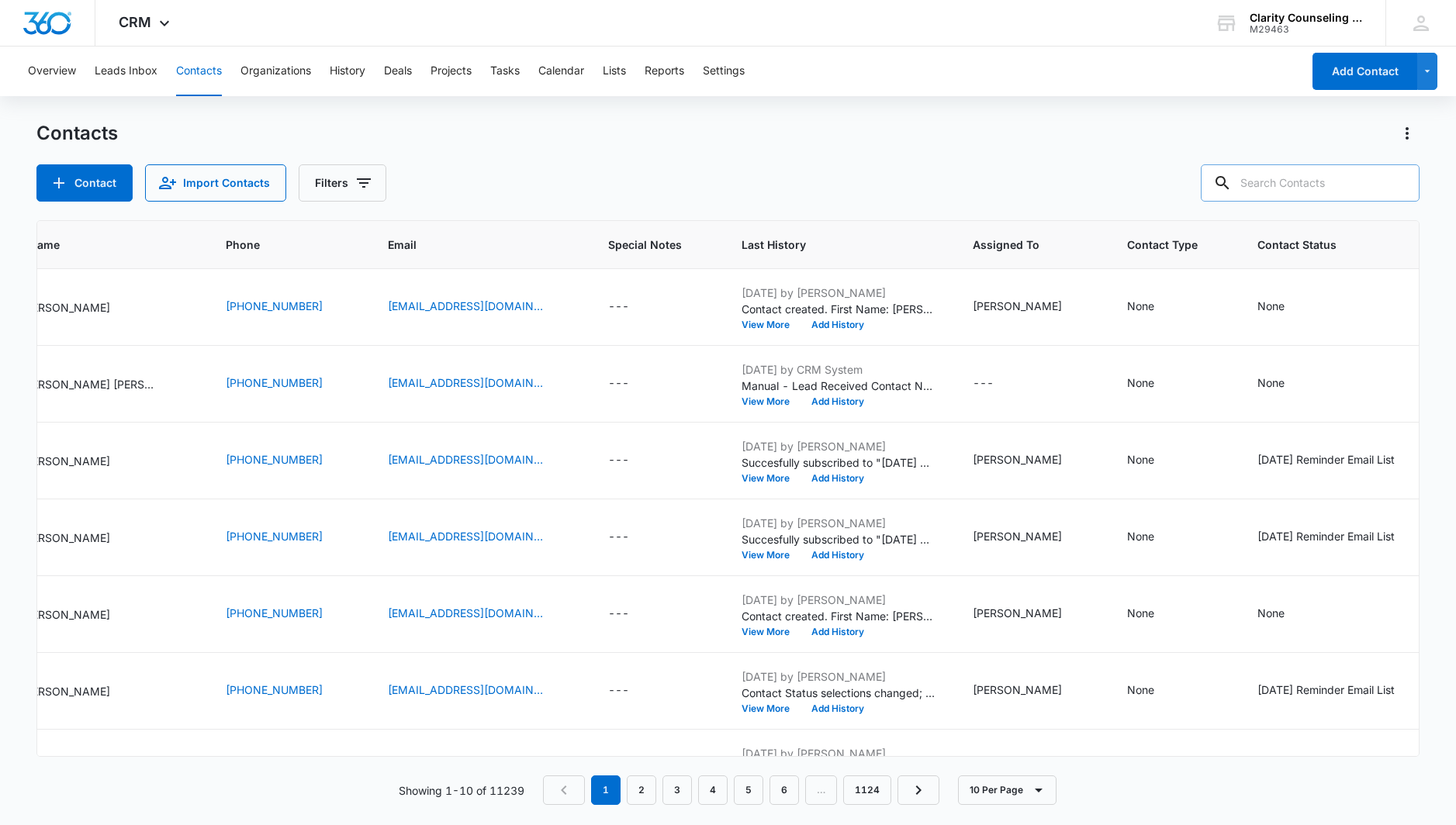
paste input "[EMAIL_ADDRESS][DOMAIN_NAME]"
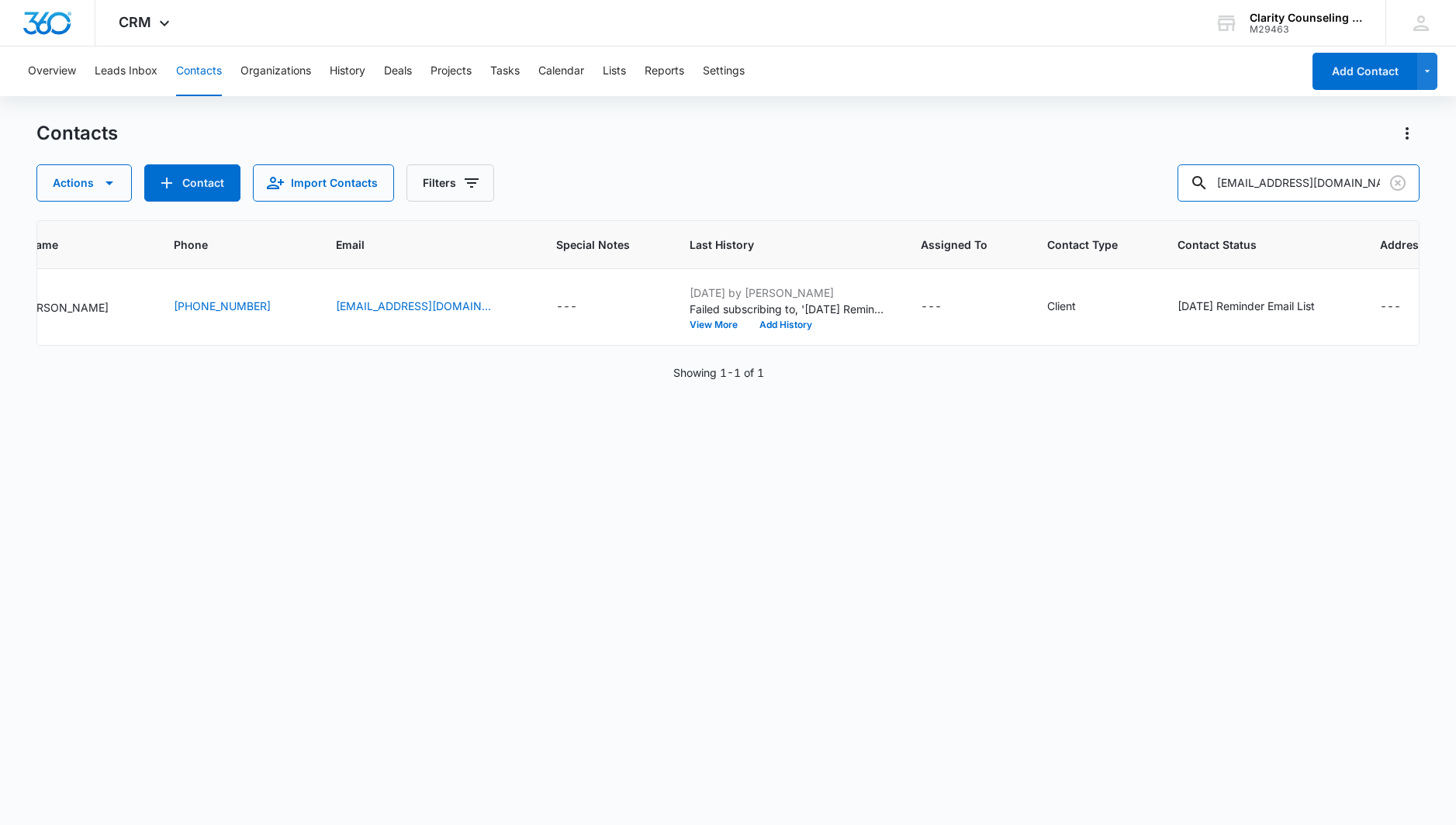
type input "[EMAIL_ADDRESS][DOMAIN_NAME]"
click at [1396, 184] on icon "Clear" at bounding box center [1398, 183] width 16 height 16
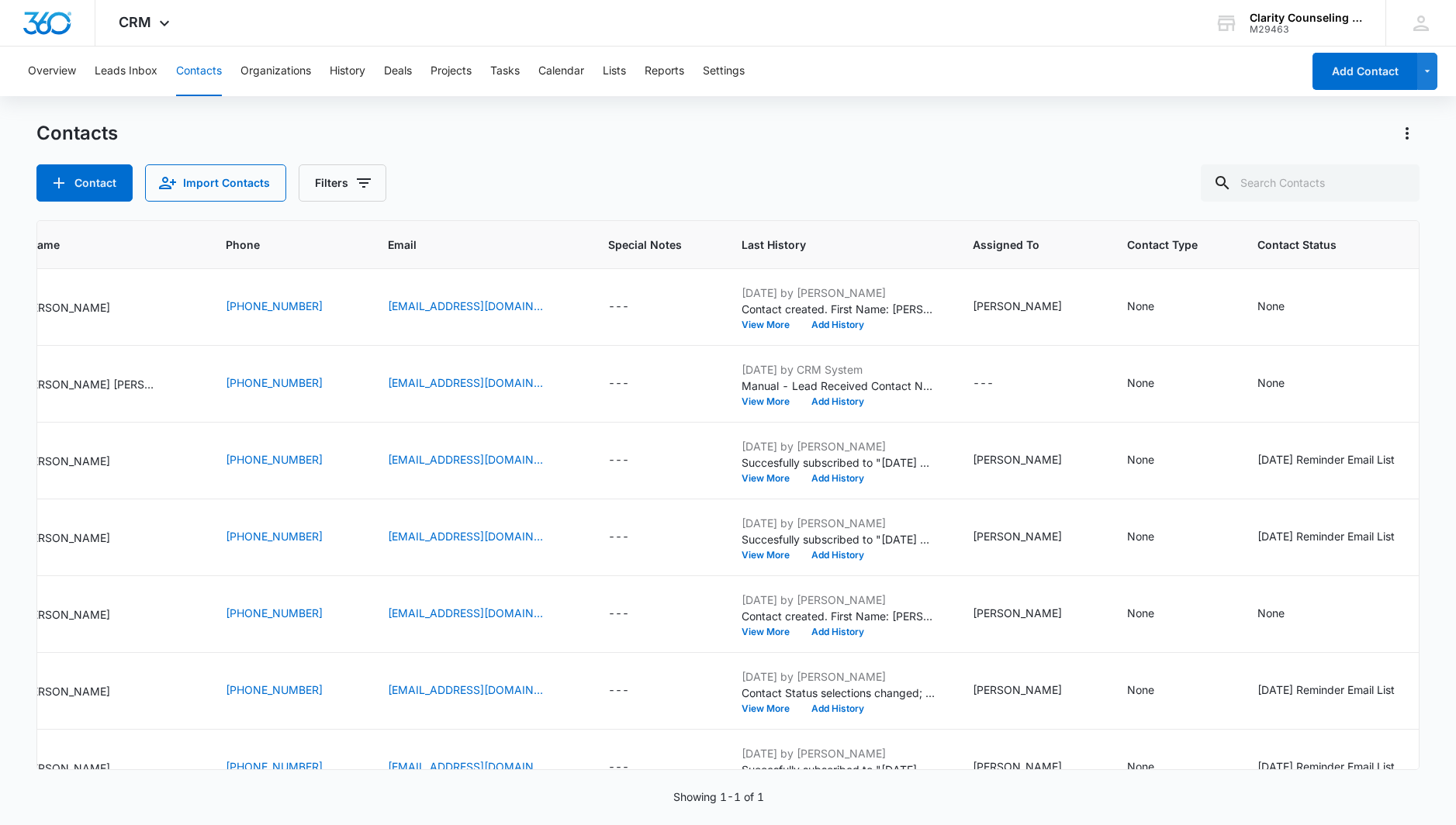
click at [1396, 184] on div at bounding box center [1398, 183] width 25 height 37
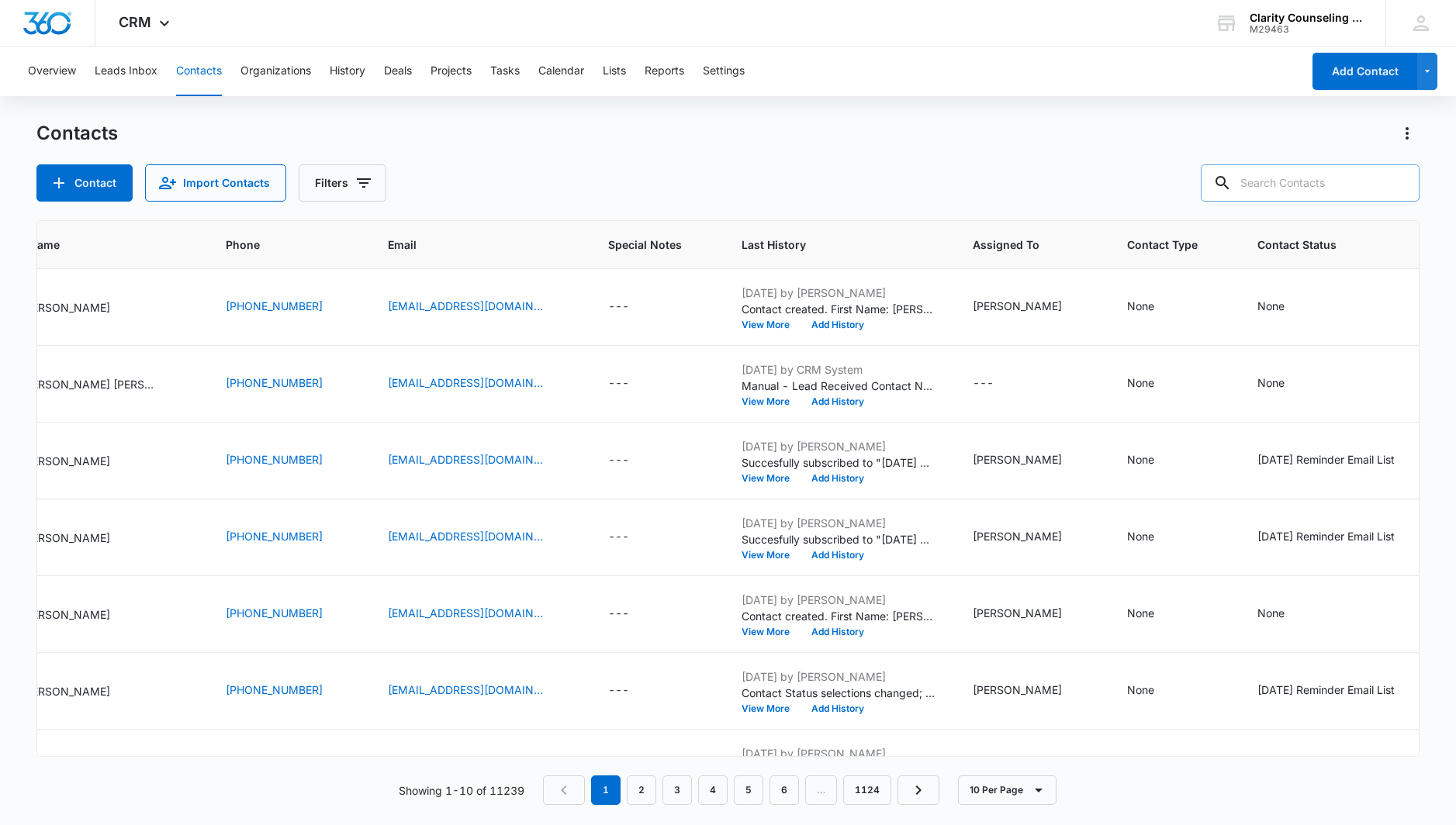
scroll to position [0, 0]
paste input "[EMAIL_ADDRESS][DOMAIN_NAME]"
type input "[EMAIL_ADDRESS][DOMAIN_NAME]"
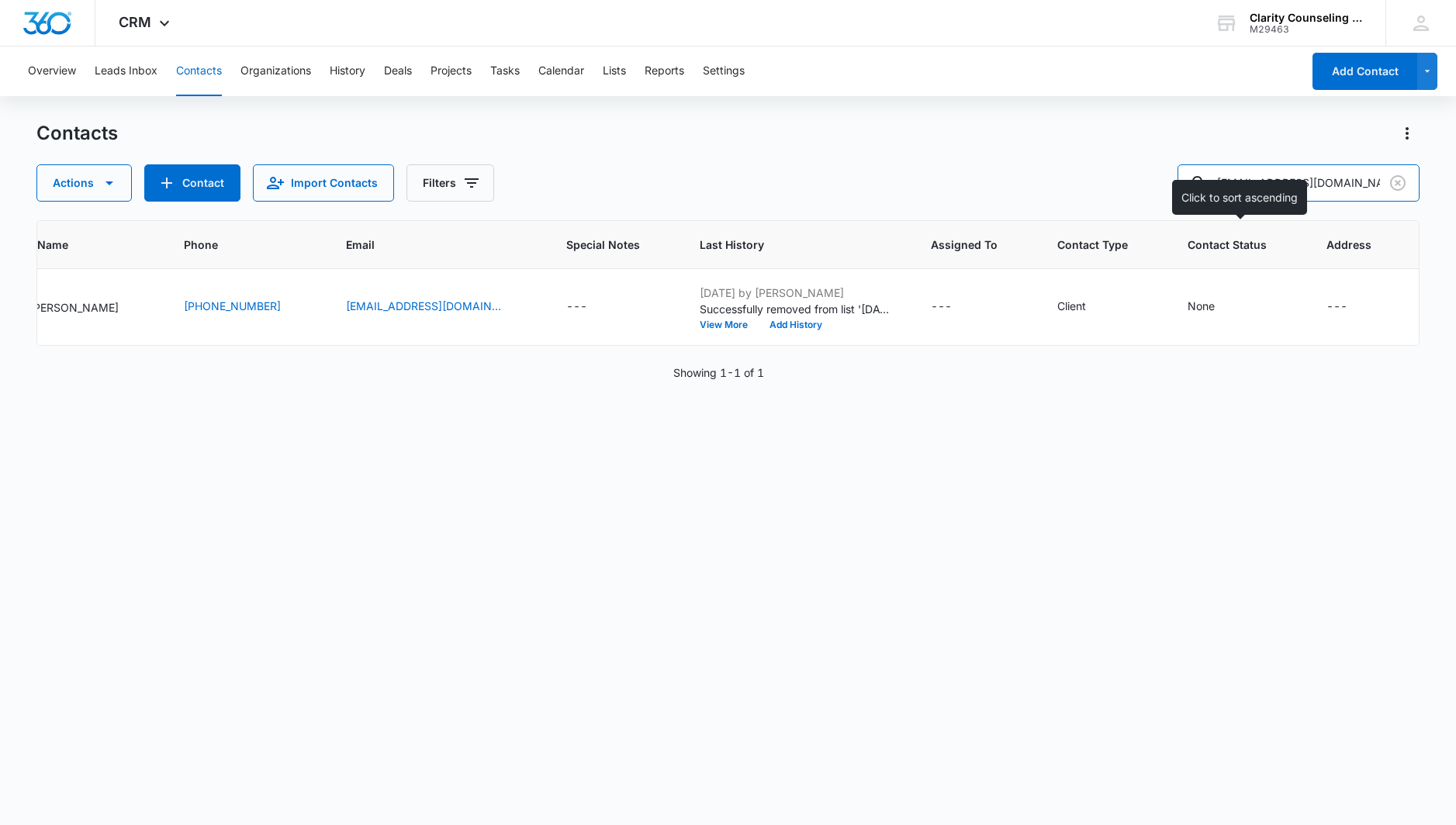
scroll to position [0, 122]
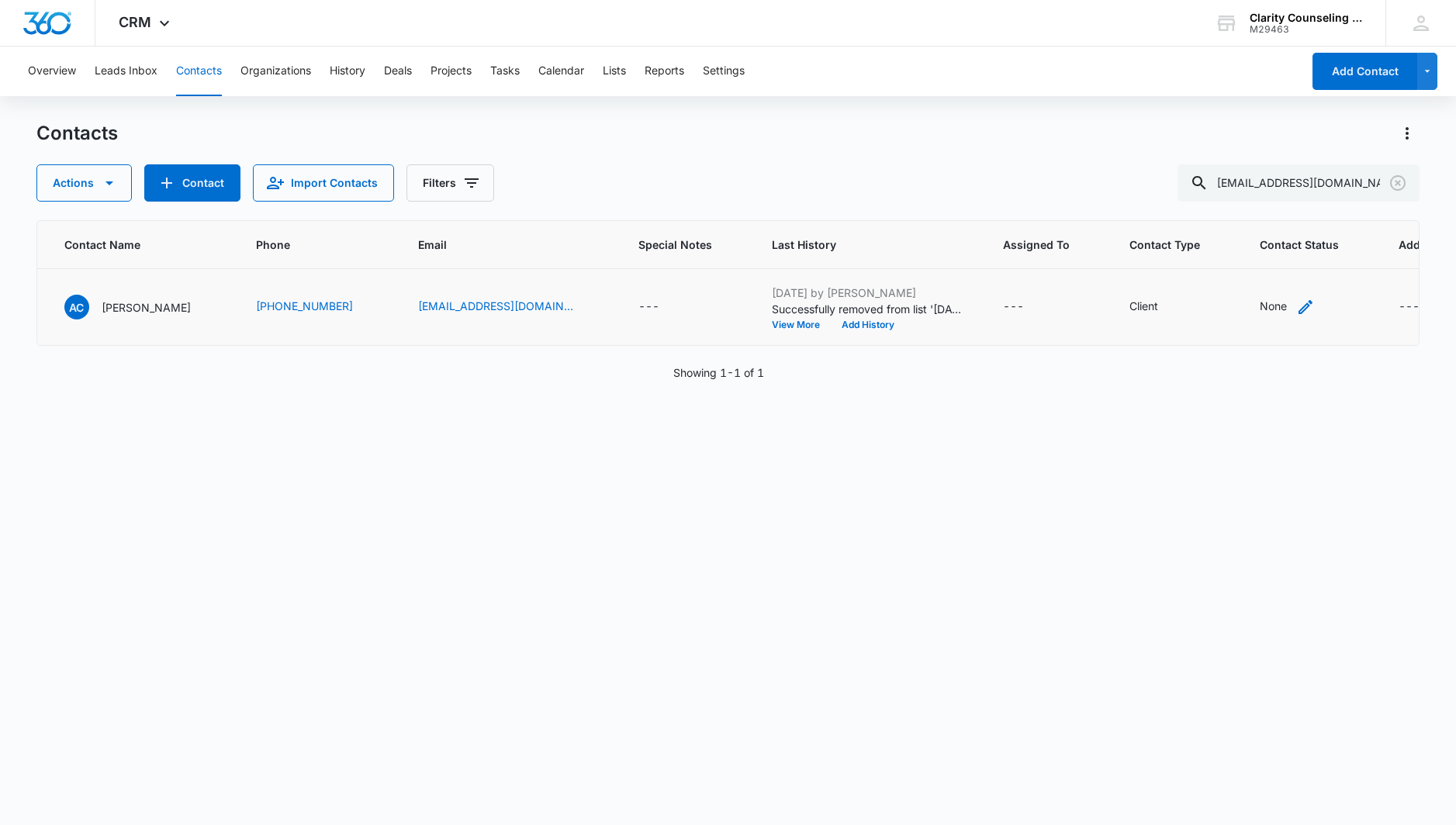
click at [1260, 307] on div "None" at bounding box center [1273, 306] width 27 height 17
click at [1221, 207] on div at bounding box center [1199, 207] width 76 height 19
click at [1212, 323] on p "[DATE] Reminder Email List" at bounding box center [1216, 317] width 102 height 32
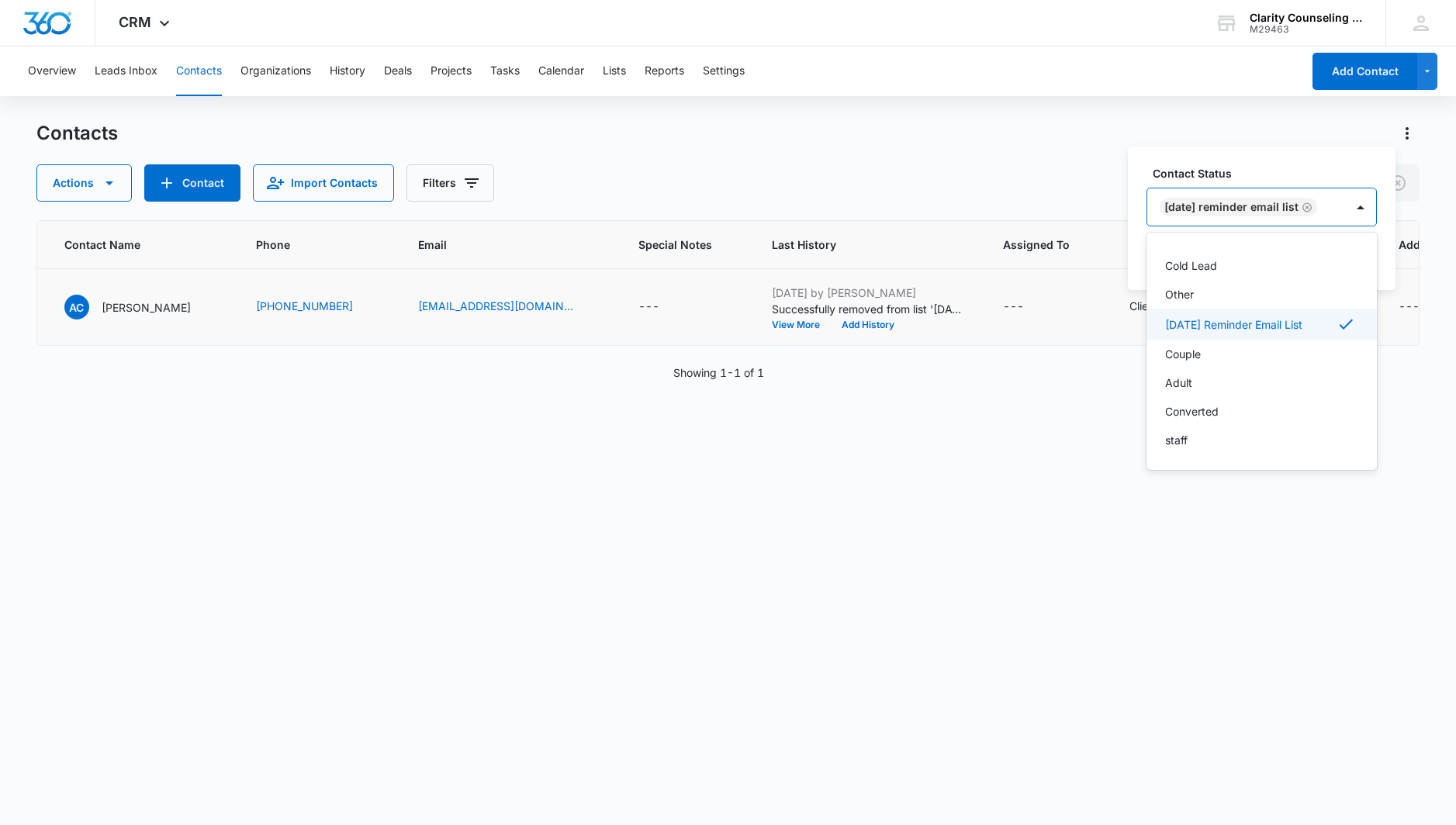
scroll to position [227, 0]
click at [1366, 208] on div at bounding box center [1361, 207] width 25 height 25
drag, startPoint x: 1360, startPoint y: 256, endPoint x: 738, endPoint y: 222, distance: 622.9
click at [1350, 256] on button "Save" at bounding box center [1353, 257] width 46 height 30
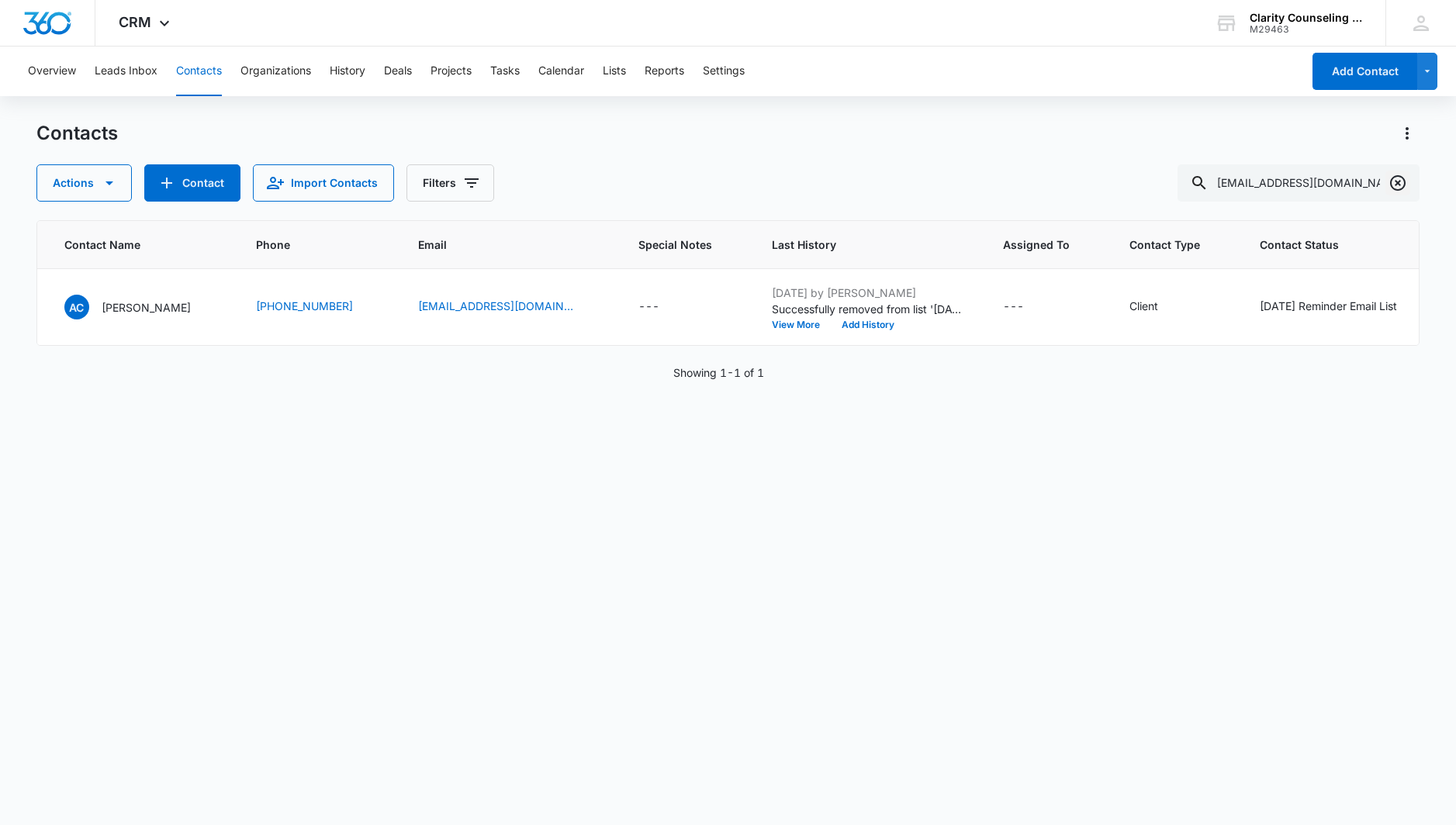
click at [1397, 182] on icon "Clear" at bounding box center [1398, 183] width 16 height 16
click at [1397, 182] on div at bounding box center [1398, 183] width 25 height 37
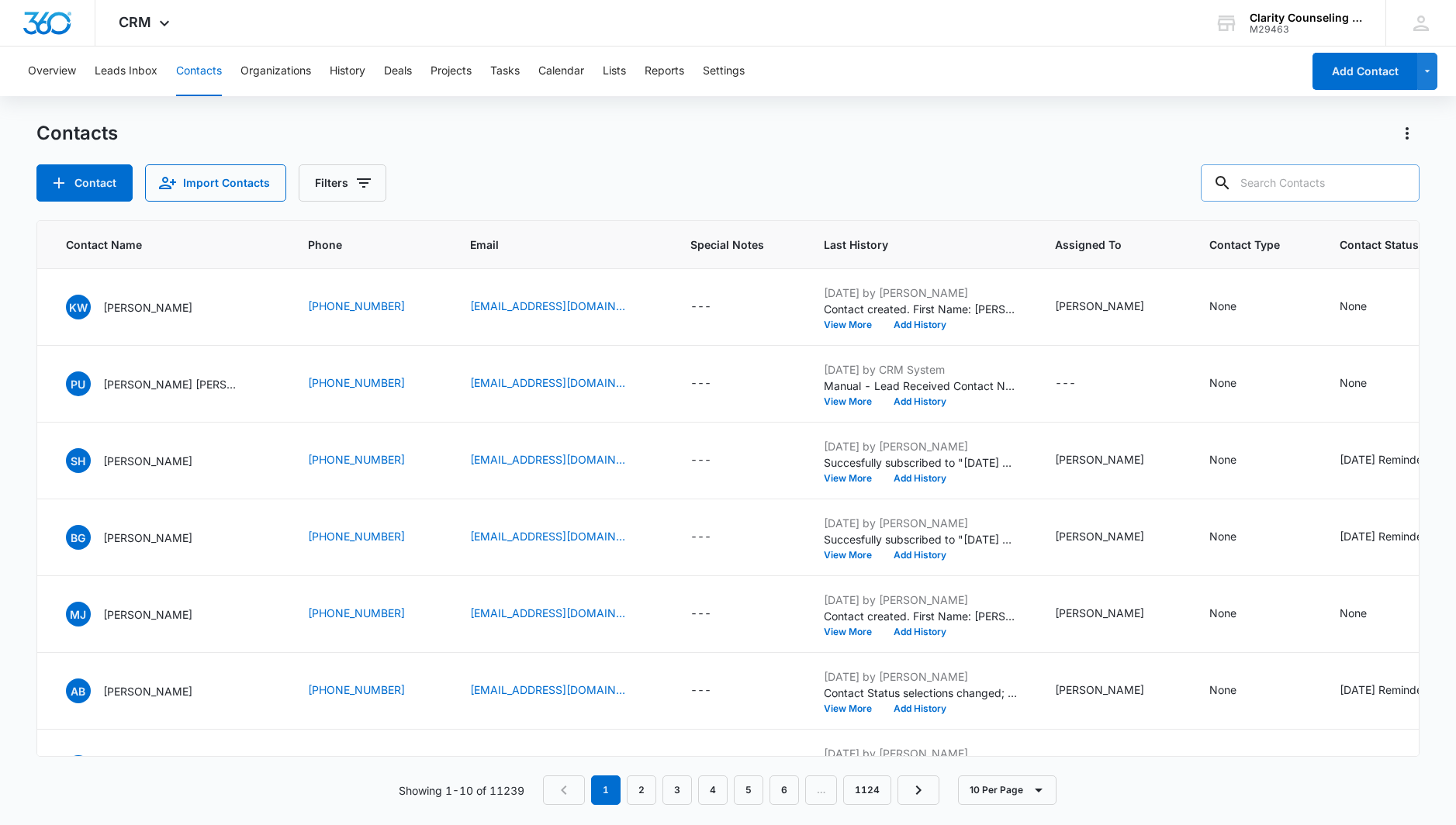
paste input "[EMAIL_ADDRESS][DOMAIN_NAME]"
type input "[EMAIL_ADDRESS][DOMAIN_NAME]"
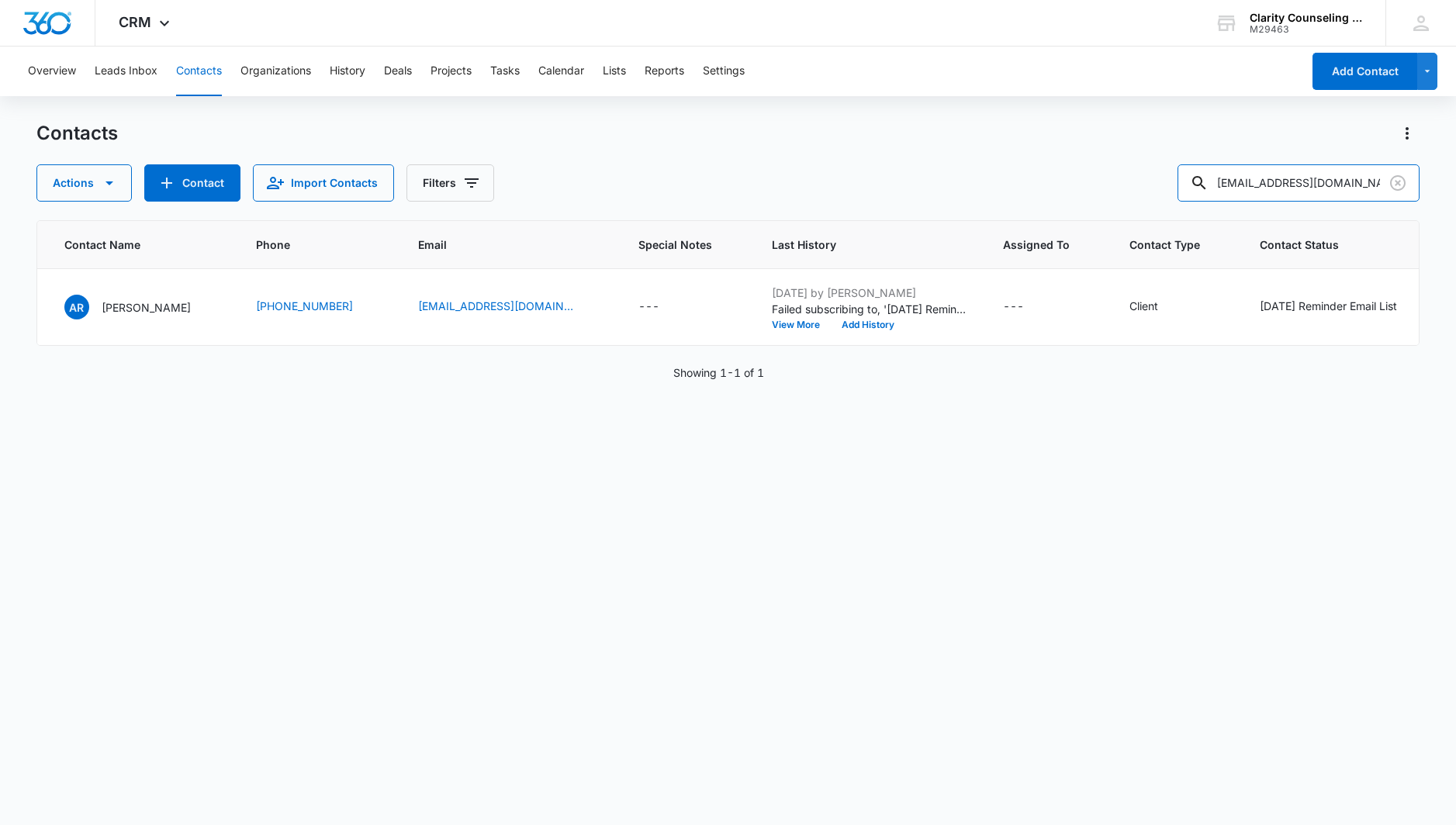
scroll to position [1, 0]
click at [1400, 178] on icon "Clear" at bounding box center [1398, 183] width 18 height 18
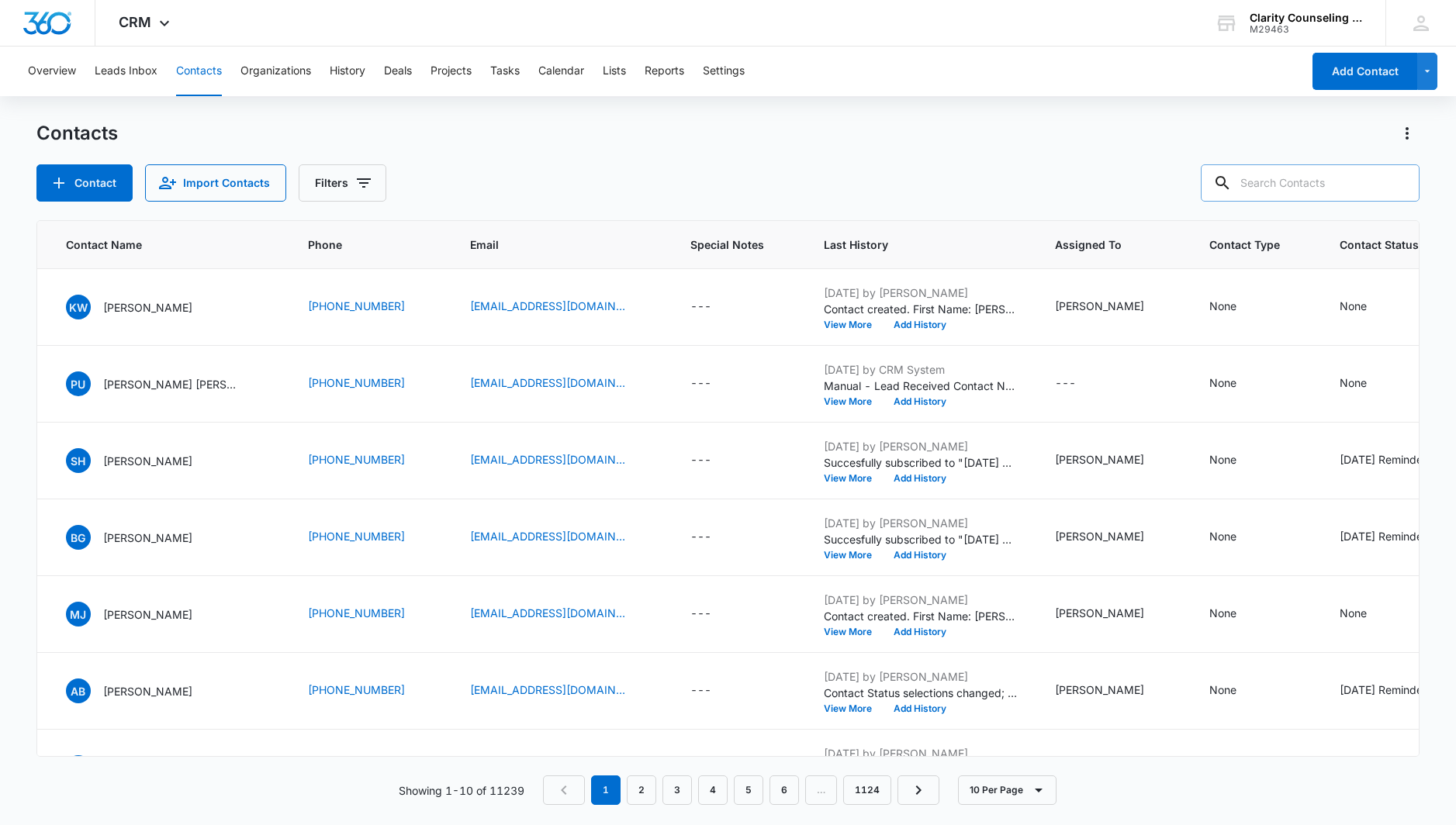
drag, startPoint x: 6, startPoint y: 87, endPoint x: 1312, endPoint y: 181, distance: 1309.4
click at [1400, 178] on div at bounding box center [1398, 183] width 25 height 37
paste input "[EMAIL_ADDRESS][DOMAIN_NAME]"
type input "[EMAIL_ADDRESS][DOMAIN_NAME]"
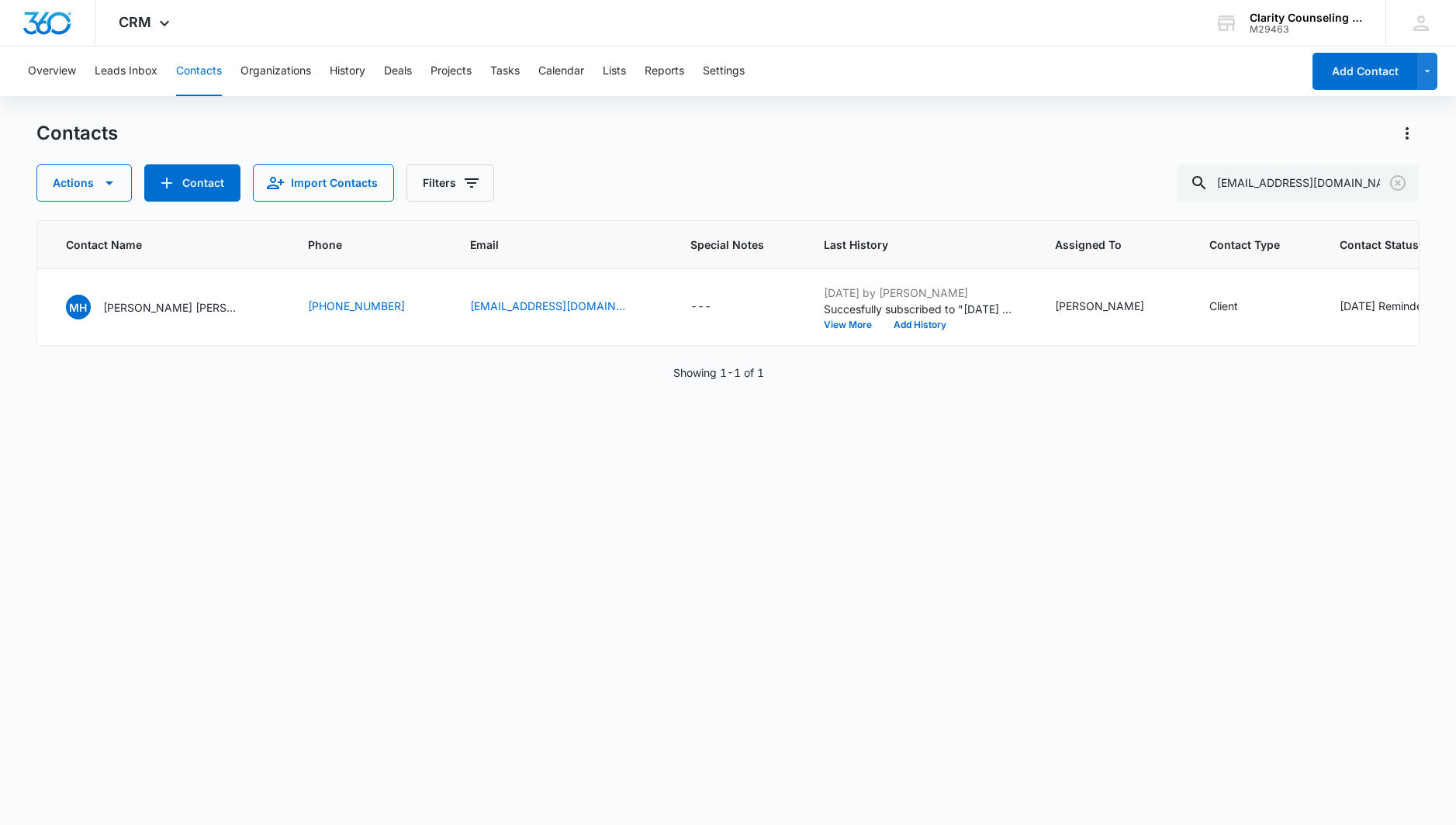
click at [1395, 182] on icon "Clear" at bounding box center [1398, 183] width 16 height 16
click at [1395, 182] on div at bounding box center [1398, 183] width 25 height 37
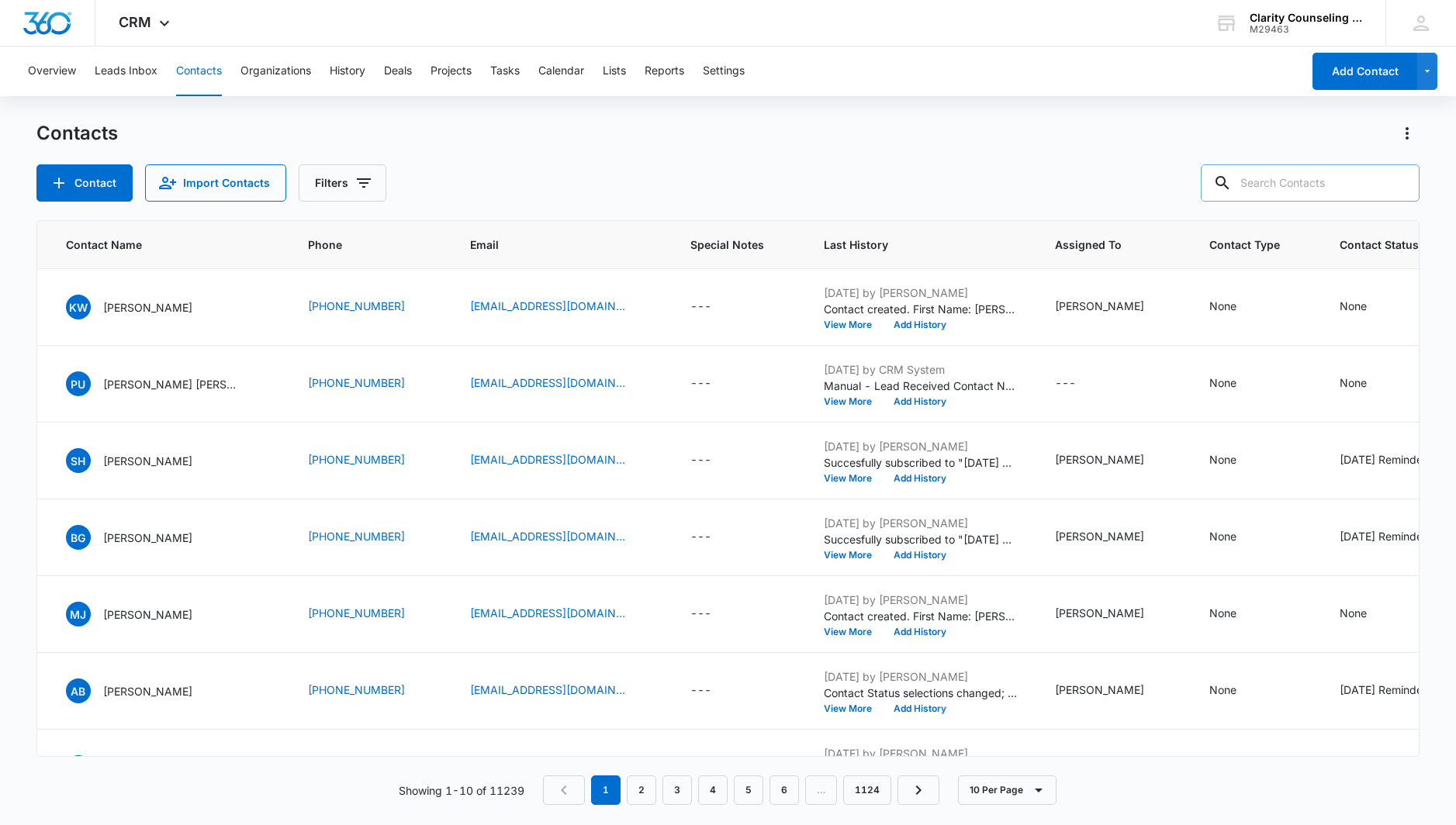
paste input "[EMAIL_ADDRESS][DOMAIN_NAME]"
type input "[EMAIL_ADDRESS][DOMAIN_NAME]"
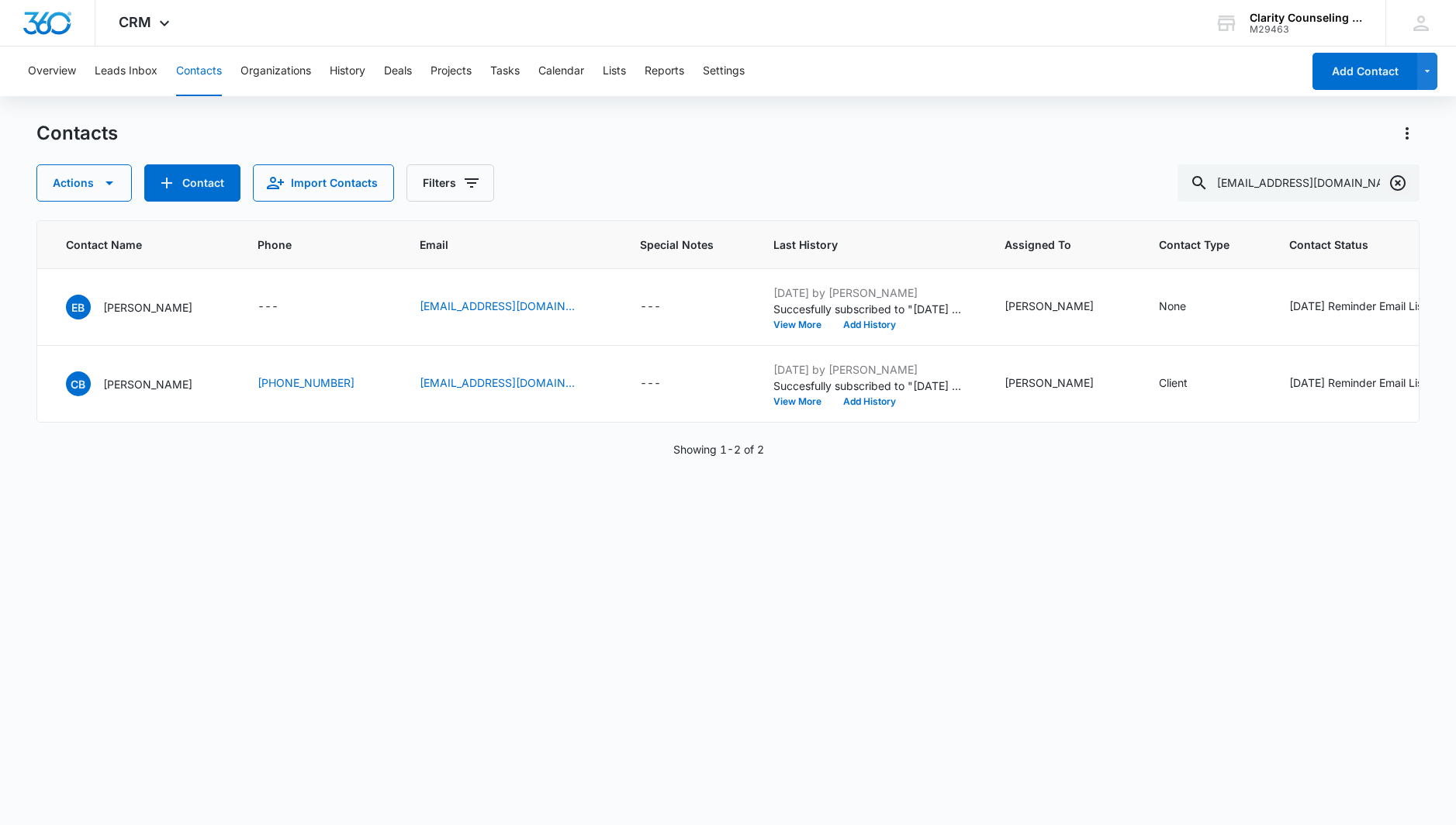
click at [1401, 183] on icon "Clear" at bounding box center [1398, 183] width 18 height 18
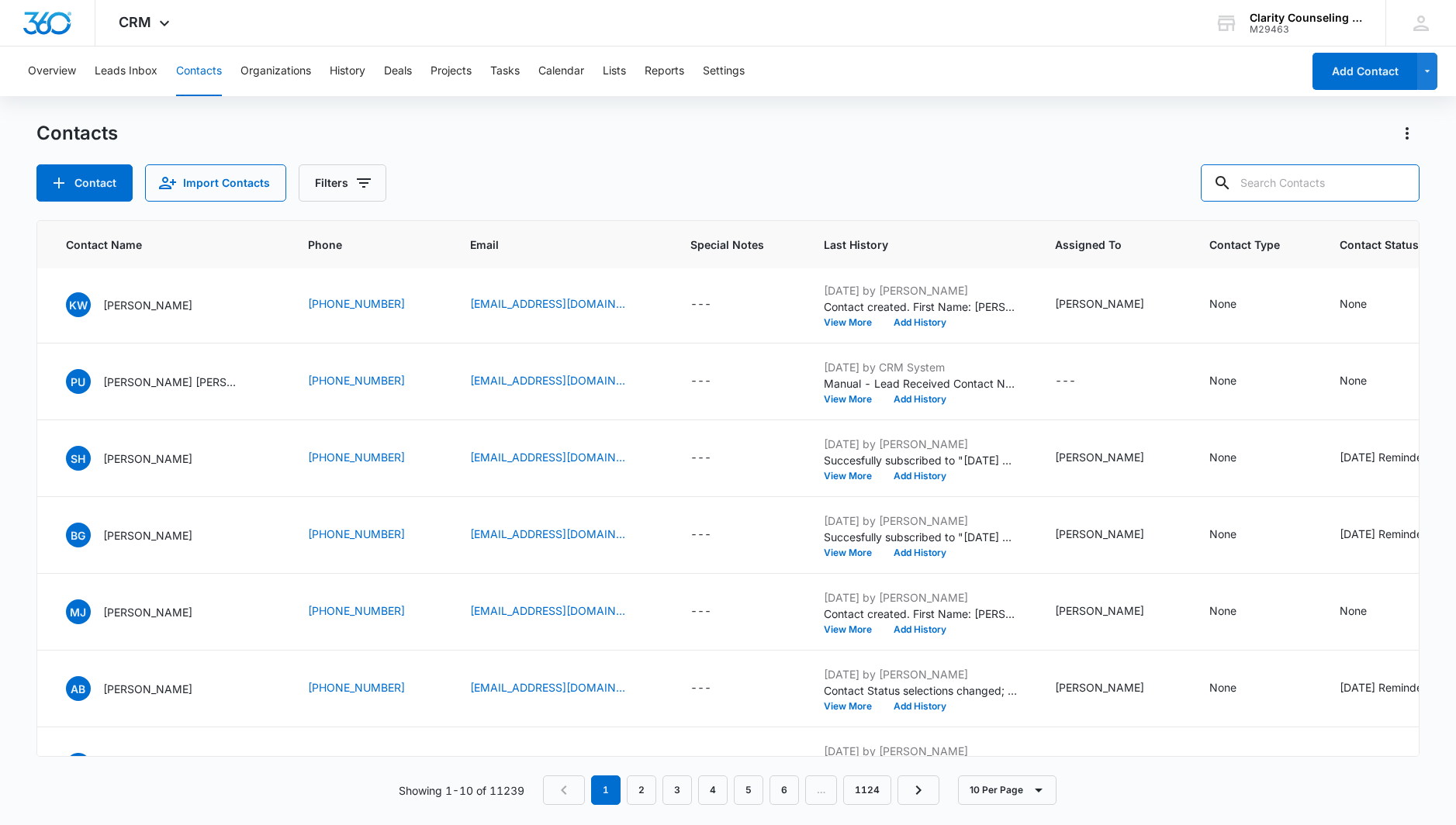
scroll to position [1, 0]
click at [1395, 180] on div at bounding box center [1398, 183] width 25 height 37
drag, startPoint x: 25, startPoint y: 102, endPoint x: 1380, endPoint y: 182, distance: 1357.4
click at [1395, 180] on div at bounding box center [1398, 183] width 25 height 37
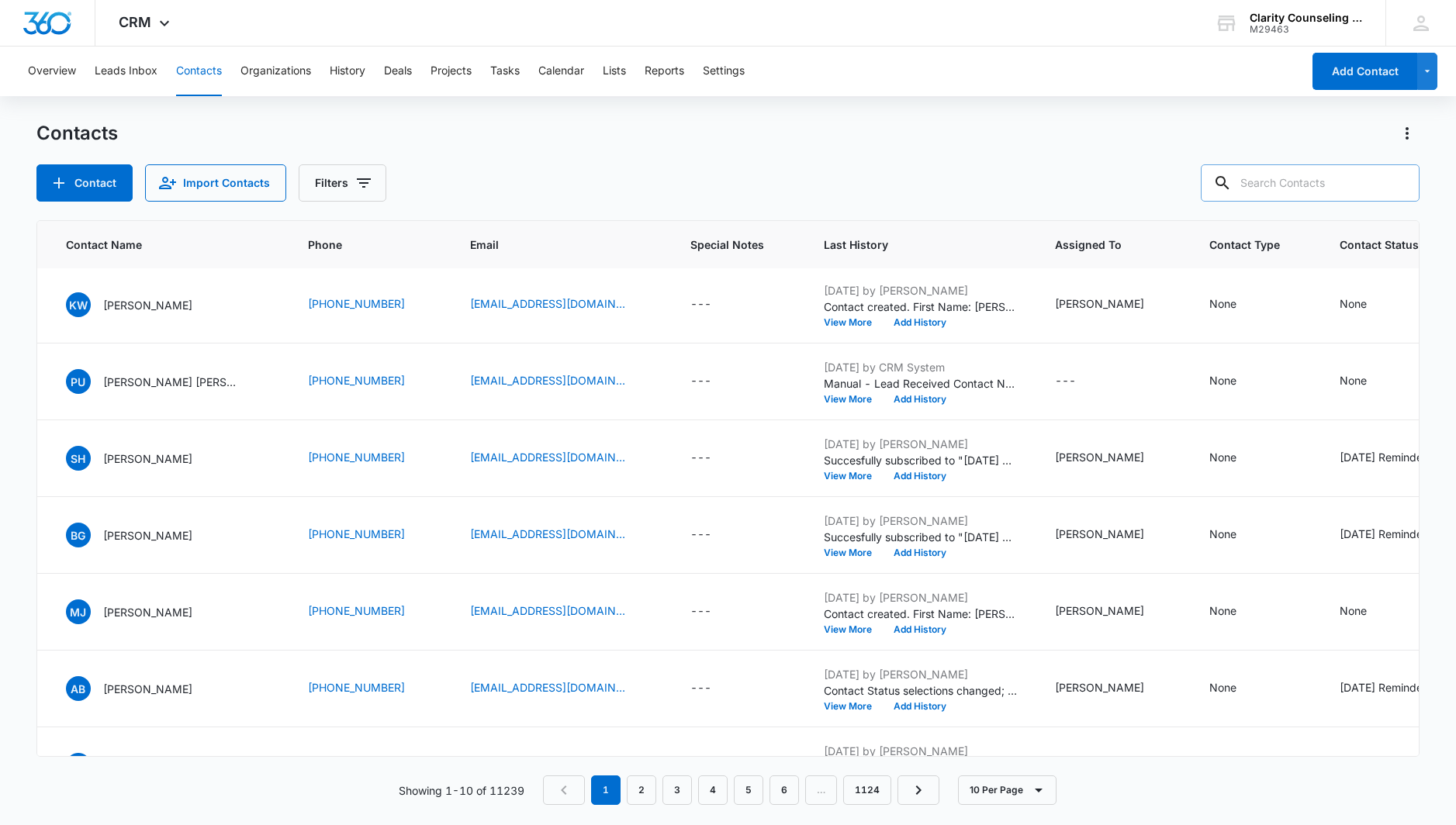
paste input "[EMAIL_ADDRESS][DOMAIN_NAME]"
type input "[EMAIL_ADDRESS][DOMAIN_NAME]"
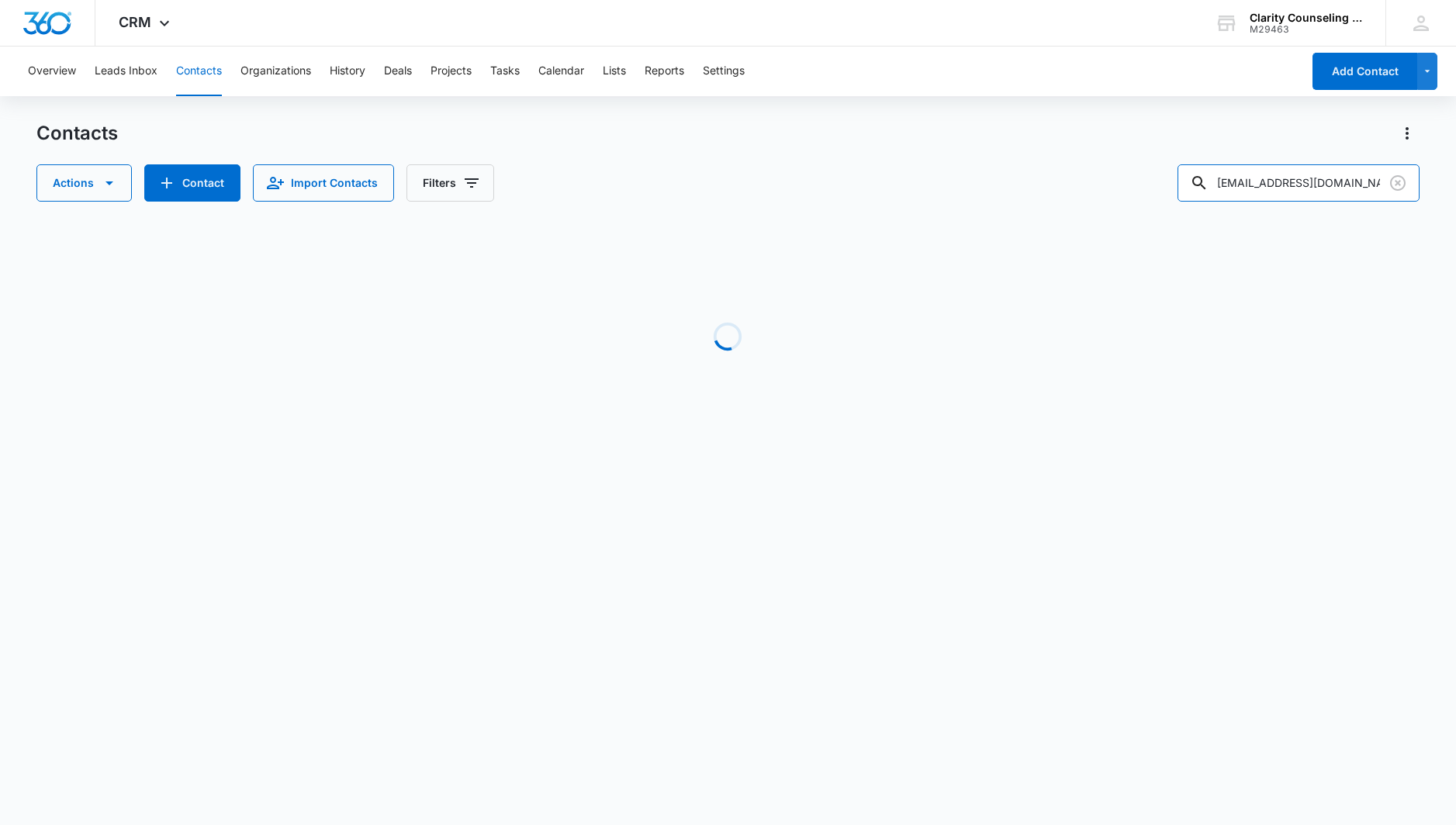
scroll to position [0, 122]
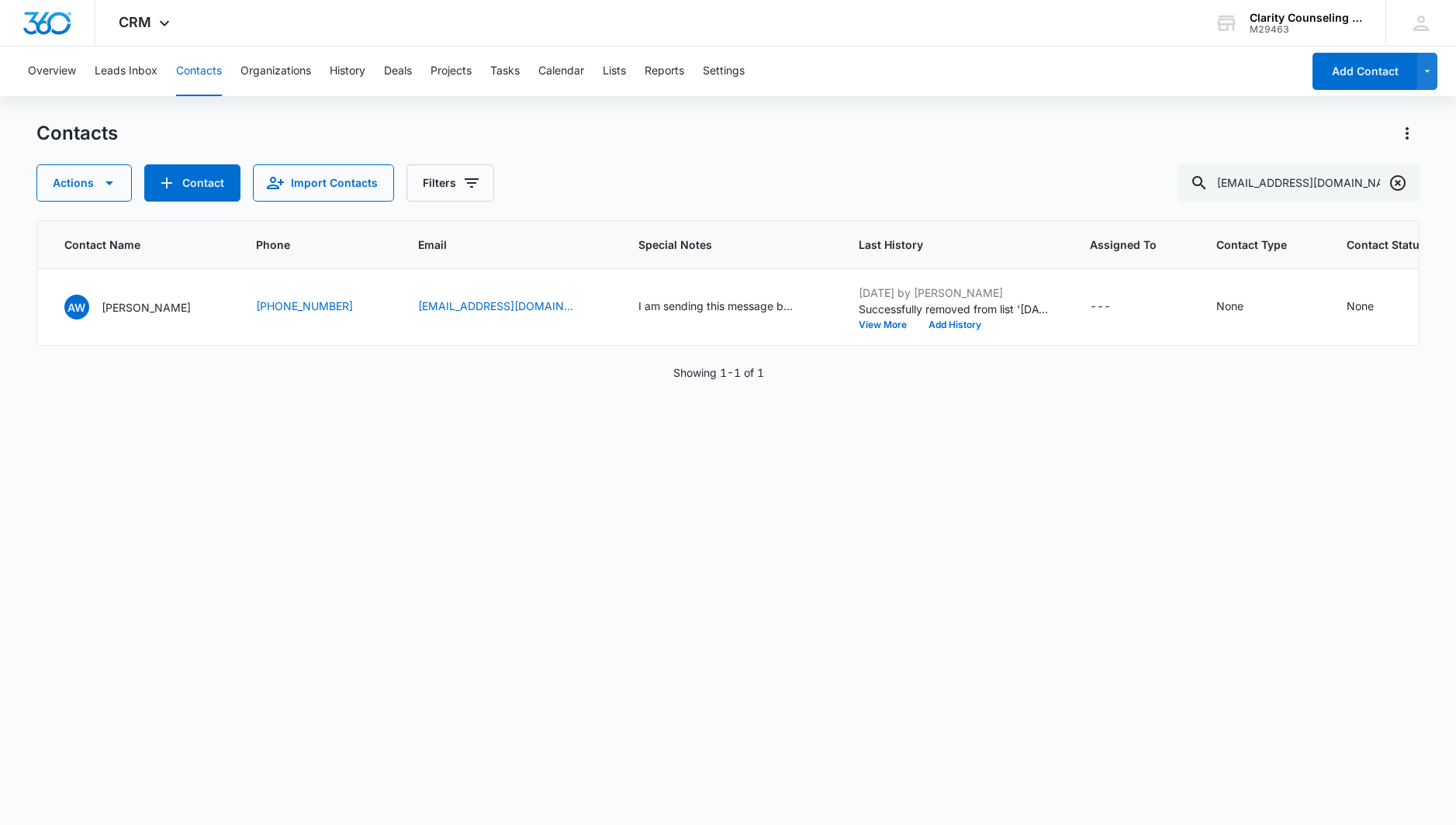
click at [1401, 183] on icon "Clear" at bounding box center [1398, 183] width 18 height 18
click at [1401, 183] on div at bounding box center [1398, 183] width 25 height 37
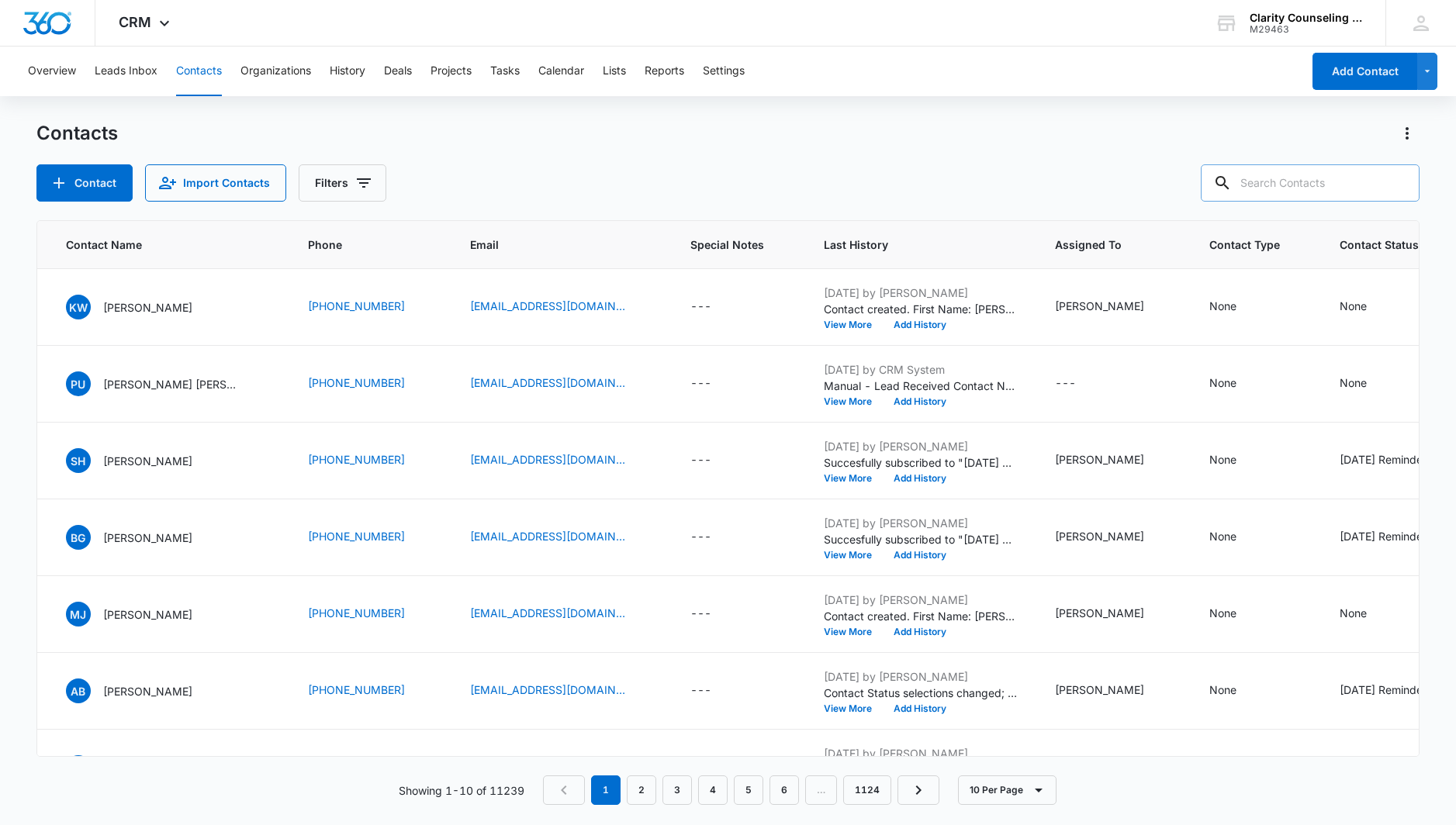
paste input "[PERSON_NAME][EMAIL_ADDRESS][DOMAIN_NAME]"
type input "[PERSON_NAME][EMAIL_ADDRESS][DOMAIN_NAME]"
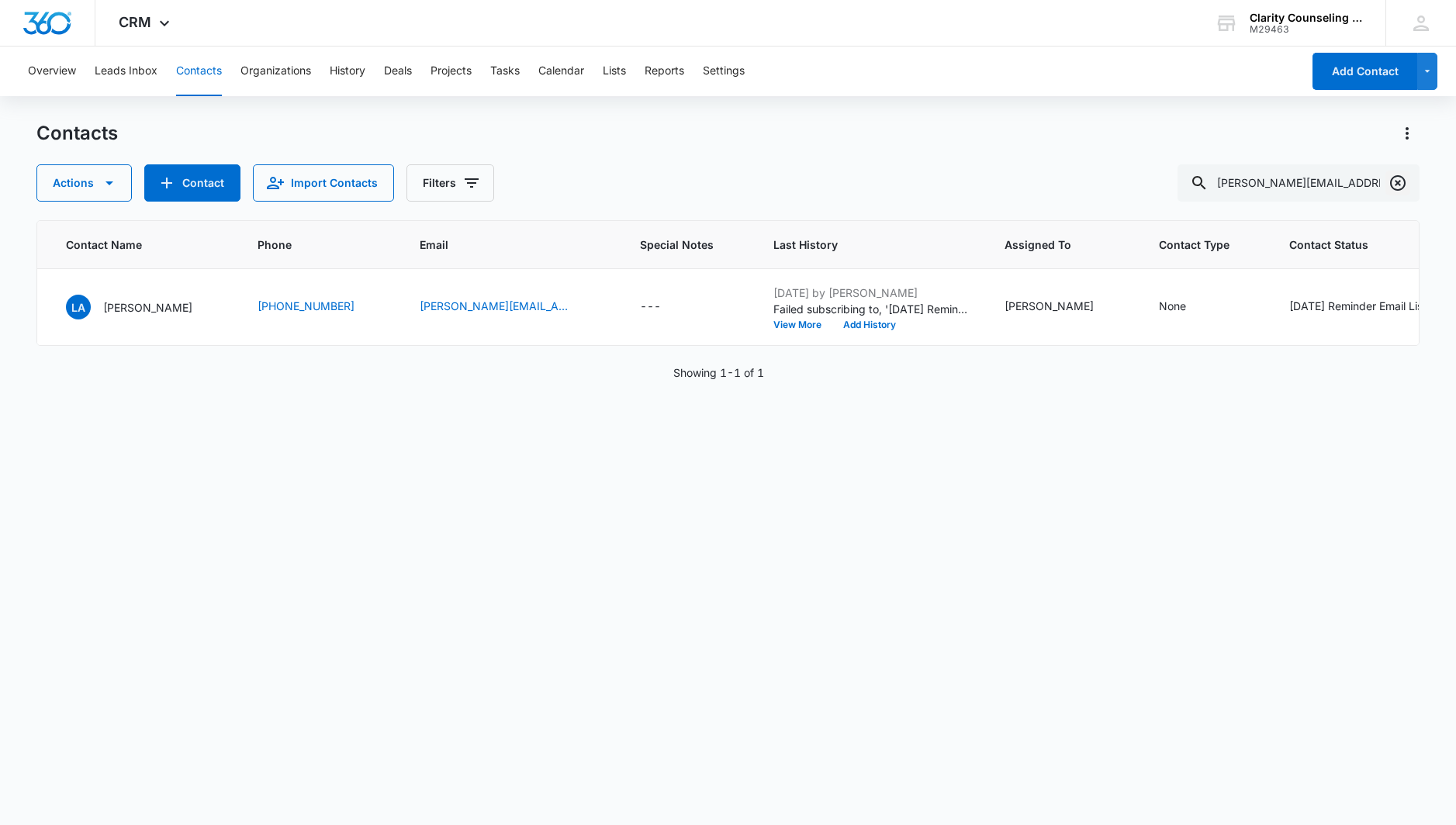
click at [1390, 181] on icon "Clear" at bounding box center [1398, 183] width 16 height 16
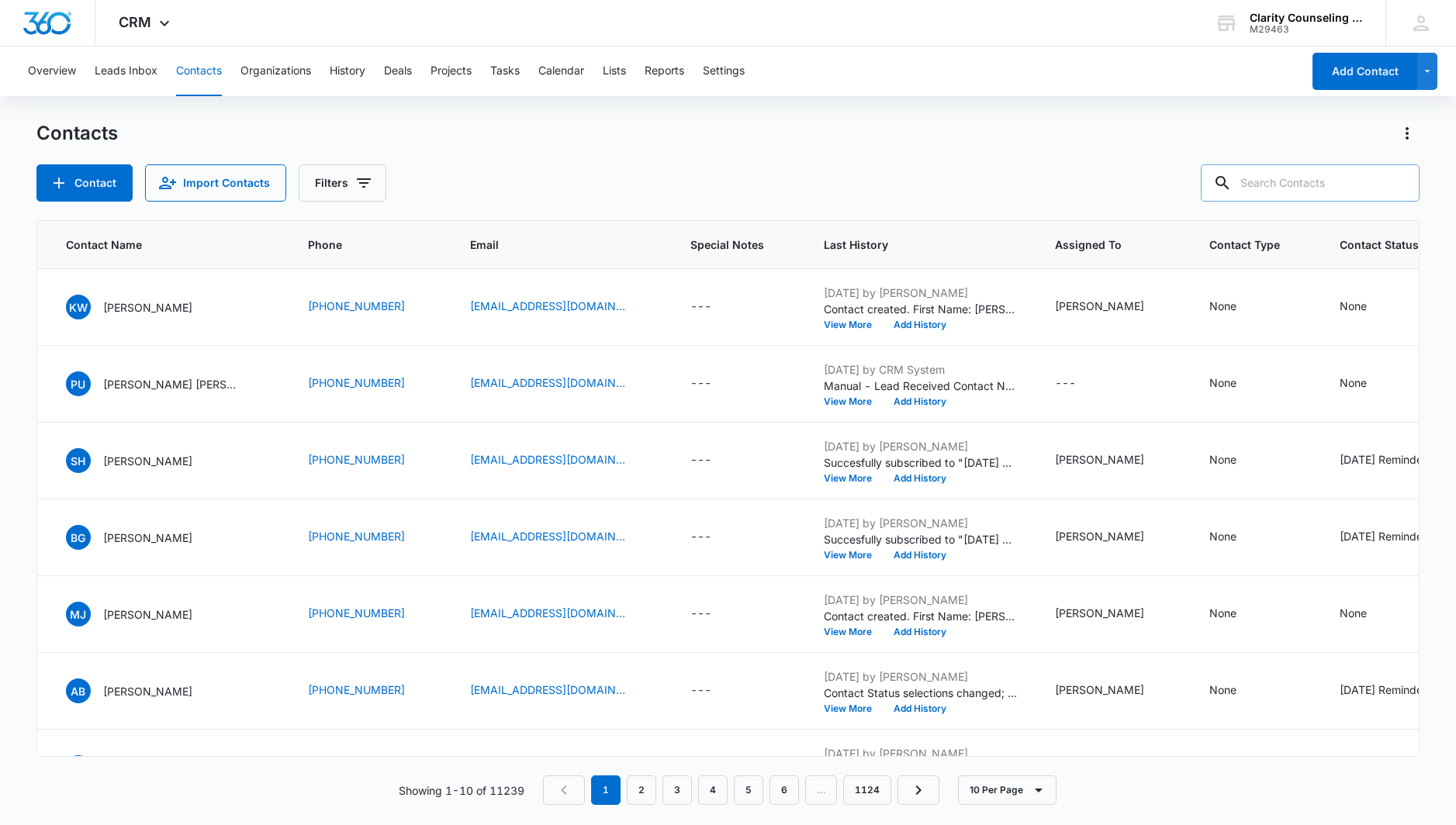
click at [1297, 182] on input "text" at bounding box center [1311, 183] width 219 height 37
paste input "[EMAIL_ADDRESS][DOMAIN_NAME]"
type input "[EMAIL_ADDRESS][DOMAIN_NAME]"
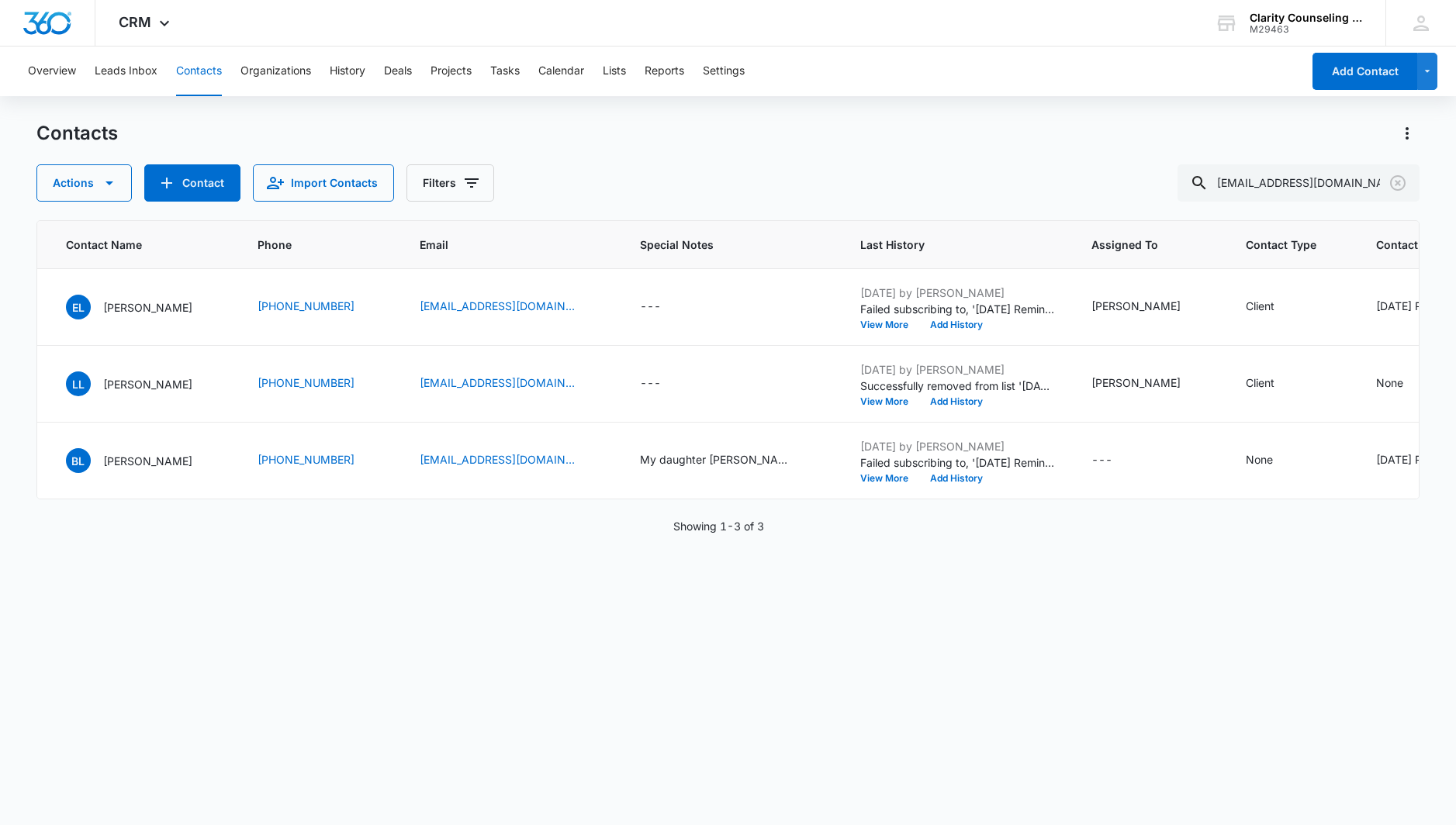
click at [6, 141] on main "Contacts Actions Contact Import Contacts Filters [EMAIL_ADDRESS][DOMAIN_NAME] I…" at bounding box center [728, 472] width 1456 height 703
click at [1395, 187] on icon "Clear" at bounding box center [1398, 183] width 18 height 18
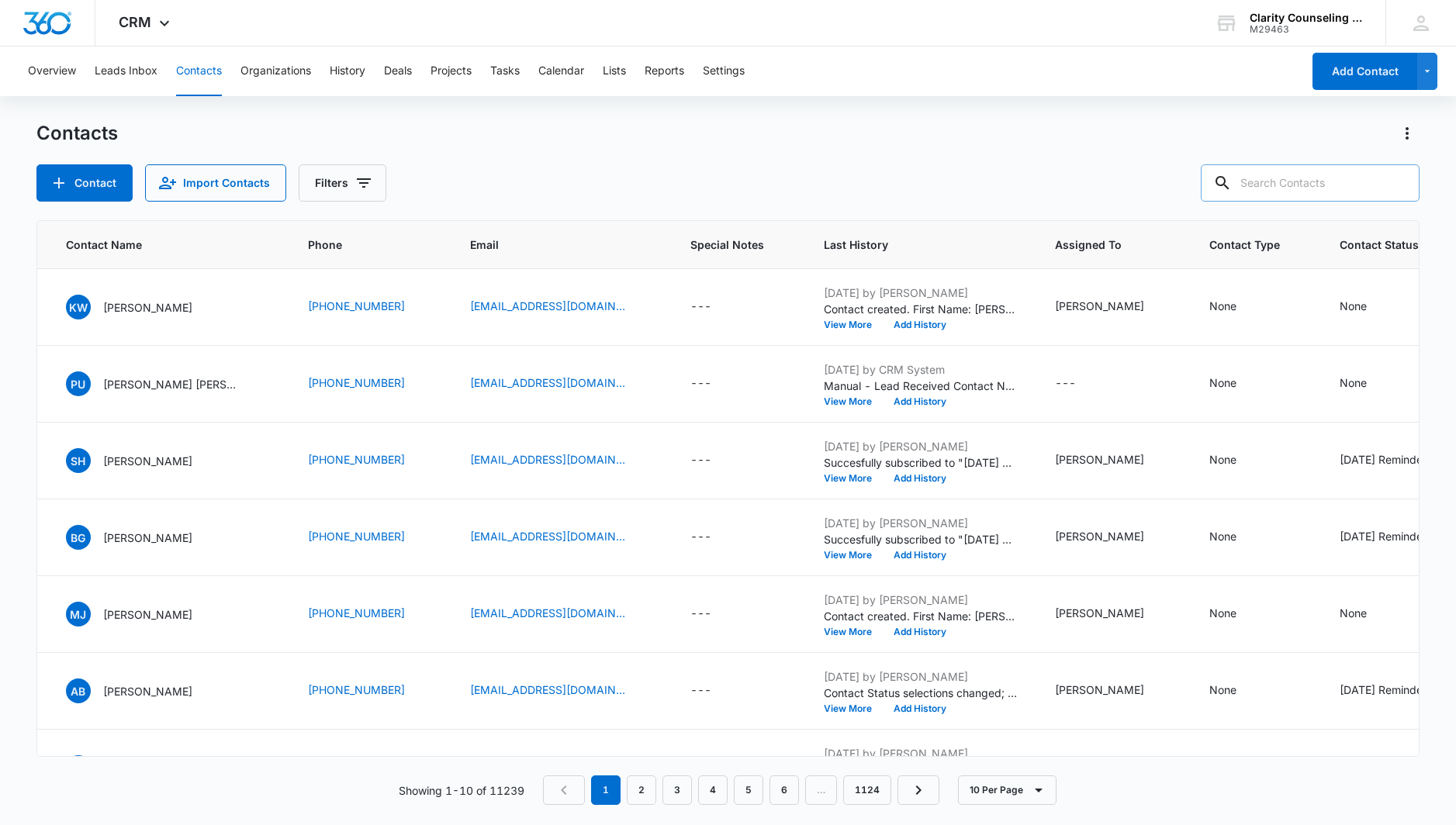
paste input "[EMAIL_ADDRESS][DOMAIN_NAME]"
type input "[EMAIL_ADDRESS][DOMAIN_NAME]"
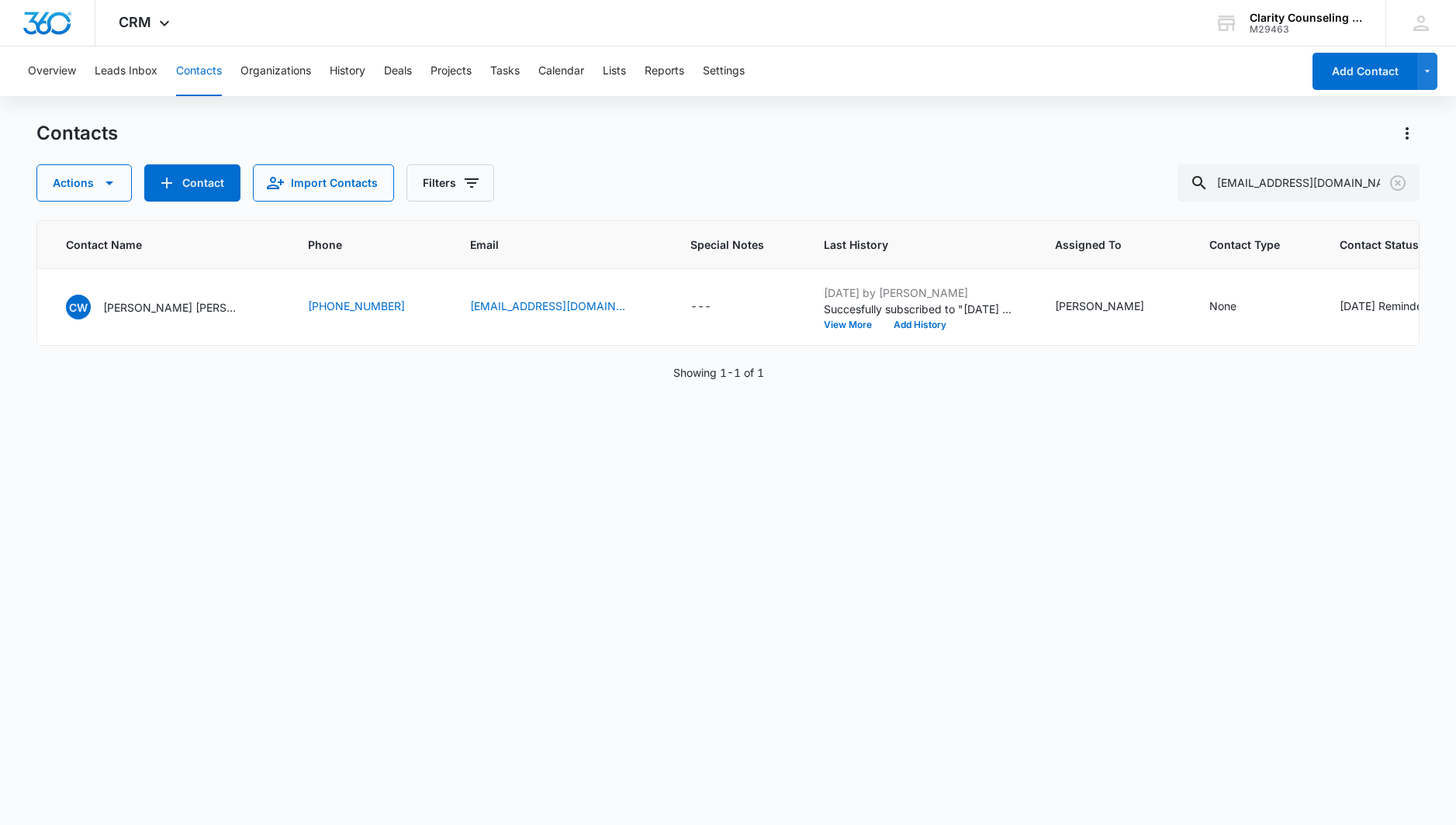
scroll to position [0, 0]
click at [1358, 314] on div "[DATE] Reminder Email List" at bounding box center [1408, 306] width 137 height 17
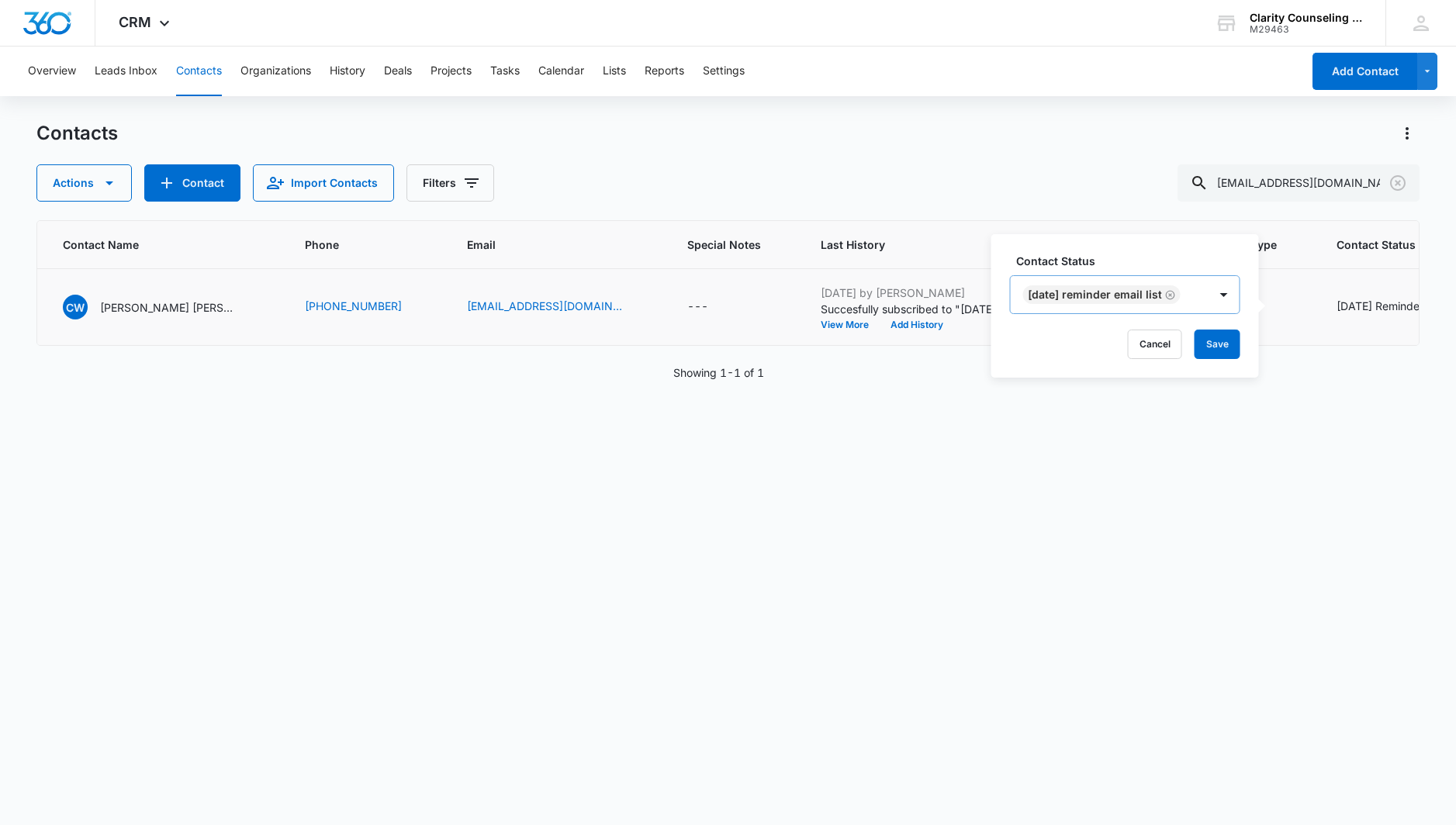
click at [1175, 296] on icon "Remove Saturday Reminder Email List" at bounding box center [1170, 294] width 9 height 9
click at [1215, 349] on button "Save" at bounding box center [1217, 343] width 46 height 30
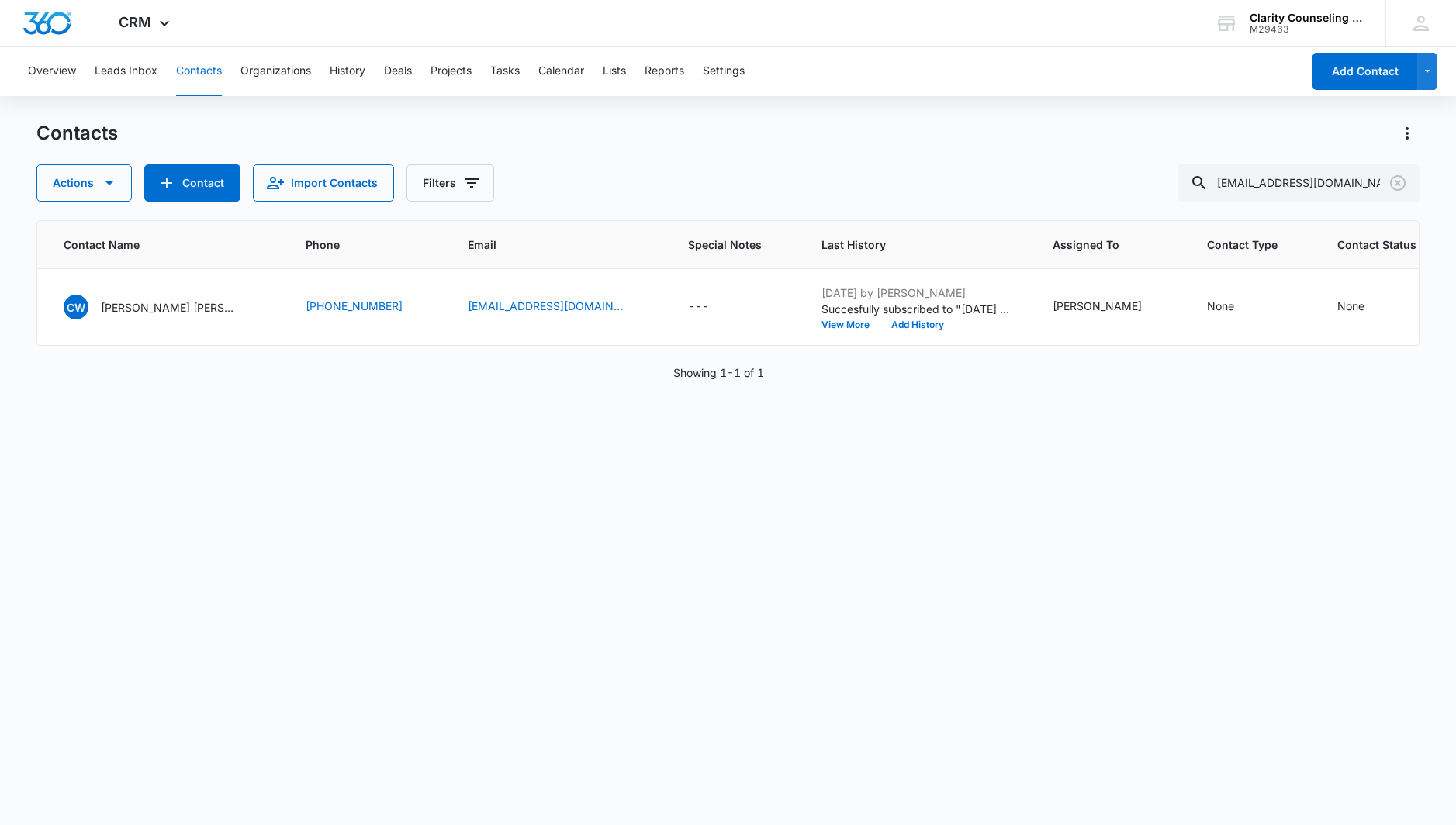
scroll to position [0, 0]
click at [1384, 185] on input "[EMAIL_ADDRESS][DOMAIN_NAME]" at bounding box center [1298, 183] width 242 height 37
click at [1402, 182] on icon "Clear" at bounding box center [1398, 183] width 18 height 18
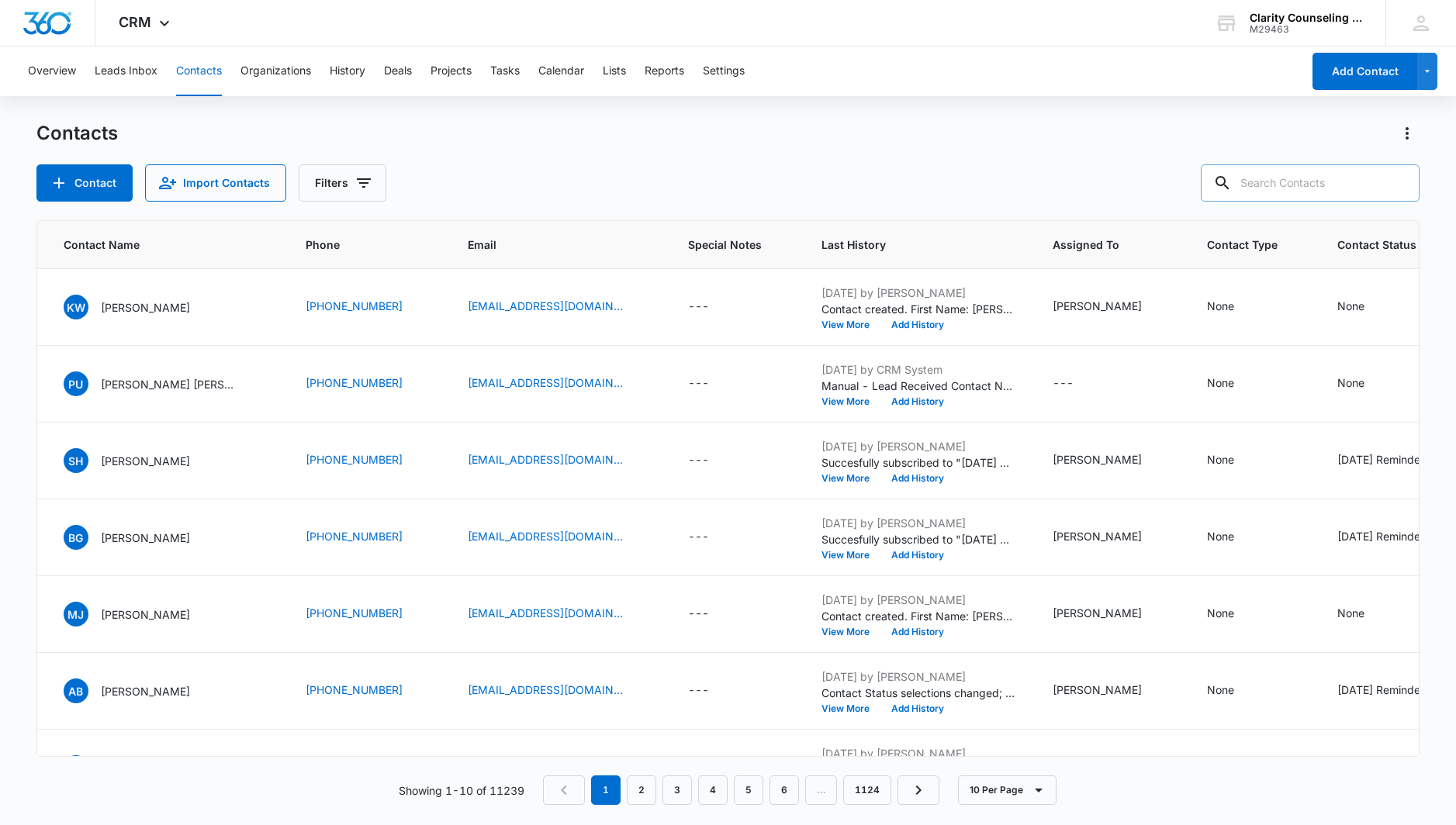
paste input "[EMAIL_ADDRESS][DOMAIN_NAME]"
type input "[EMAIL_ADDRESS][DOMAIN_NAME]"
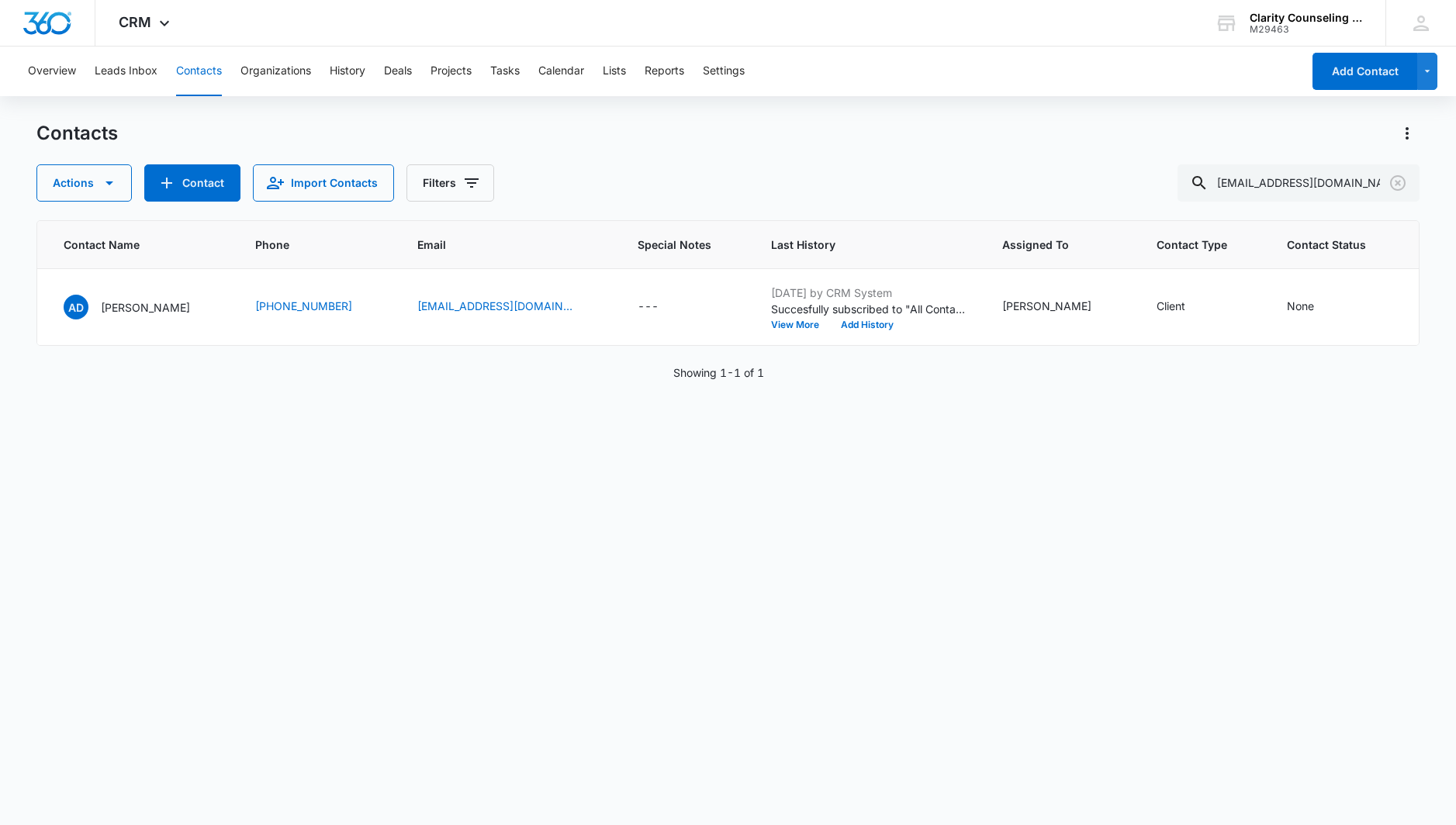
click at [1403, 183] on icon "Clear" at bounding box center [1398, 183] width 18 height 18
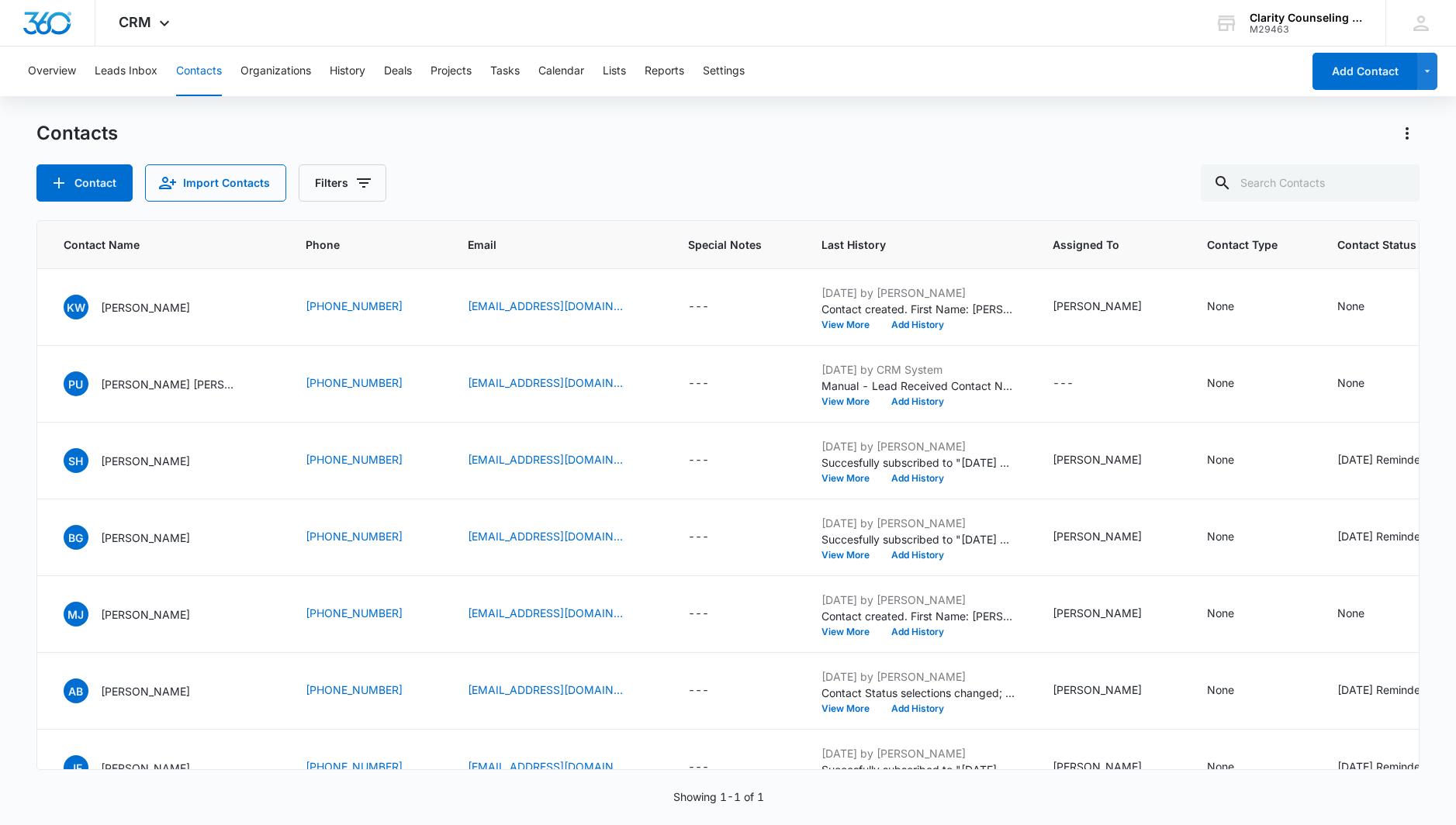
click at [1403, 183] on div at bounding box center [1398, 183] width 25 height 37
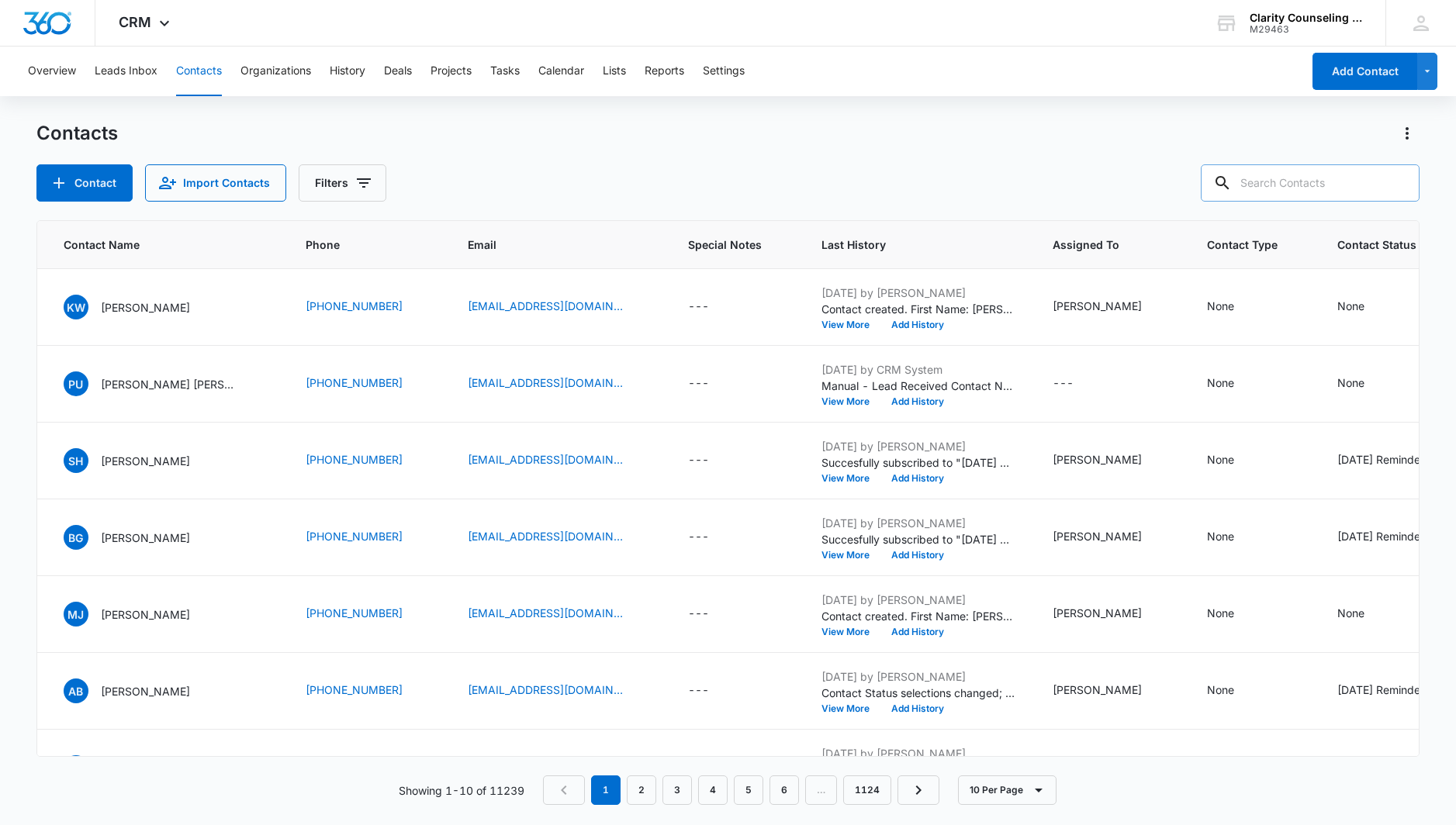
paste input "[EMAIL_ADDRESS][DOMAIN_NAME]"
type input "[EMAIL_ADDRESS][DOMAIN_NAME]"
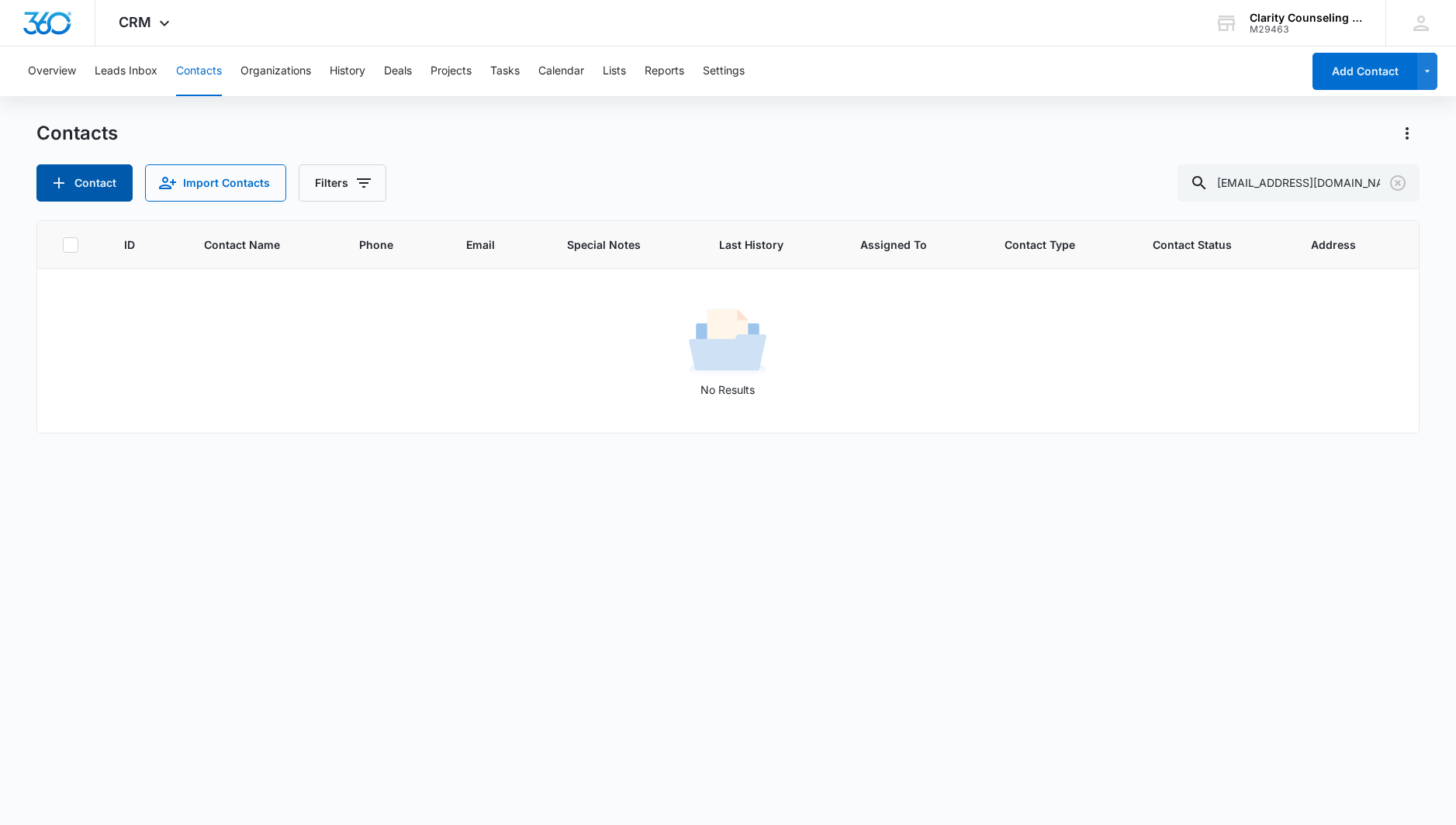
scroll to position [1, 0]
click at [94, 167] on button "Contact" at bounding box center [85, 183] width 96 height 37
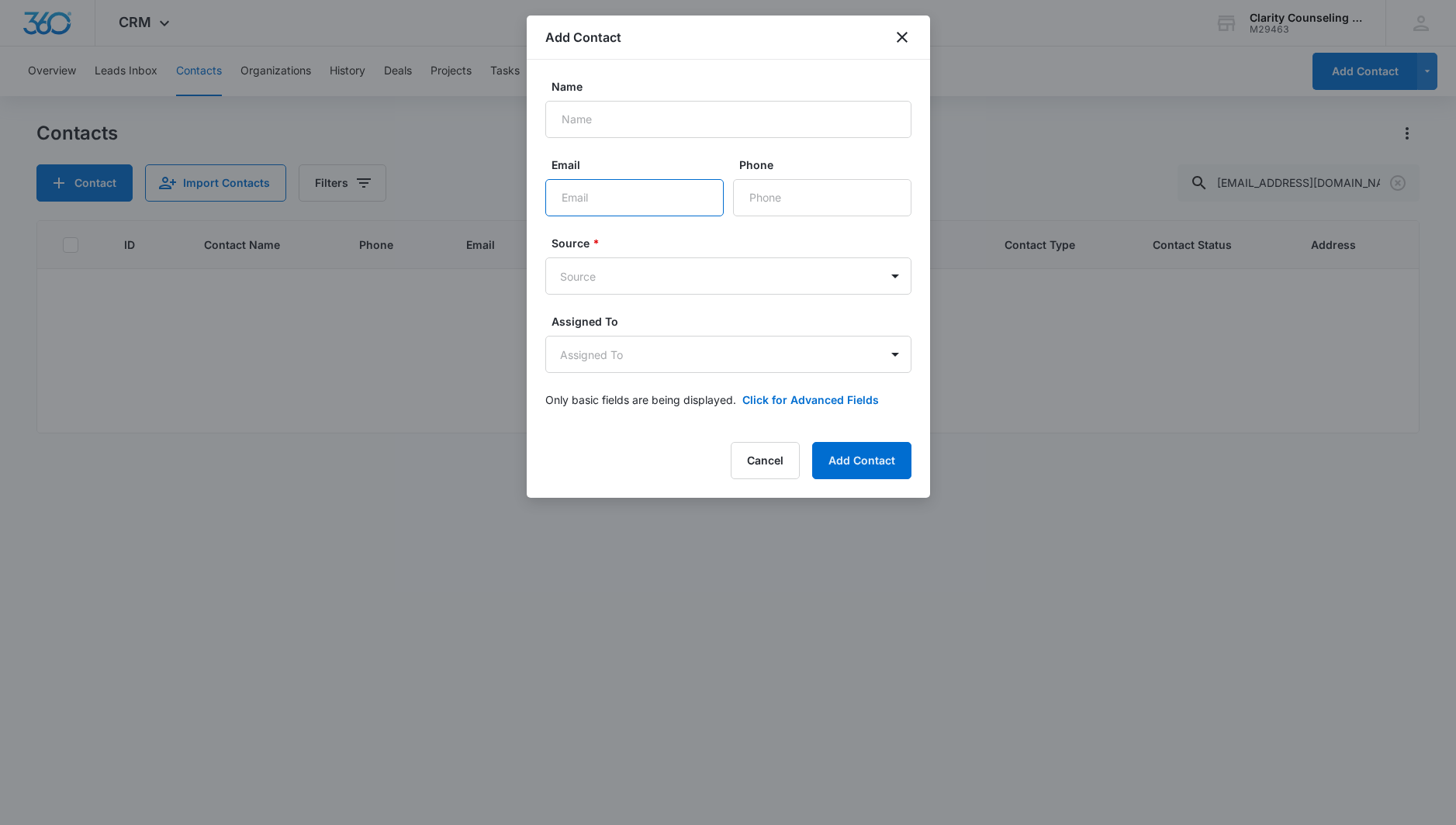
paste input "[EMAIL_ADDRESS][DOMAIN_NAME]"
type input "[EMAIL_ADDRESS][DOMAIN_NAME]"
paste input "[PERSON_NAME]"
type input "[PERSON_NAME]"
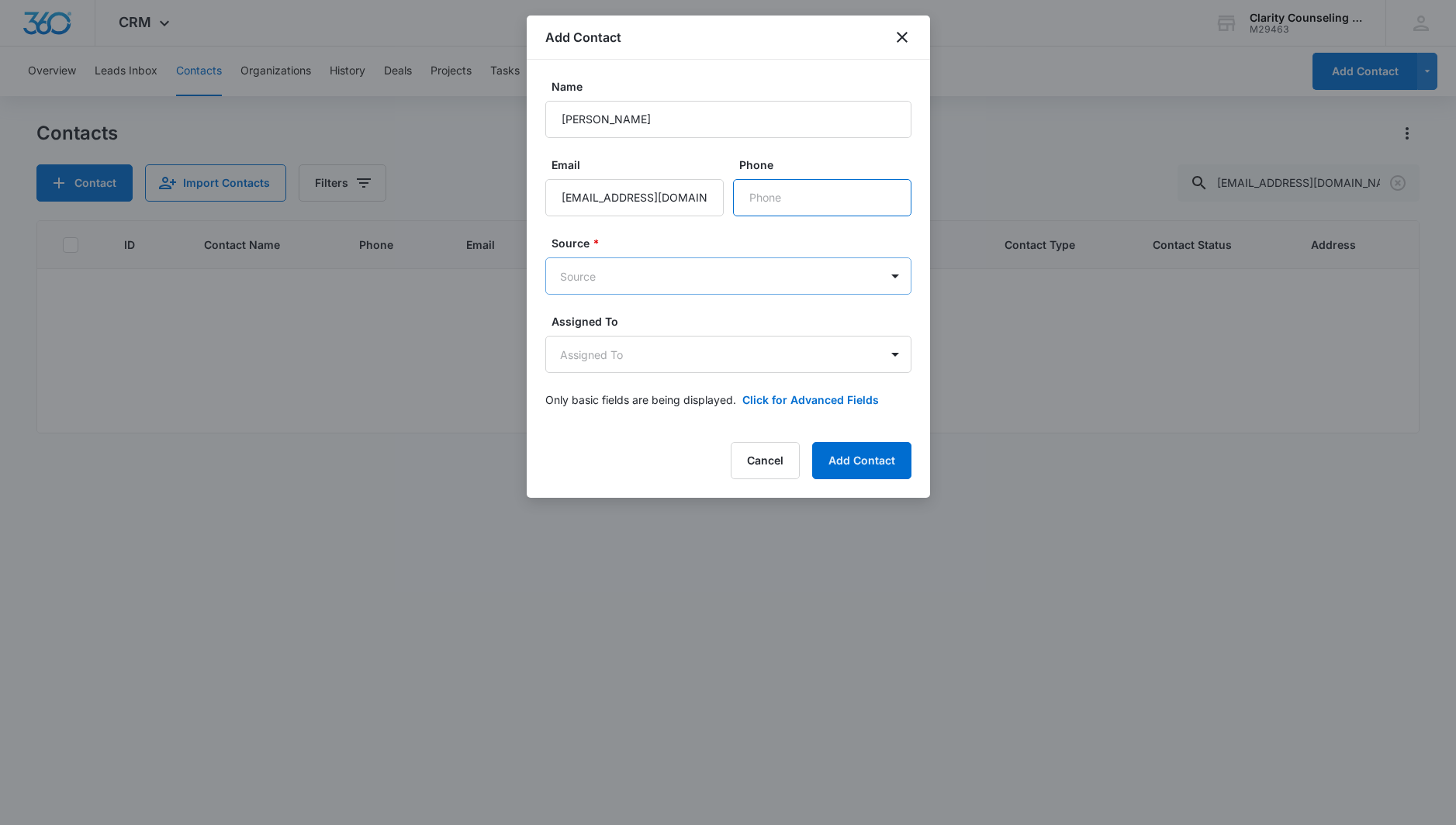
paste input "[PHONE_NUMBER]"
type input "[PHONE_NUMBER]"
click at [689, 275] on body "CRM Apps Reputation Websites Forms CRM Email Social Content Ads Intelligence Fi…" at bounding box center [728, 412] width 1456 height 825
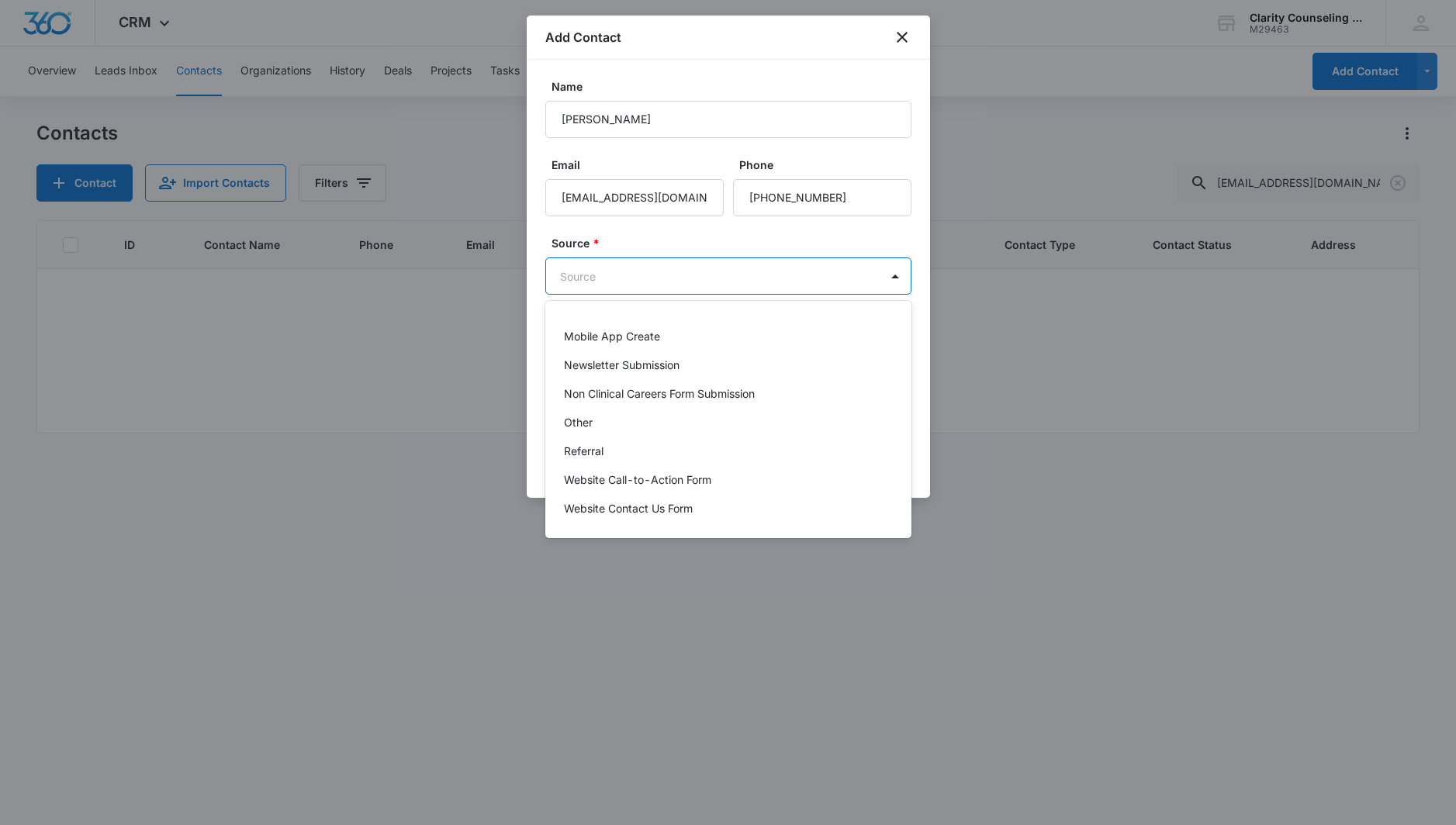
scroll to position [195, 0]
click at [594, 429] on div "Other" at bounding box center [726, 422] width 325 height 17
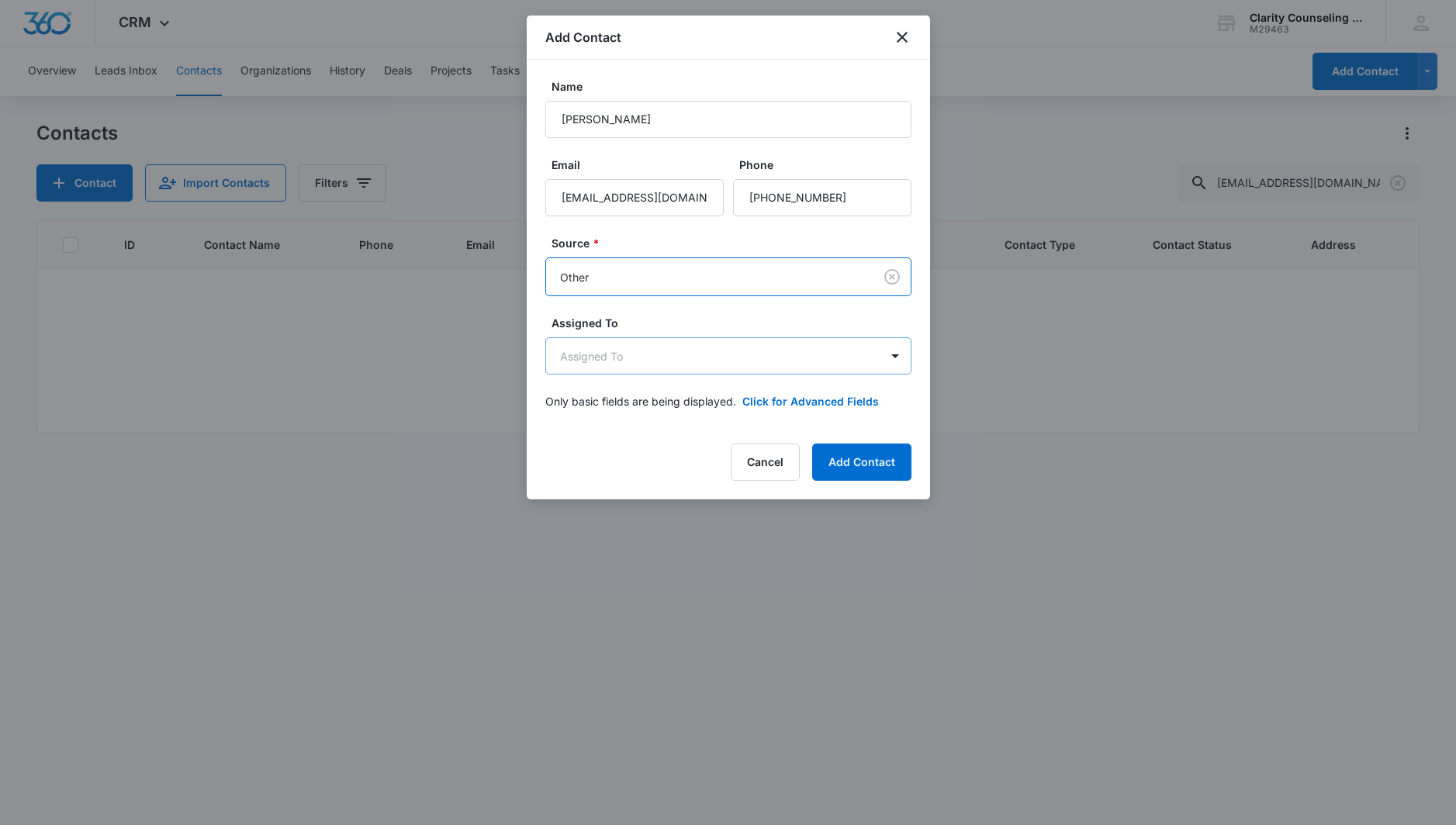
click at [633, 359] on body "CRM Apps Reputation Websites Forms CRM Email Social Content Ads Intelligence Fi…" at bounding box center [728, 412] width 1456 height 825
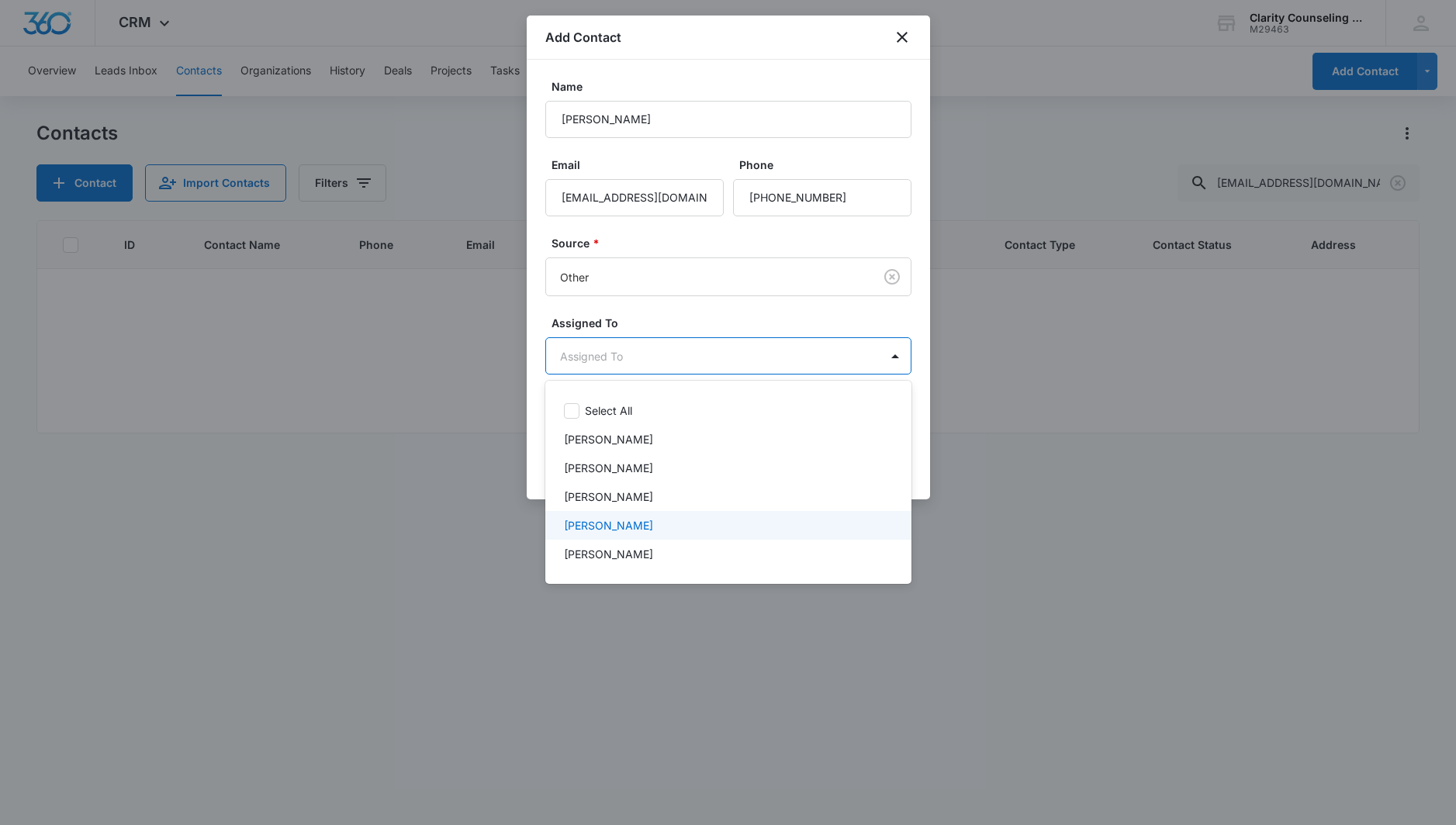
drag, startPoint x: 645, startPoint y: 537, endPoint x: 684, endPoint y: 276, distance: 263.9
click at [645, 535] on div "[PERSON_NAME]" at bounding box center [728, 525] width 366 height 29
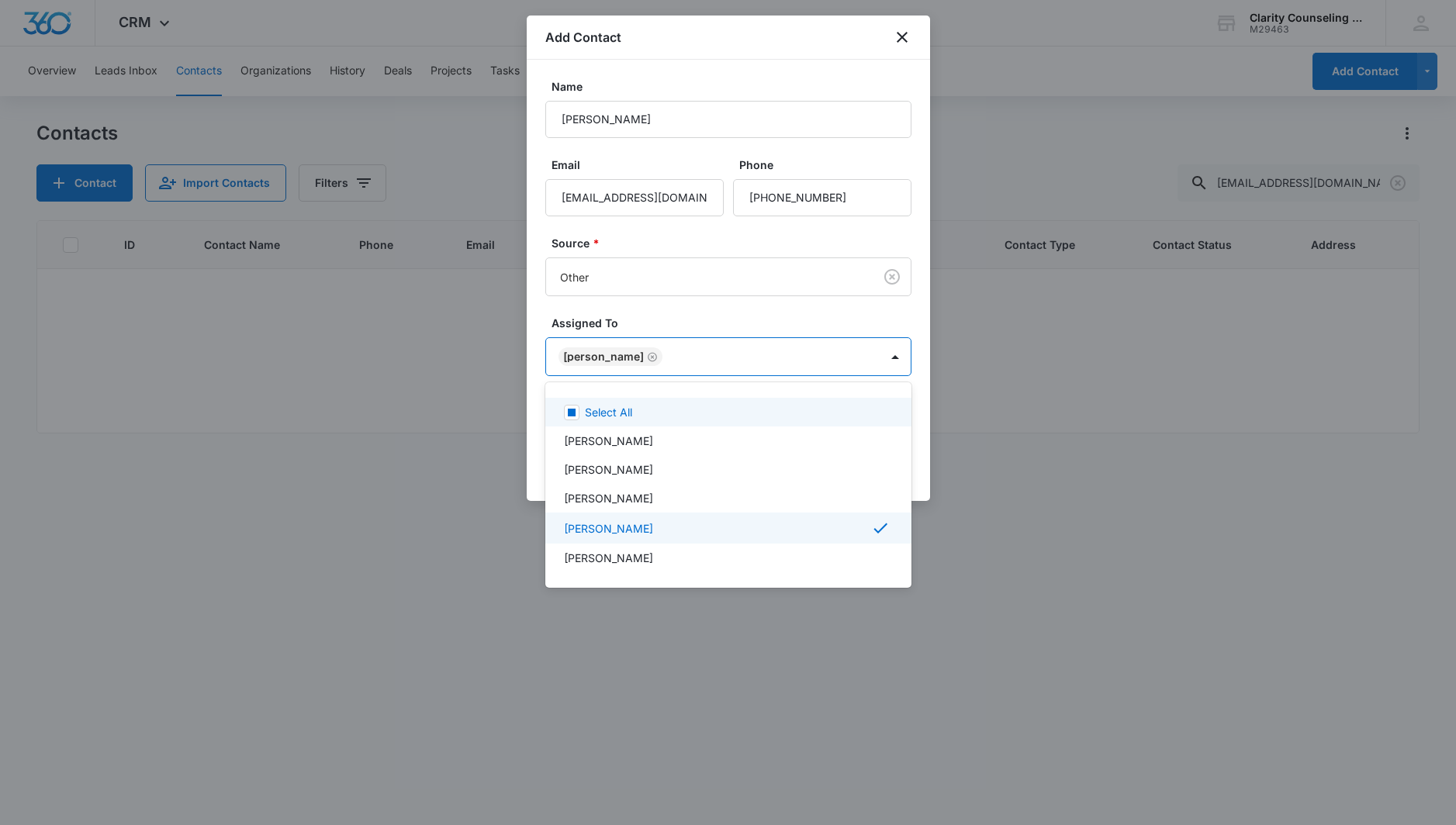
drag, startPoint x: 763, startPoint y: 120, endPoint x: 868, endPoint y: 307, distance: 214.5
click at [764, 121] on div at bounding box center [728, 412] width 1456 height 825
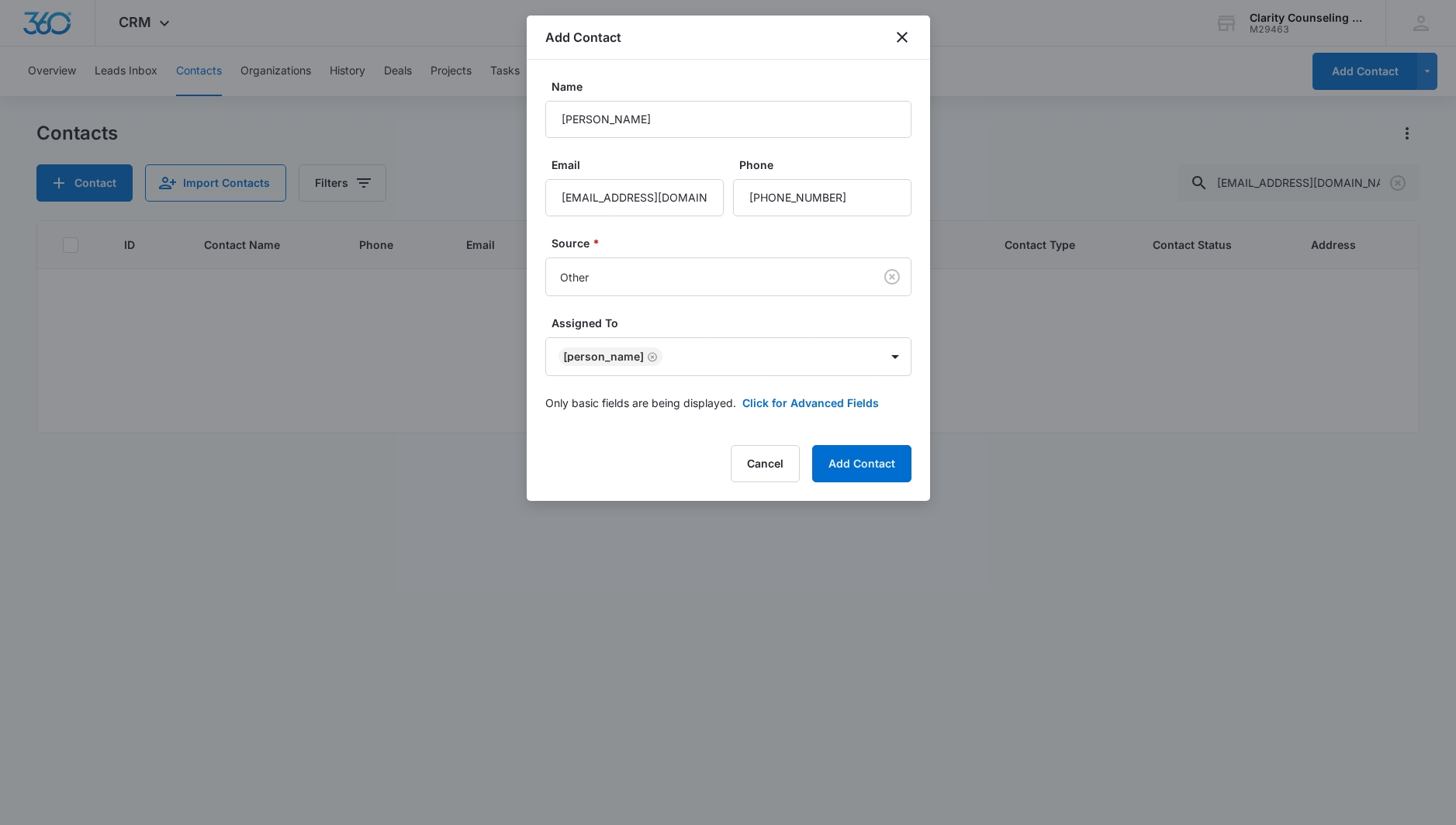
scroll to position [0, 0]
click at [869, 461] on button "Add Contact" at bounding box center [862, 463] width 100 height 37
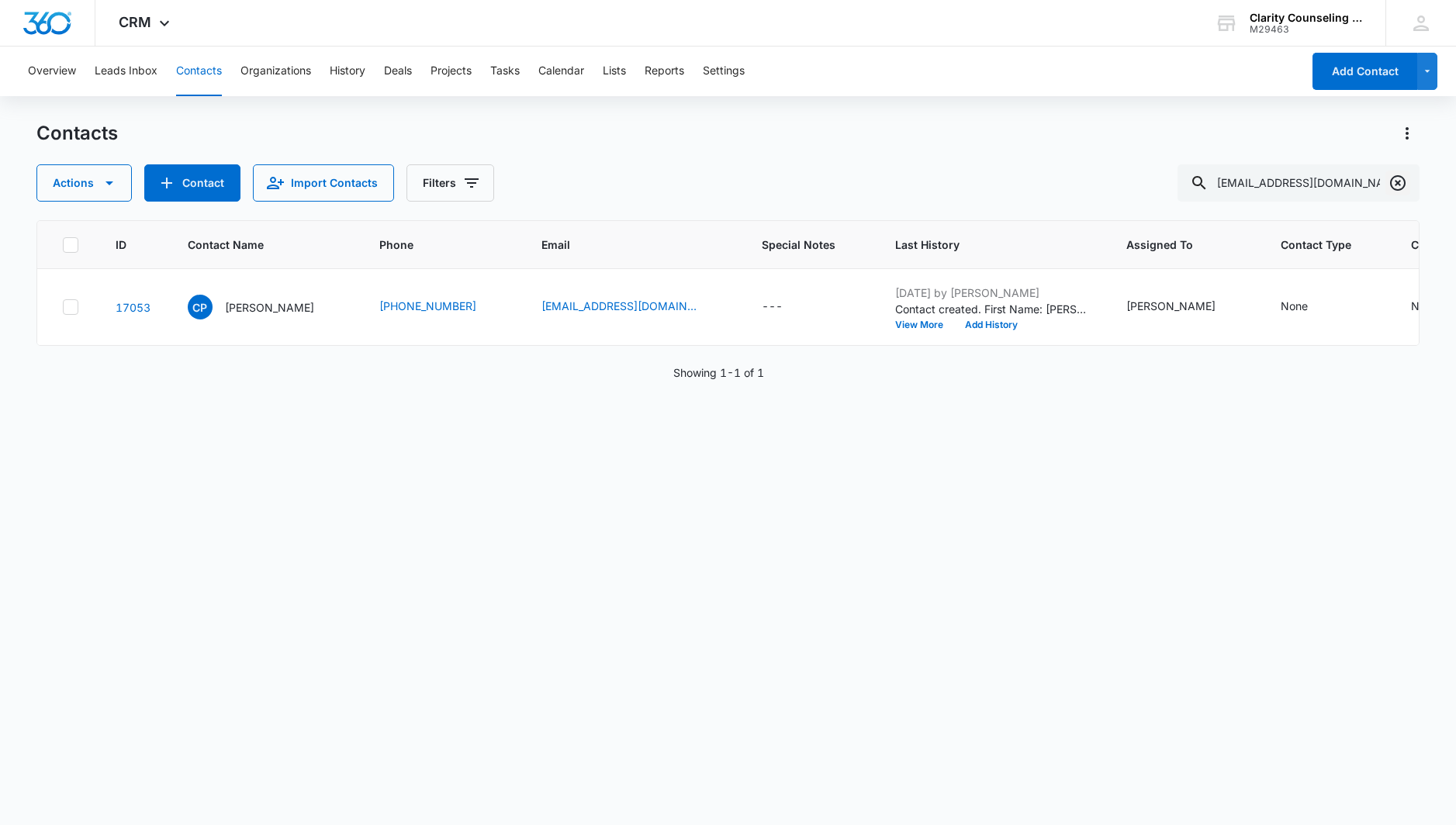
click at [1402, 187] on icon "Clear" at bounding box center [1398, 183] width 18 height 18
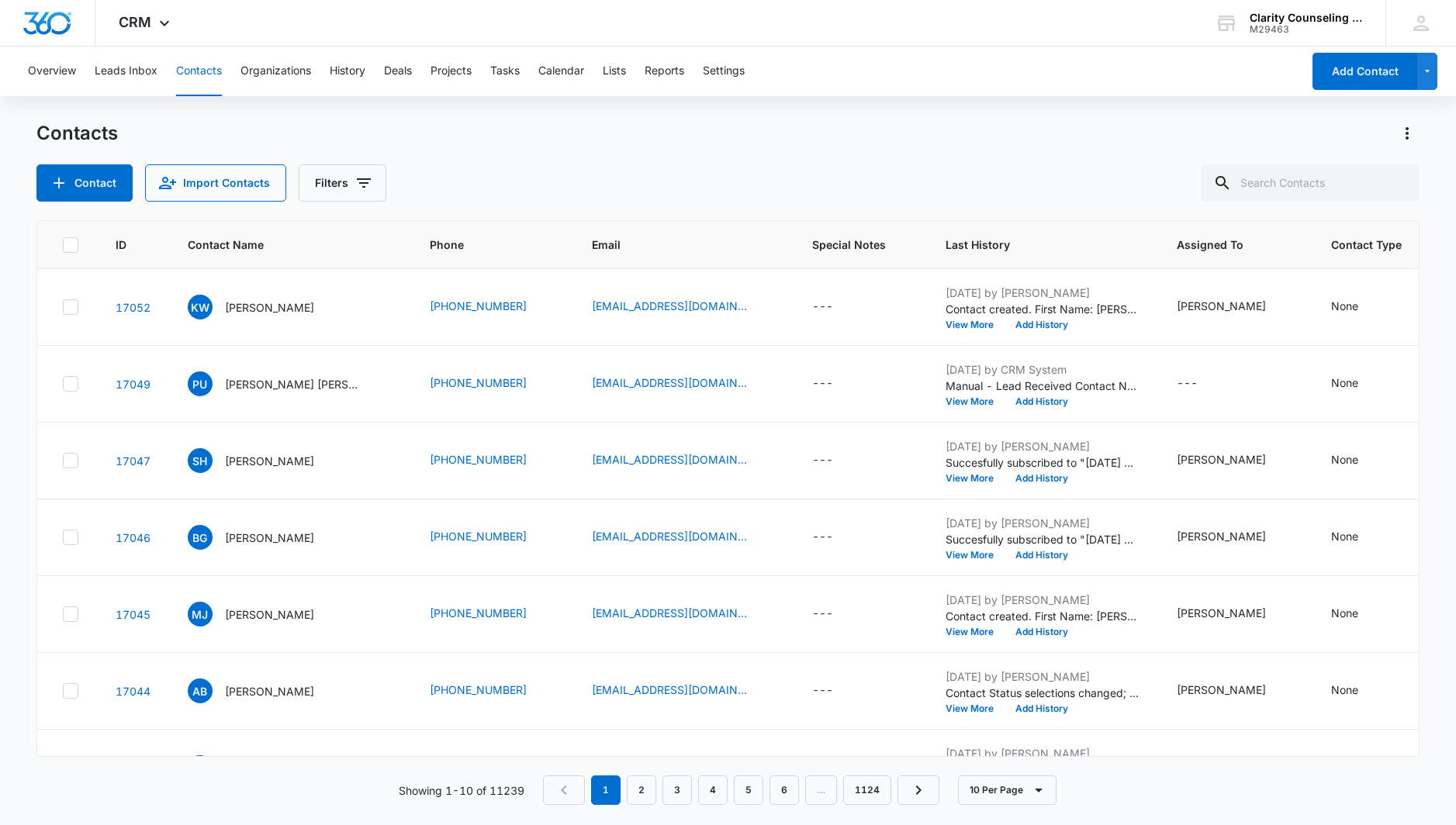
click at [1402, 186] on div at bounding box center [1398, 183] width 25 height 37
paste input "[EMAIL_ADDRESS][DOMAIN_NAME]"
type input "[EMAIL_ADDRESS][DOMAIN_NAME]"
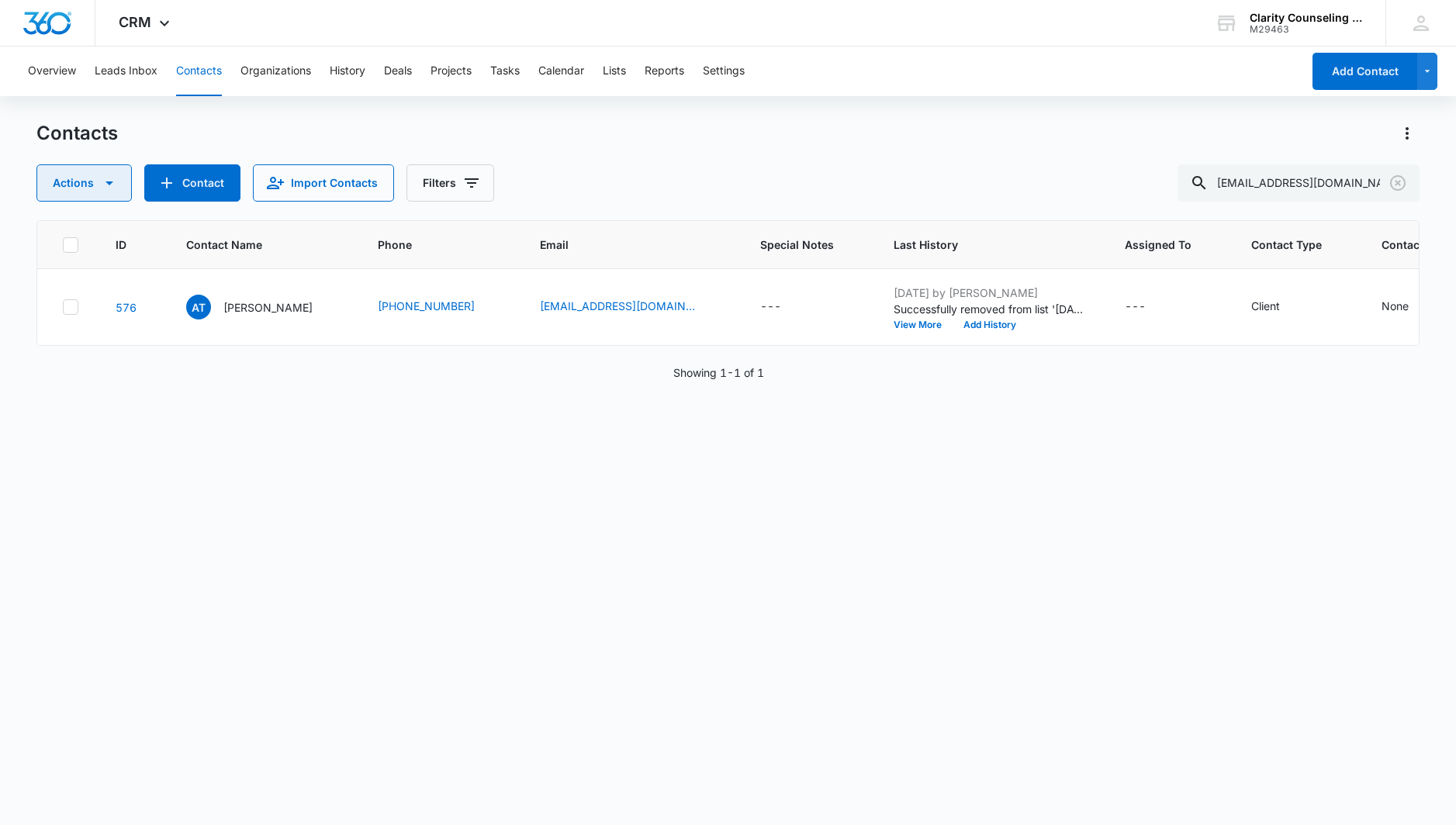
click at [1398, 182] on icon "Clear" at bounding box center [1398, 183] width 18 height 18
click at [1398, 182] on div at bounding box center [1398, 183] width 25 height 37
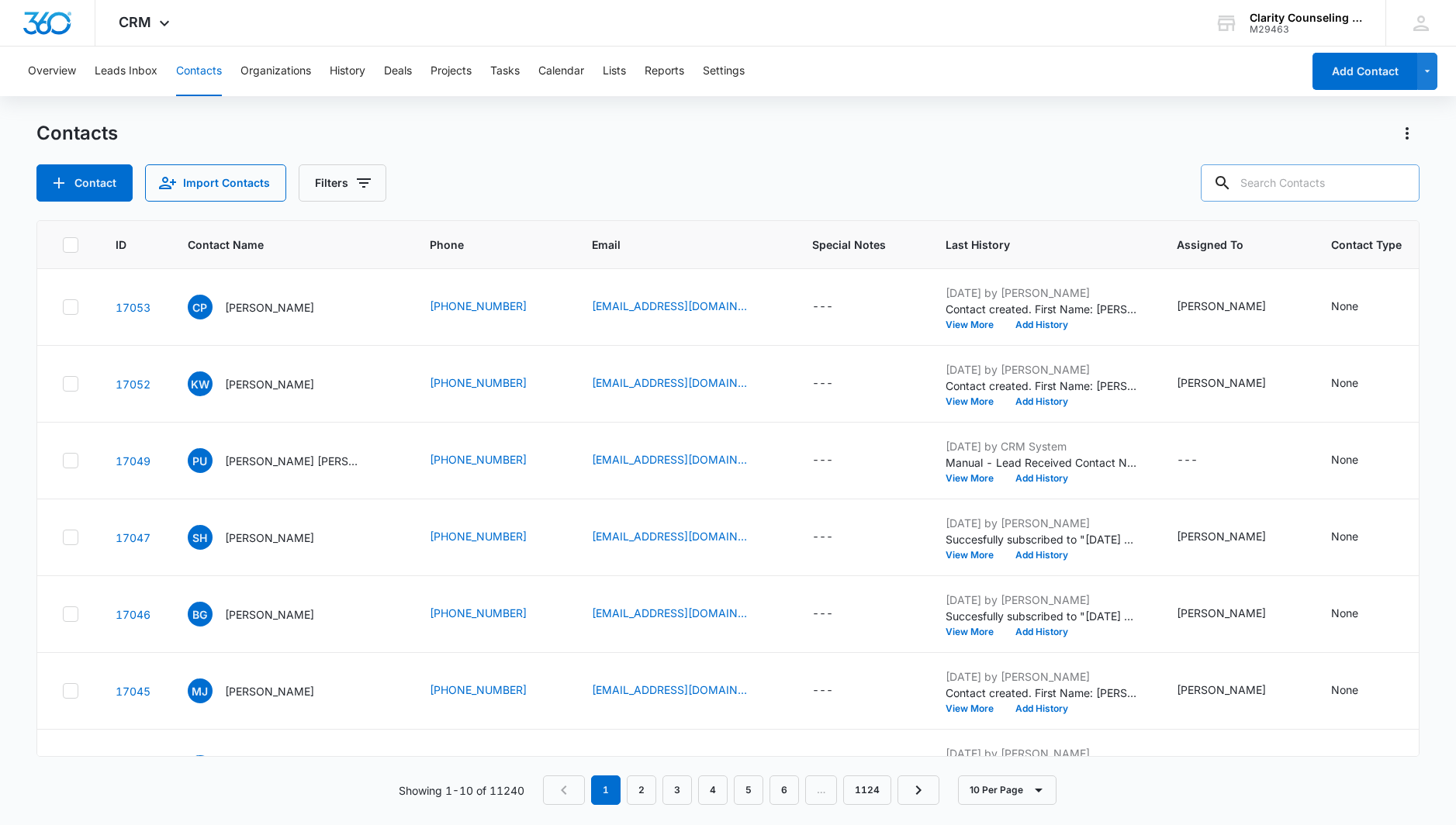
paste input "[EMAIL_ADDRESS][DOMAIN_NAME]"
type input "[EMAIL_ADDRESS][DOMAIN_NAME]"
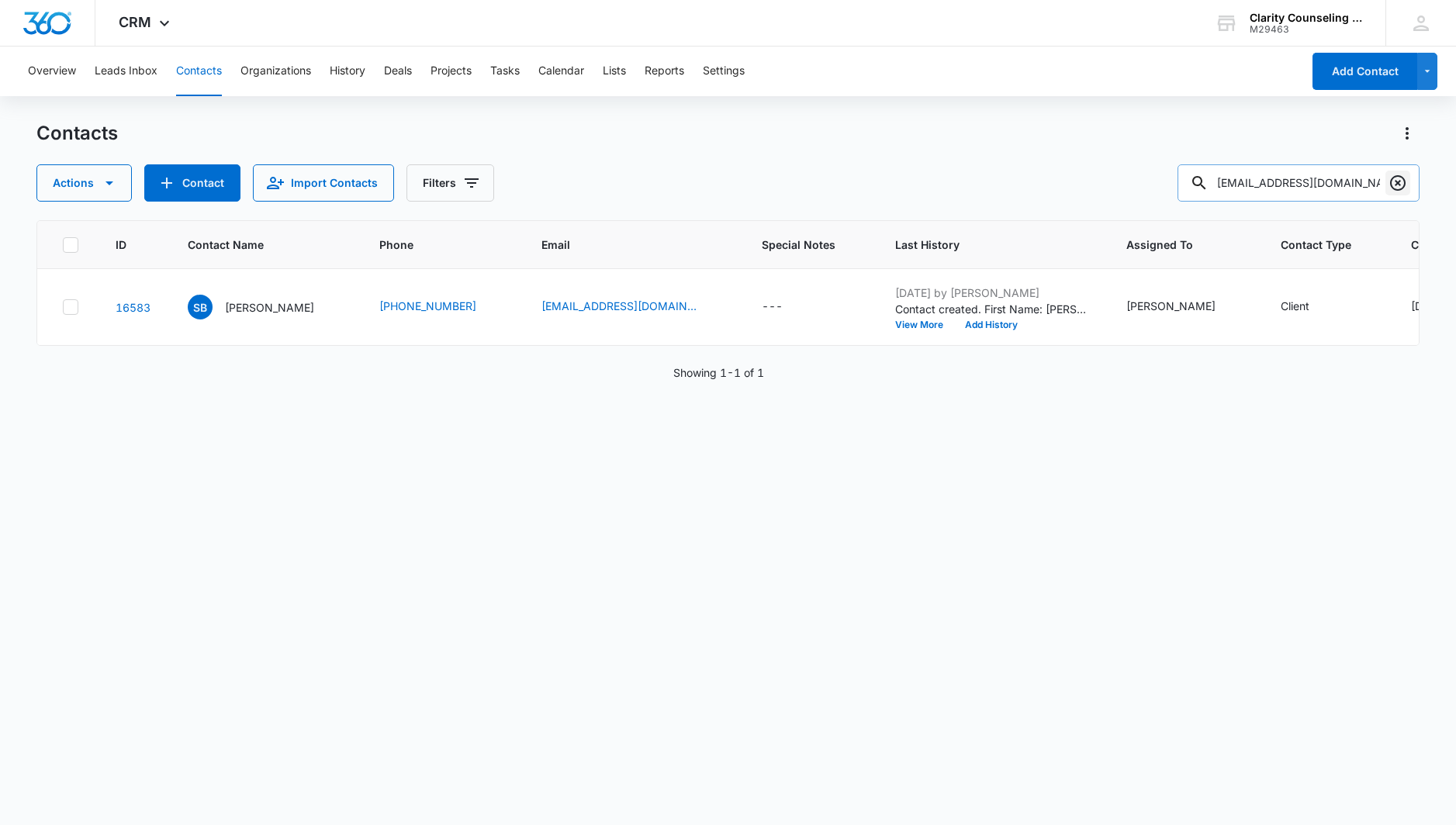
click at [1405, 184] on icon "Clear" at bounding box center [1398, 183] width 16 height 16
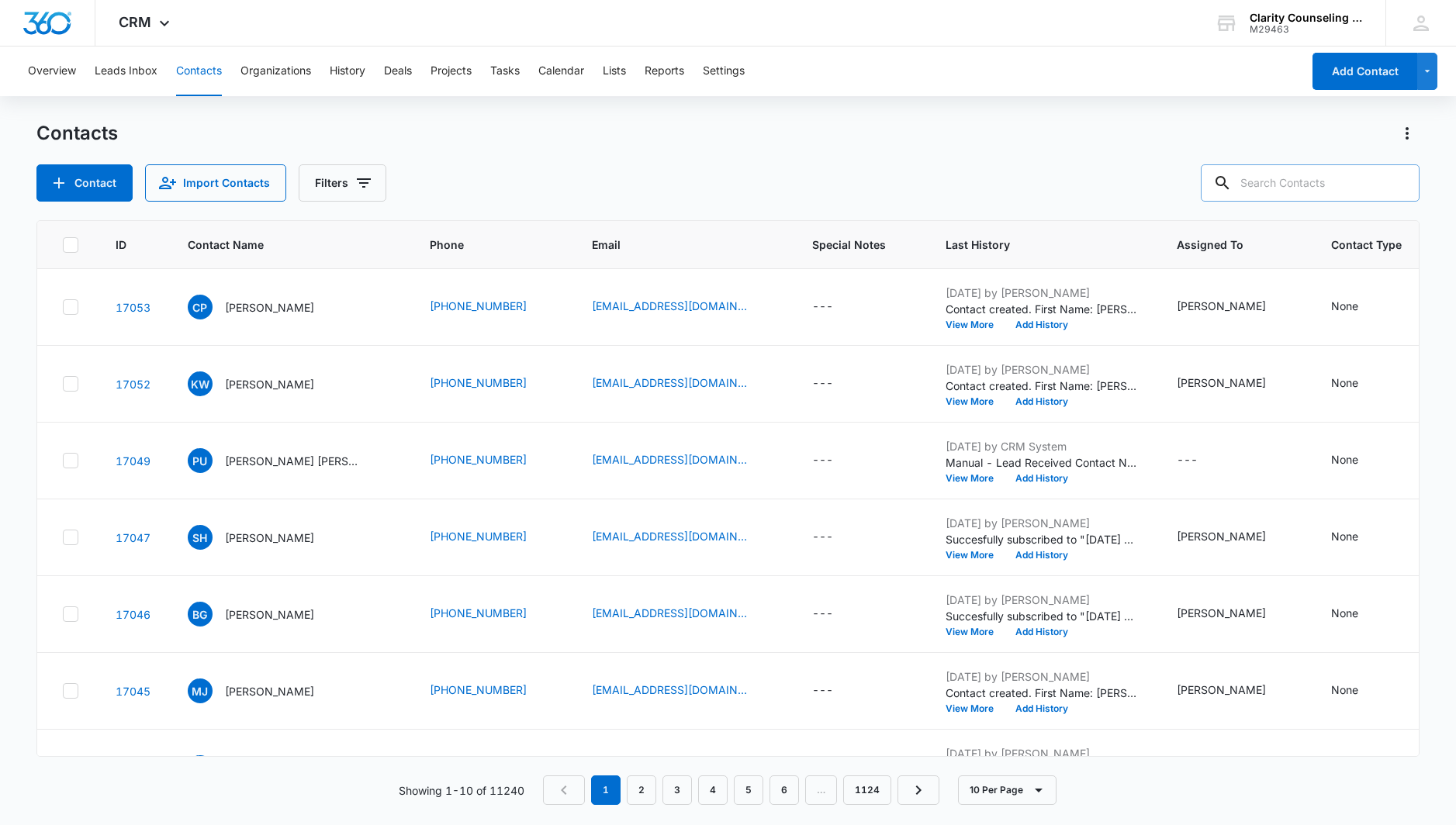
paste input "[EMAIL_ADDRESS][DOMAIN_NAME]"
type input "[EMAIL_ADDRESS][DOMAIN_NAME]"
